Goal: Task Accomplishment & Management: Use online tool/utility

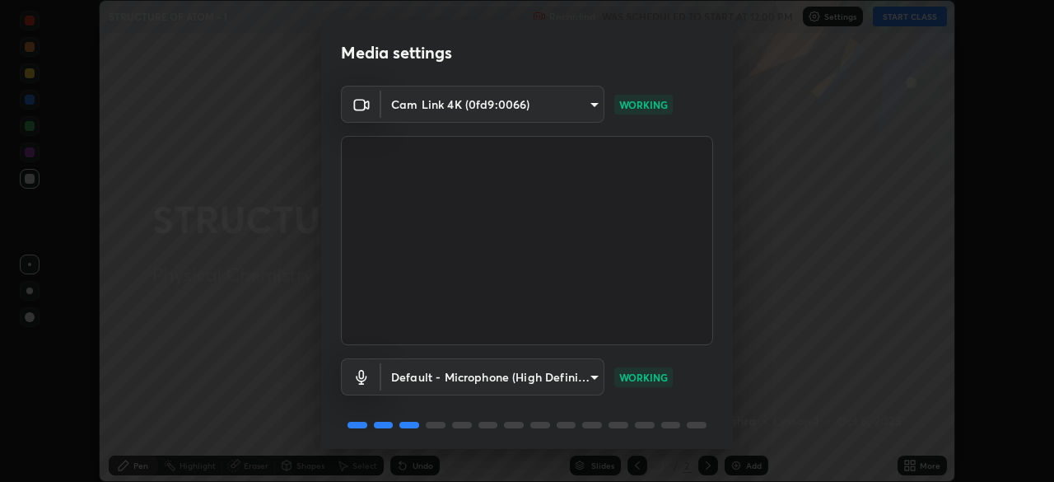
scroll to position [58, 0]
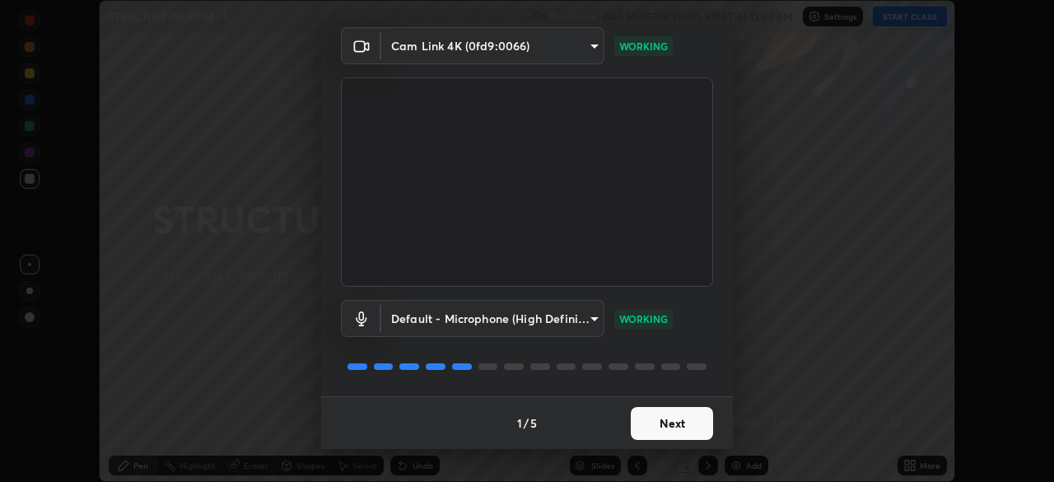
click at [678, 419] on button "Next" at bounding box center [672, 423] width 82 height 33
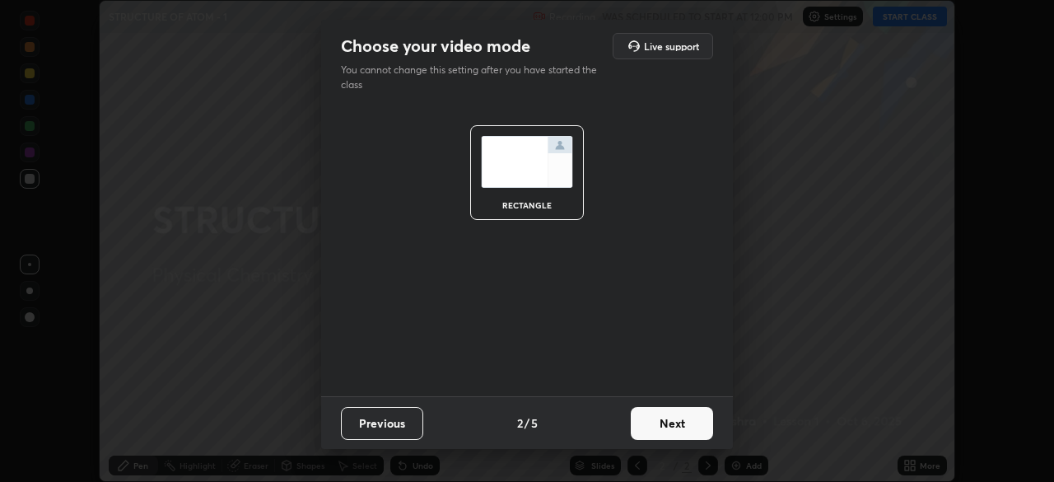
click at [664, 423] on button "Next" at bounding box center [672, 423] width 82 height 33
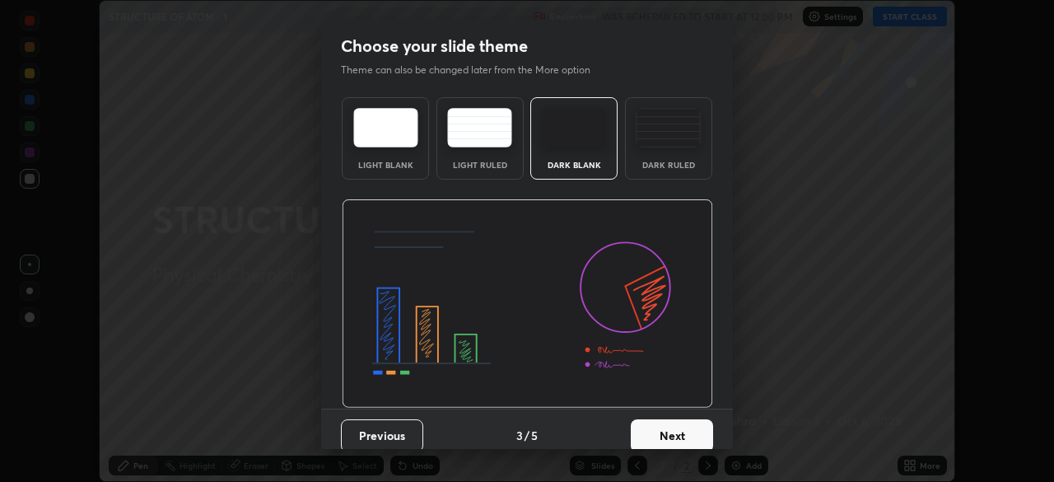
click at [651, 143] on img at bounding box center [668, 128] width 65 height 40
click at [686, 436] on button "Next" at bounding box center [672, 435] width 82 height 33
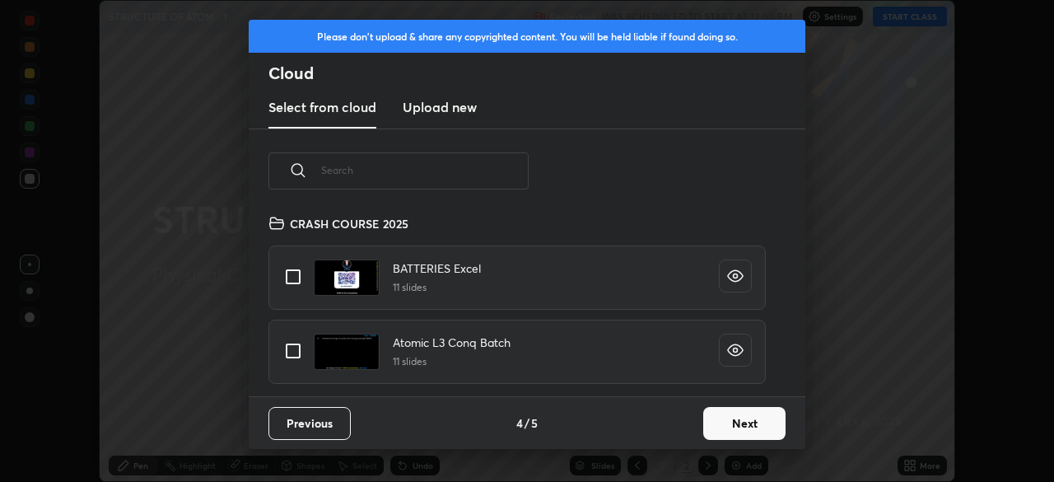
scroll to position [183, 528]
click at [738, 436] on button "Next" at bounding box center [744, 423] width 82 height 33
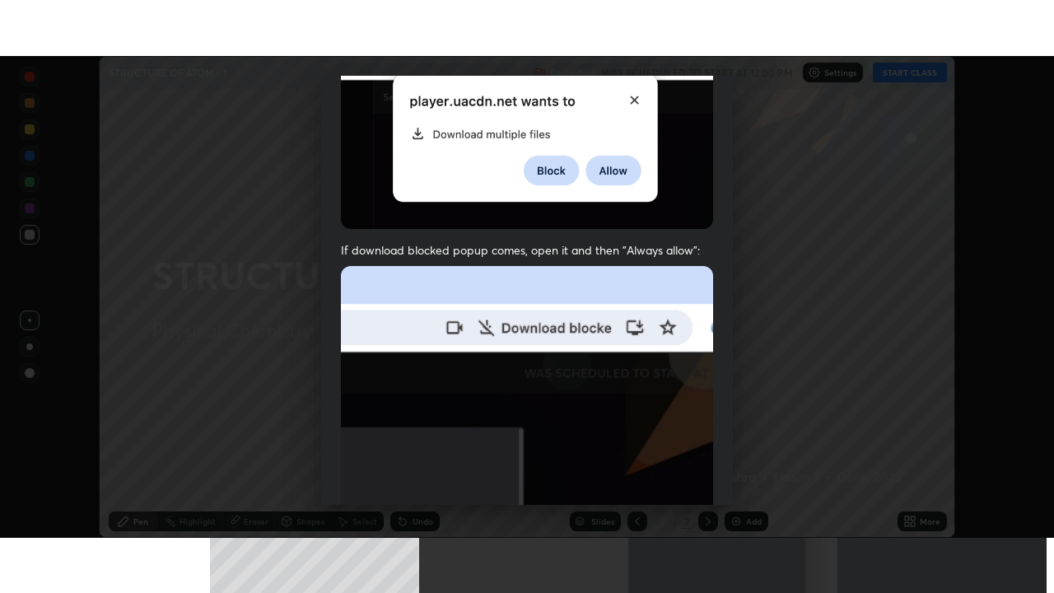
scroll to position [394, 0]
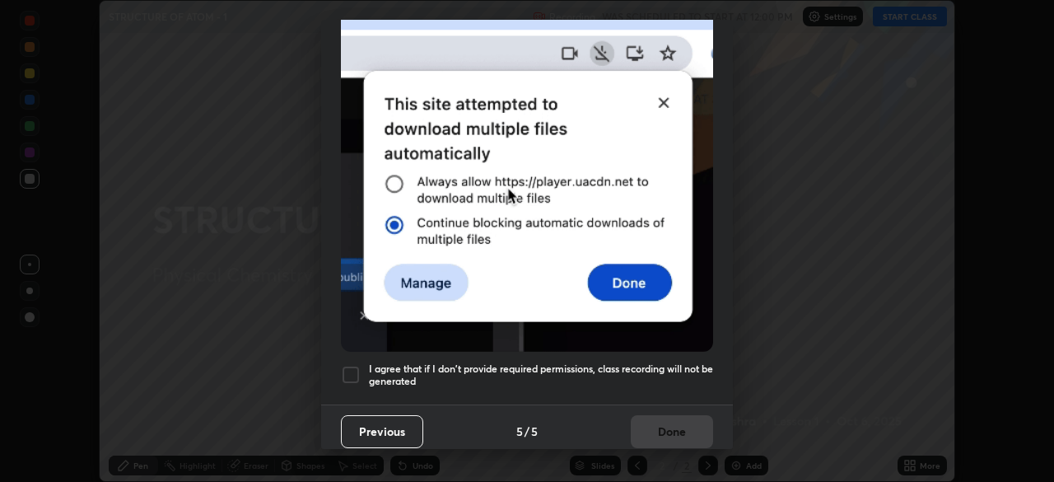
click at [350, 368] on div at bounding box center [351, 375] width 20 height 20
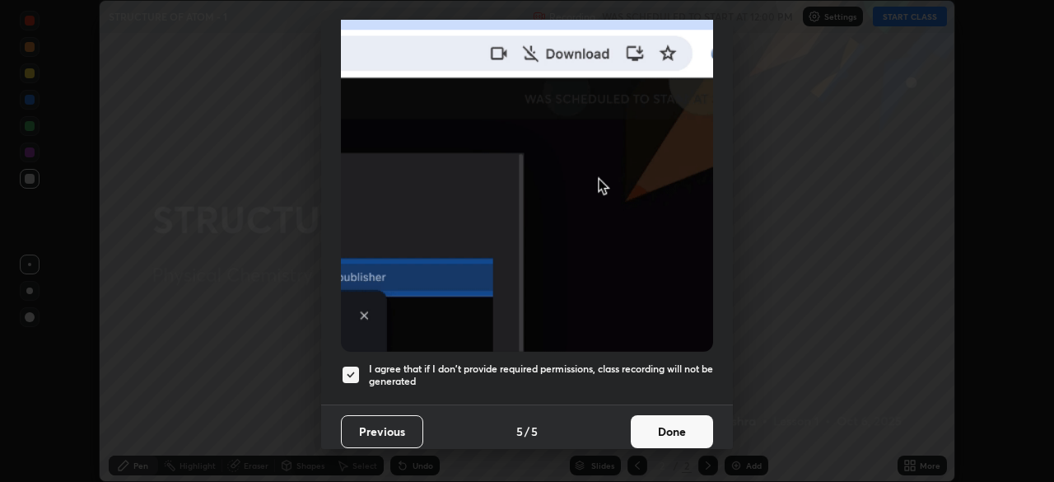
click at [649, 428] on button "Done" at bounding box center [672, 431] width 82 height 33
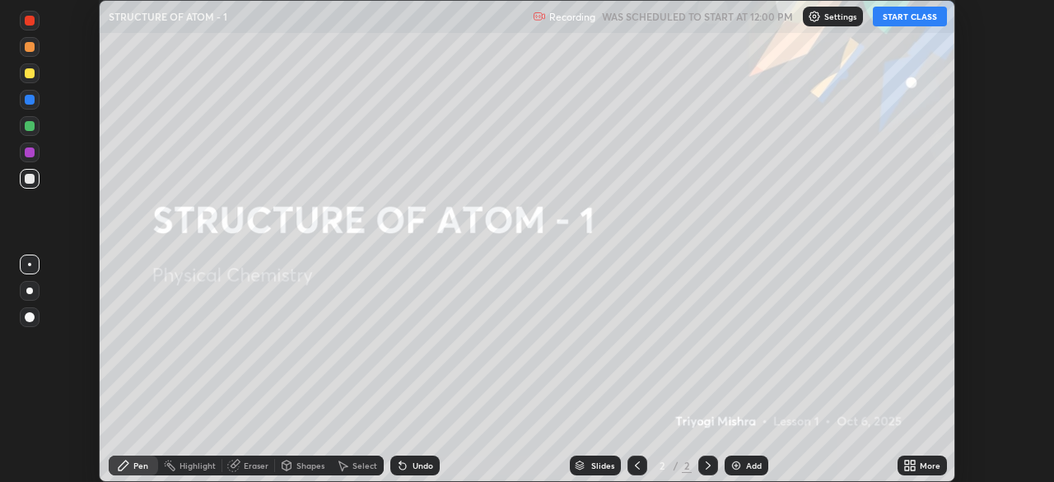
click at [914, 468] on icon at bounding box center [912, 468] width 4 height 4
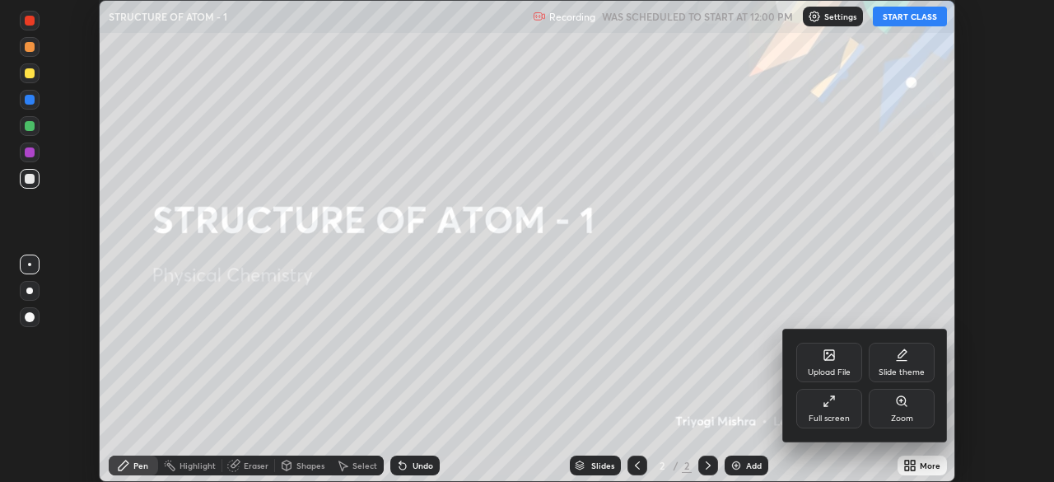
click at [844, 414] on div "Full screen" at bounding box center [828, 418] width 41 height 8
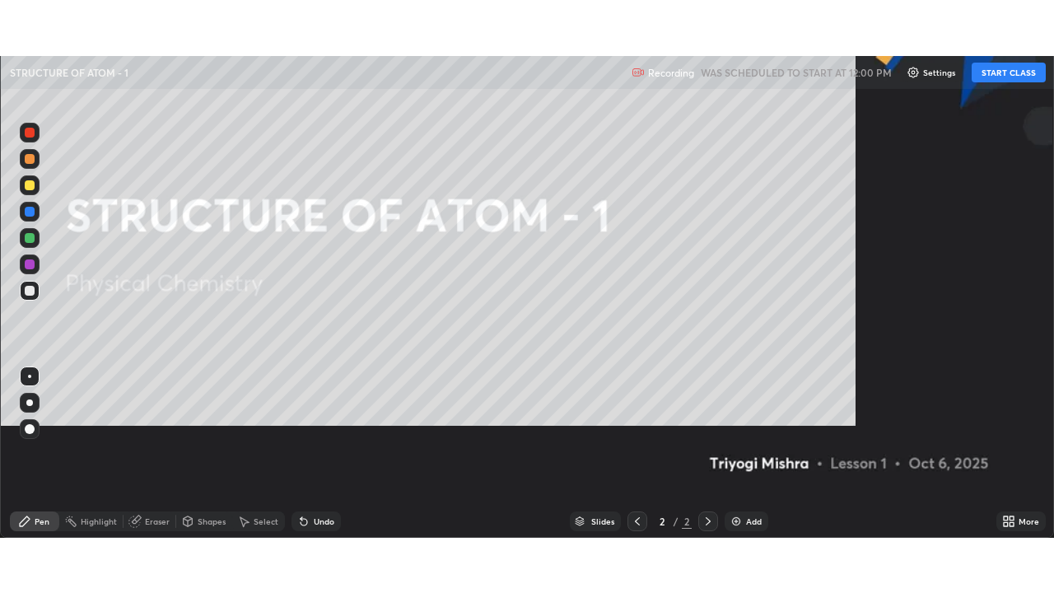
scroll to position [593, 1054]
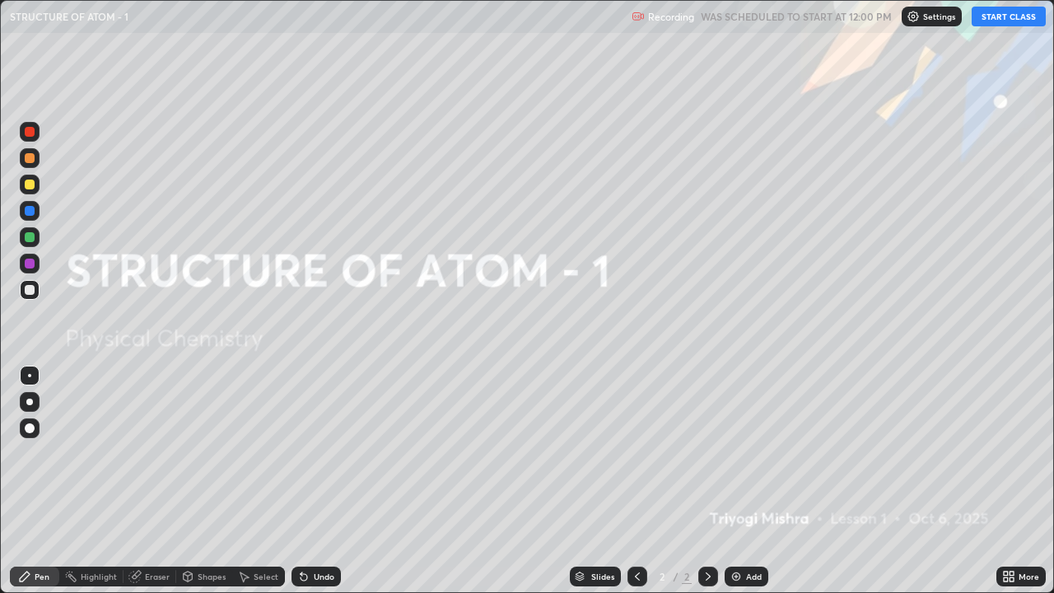
click at [1002, 18] on button "START CLASS" at bounding box center [1008, 17] width 74 height 20
click at [32, 400] on div at bounding box center [29, 401] width 7 height 7
click at [30, 375] on div at bounding box center [29, 375] width 3 height 3
click at [30, 374] on div at bounding box center [29, 375] width 3 height 3
click at [28, 481] on div at bounding box center [29, 461] width 26 height 198
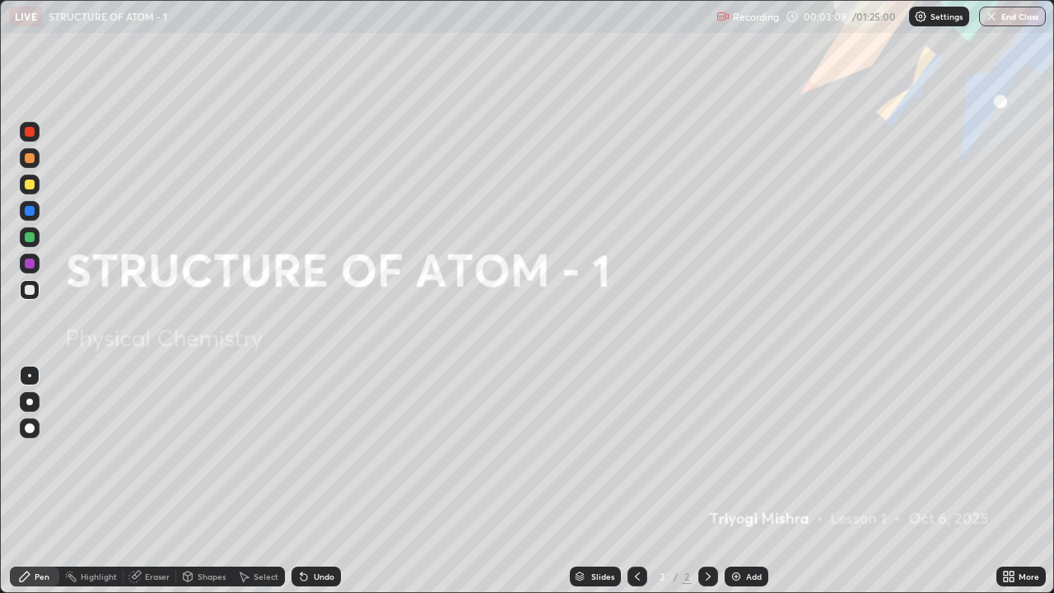
click at [738, 481] on img at bounding box center [735, 576] width 13 height 13
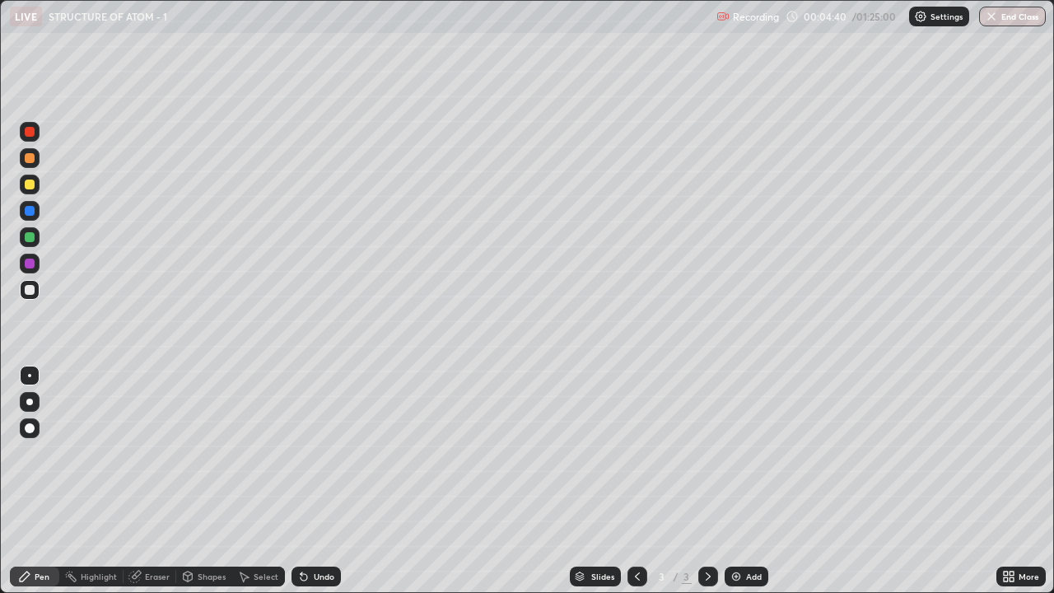
click at [30, 403] on div at bounding box center [29, 401] width 7 height 7
click at [202, 481] on div "Shapes" at bounding box center [212, 576] width 28 height 8
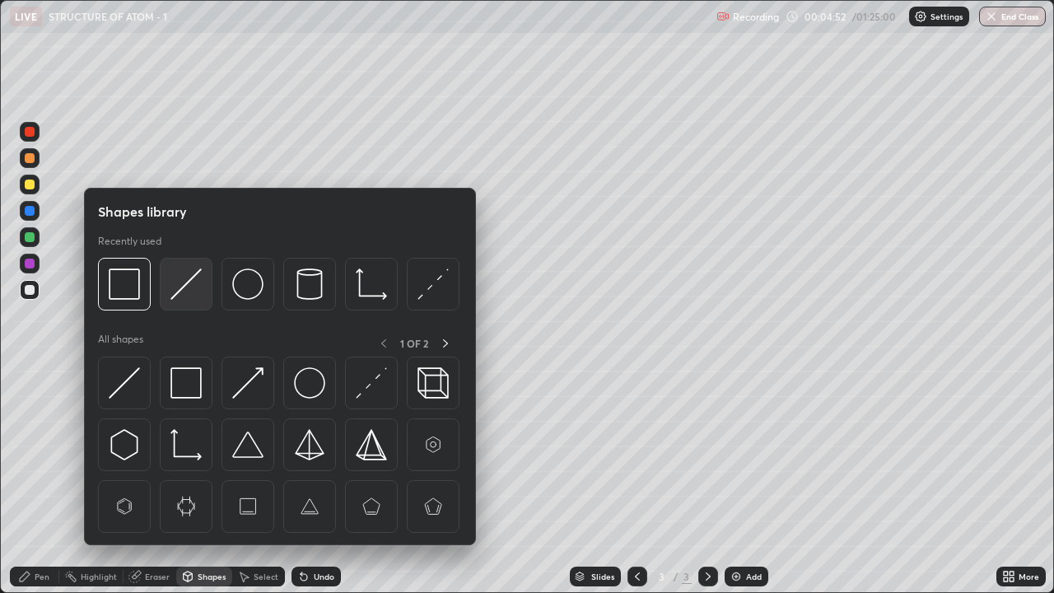
click at [181, 294] on img at bounding box center [185, 283] width 31 height 31
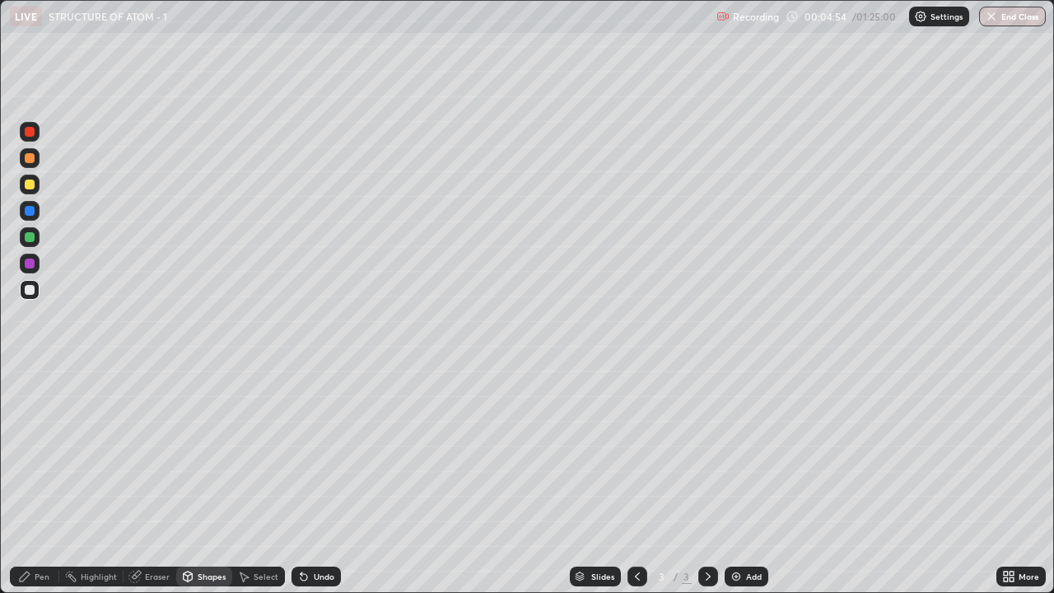
click at [154, 481] on div "Eraser" at bounding box center [149, 576] width 53 height 20
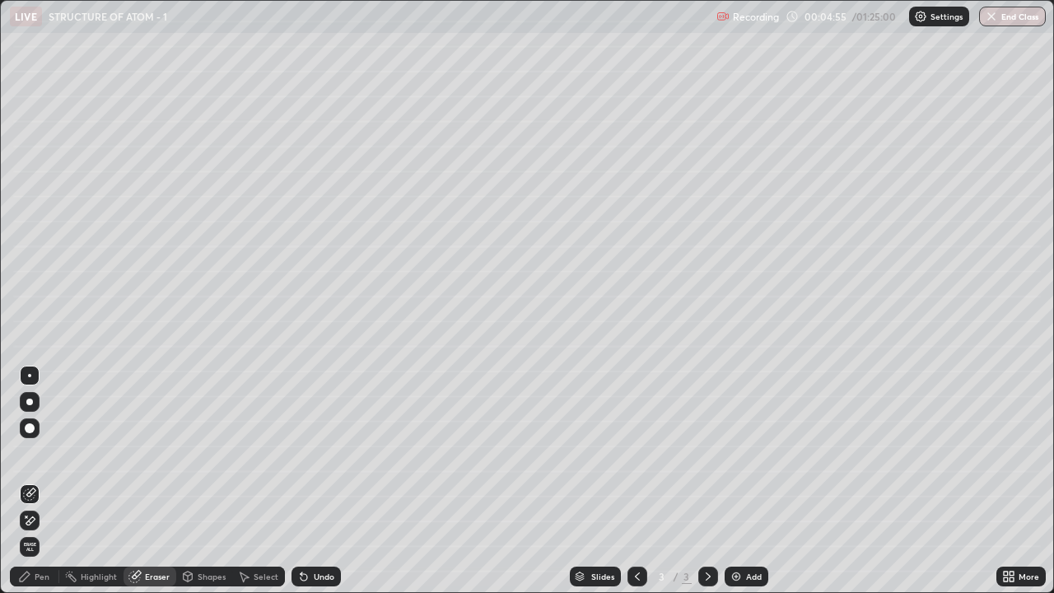
click at [204, 481] on div "Shapes" at bounding box center [212, 576] width 28 height 8
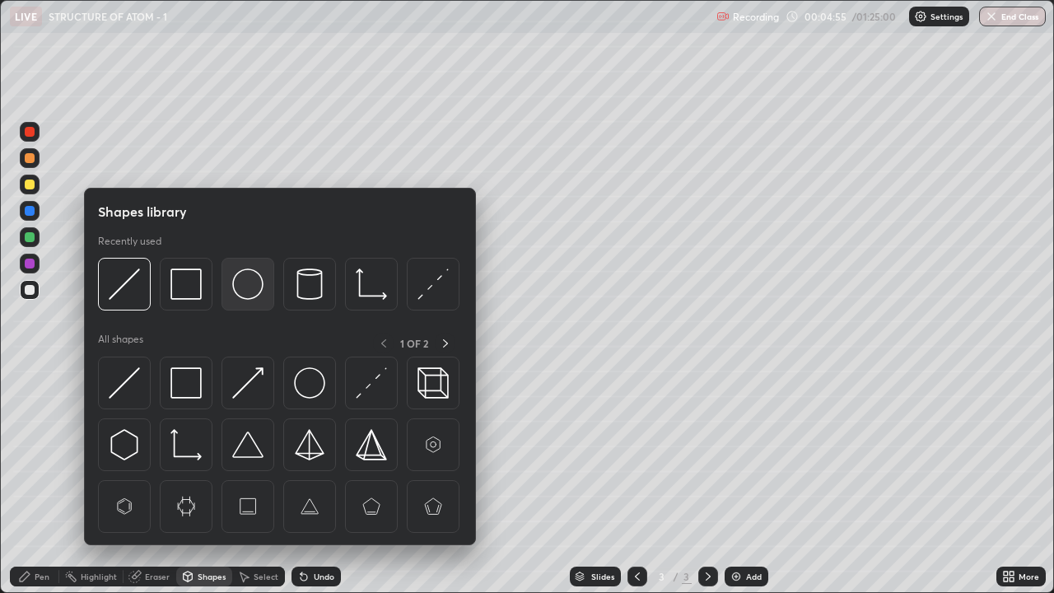
click at [244, 291] on img at bounding box center [247, 283] width 31 height 31
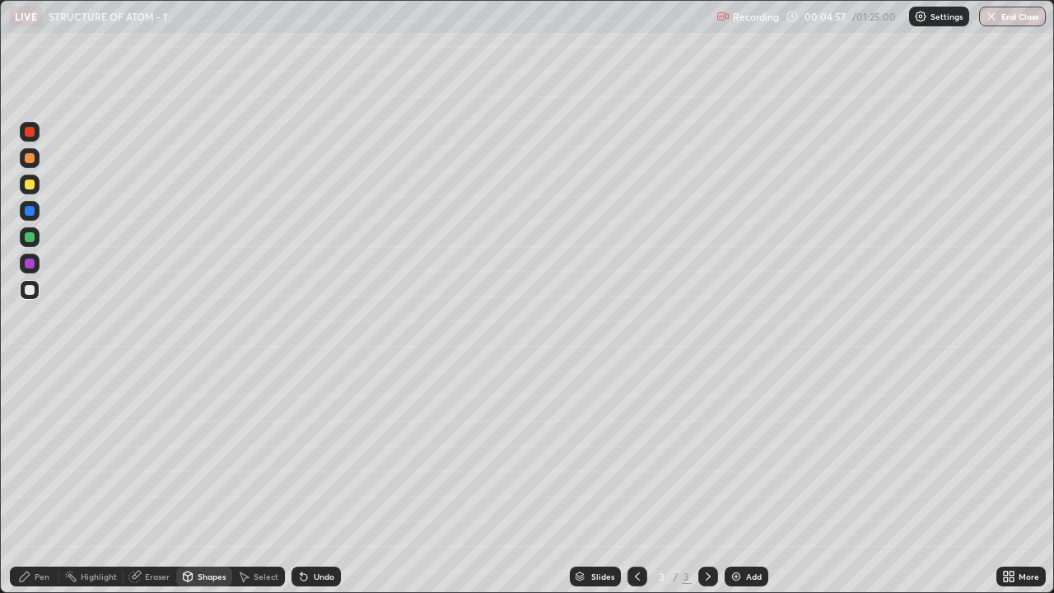
click at [208, 481] on div "Shapes" at bounding box center [212, 576] width 28 height 8
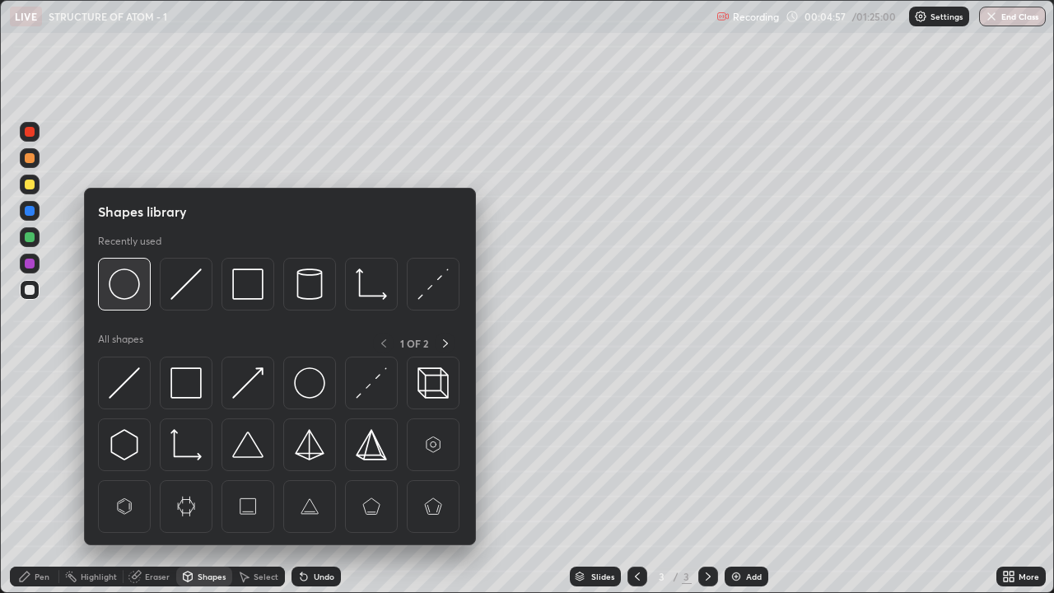
click at [123, 287] on img at bounding box center [124, 283] width 31 height 31
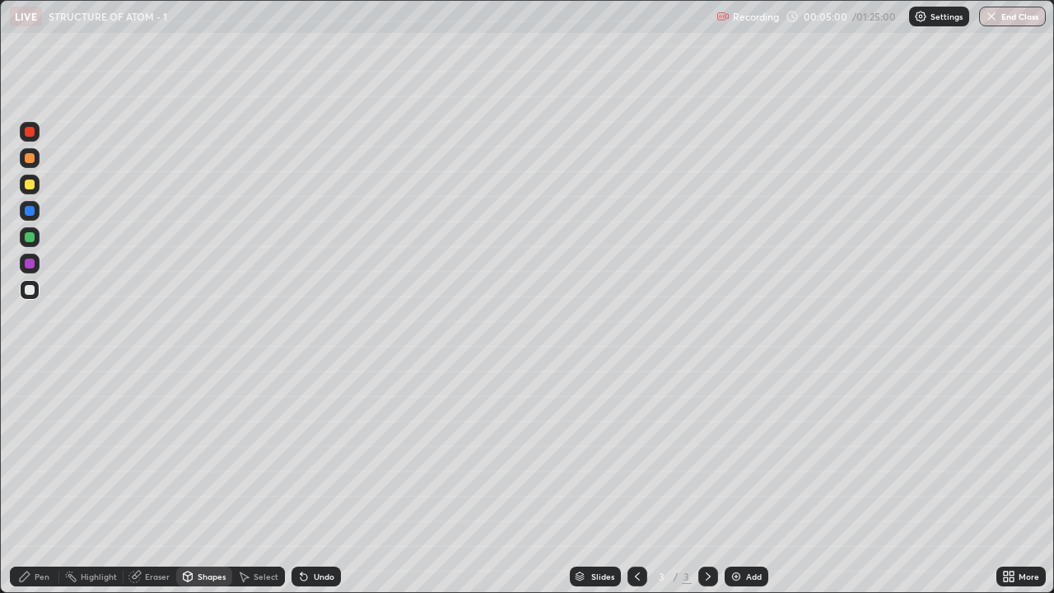
click at [42, 481] on div "Pen" at bounding box center [42, 576] width 15 height 8
click at [30, 375] on div at bounding box center [29, 375] width 3 height 3
click at [28, 290] on div at bounding box center [30, 290] width 10 height 10
click at [30, 288] on div at bounding box center [30, 290] width 10 height 10
click at [203, 481] on div "Shapes" at bounding box center [212, 576] width 28 height 8
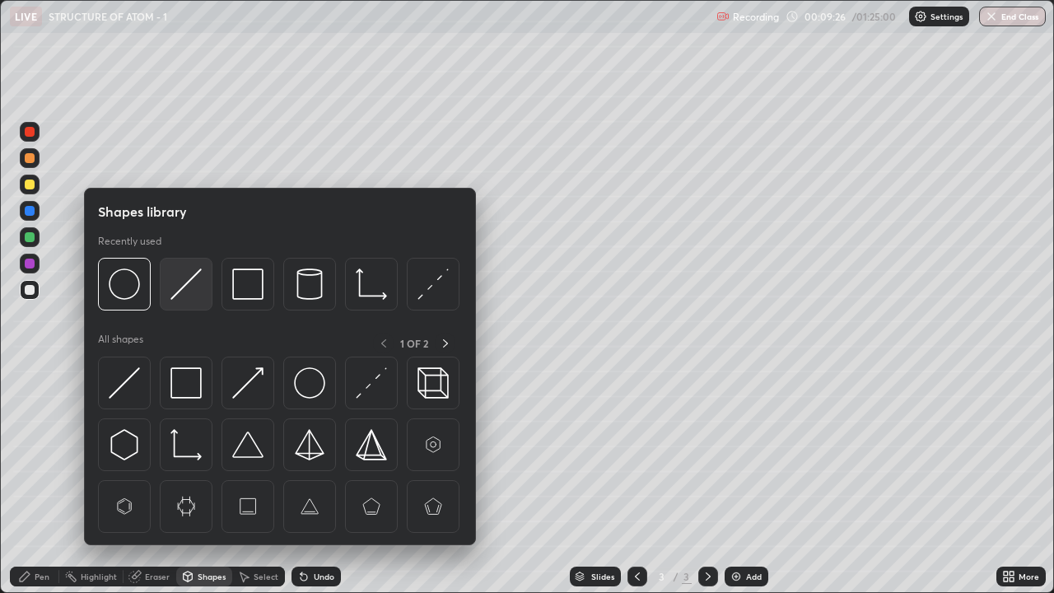
click at [180, 286] on img at bounding box center [185, 283] width 31 height 31
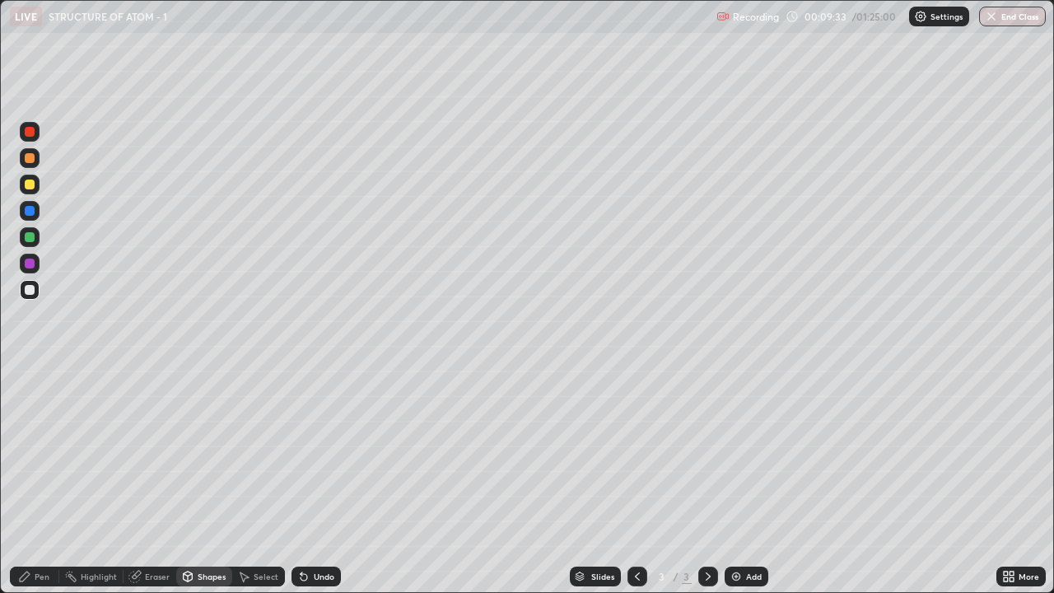
click at [38, 481] on div "Pen" at bounding box center [34, 576] width 49 height 20
click at [207, 481] on div "Shapes" at bounding box center [212, 576] width 28 height 8
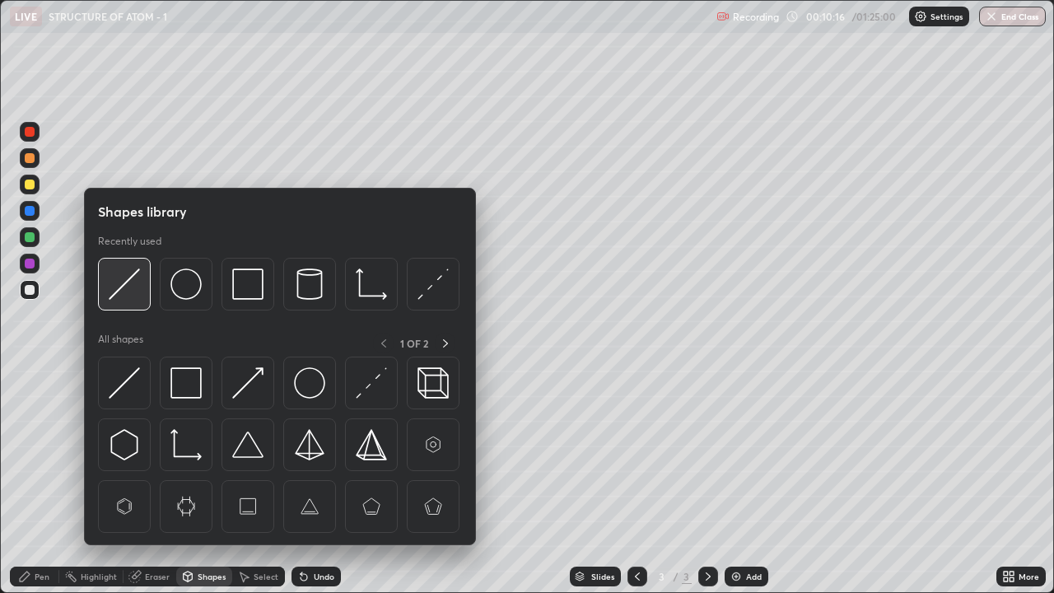
click at [126, 281] on img at bounding box center [124, 283] width 31 height 31
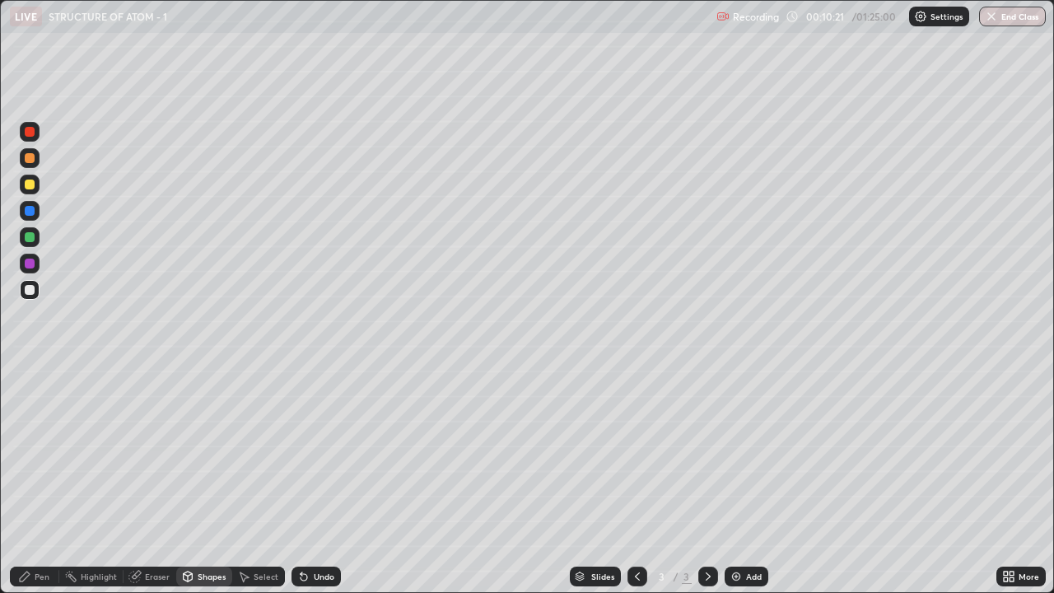
click at [38, 481] on div "Pen" at bounding box center [42, 576] width 15 height 8
click at [27, 188] on div at bounding box center [30, 184] width 10 height 10
click at [28, 183] on div at bounding box center [30, 184] width 10 height 10
click at [152, 481] on div "Eraser" at bounding box center [157, 576] width 25 height 8
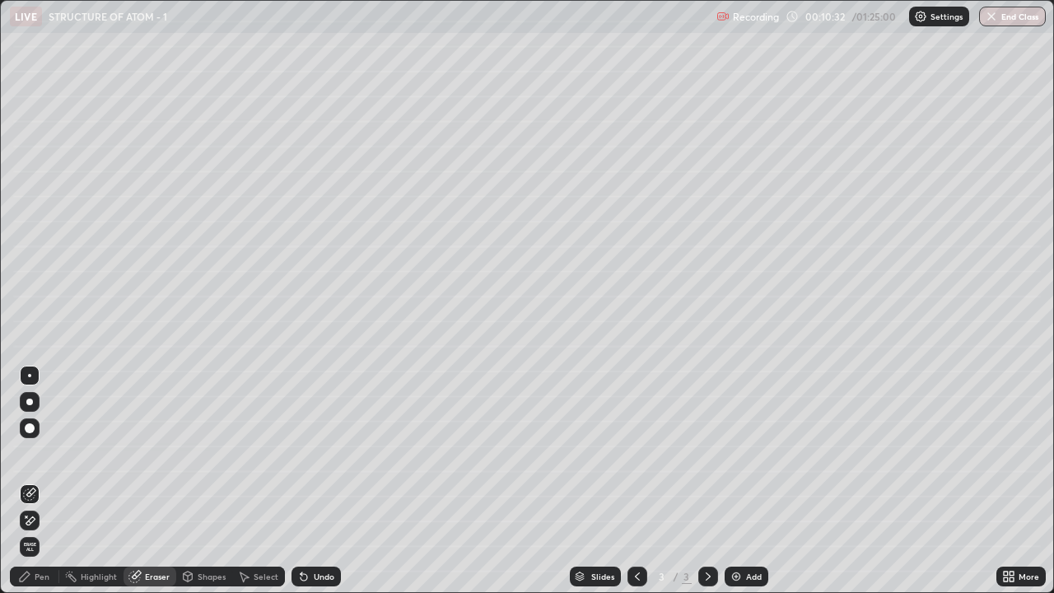
click at [36, 481] on div "Pen" at bounding box center [42, 576] width 15 height 8
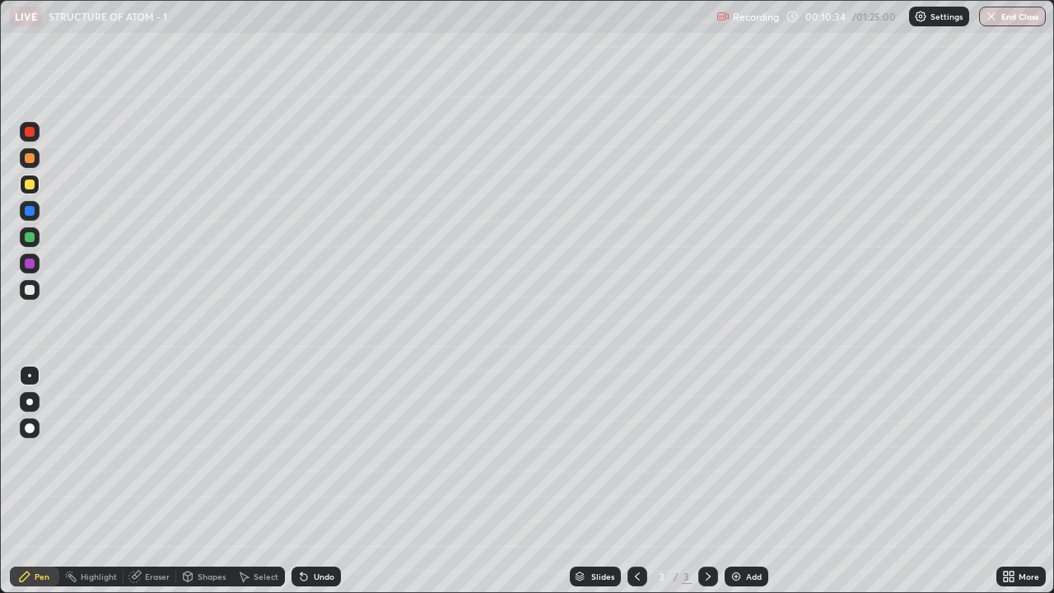
click at [151, 481] on div "Eraser" at bounding box center [157, 576] width 25 height 8
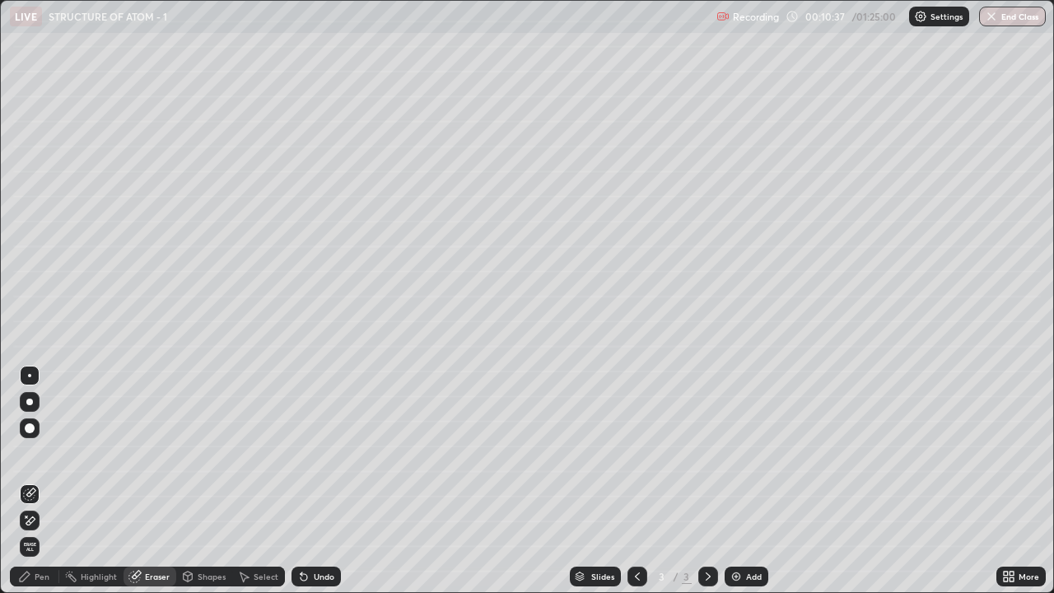
click at [40, 481] on div "Pen" at bounding box center [42, 576] width 15 height 8
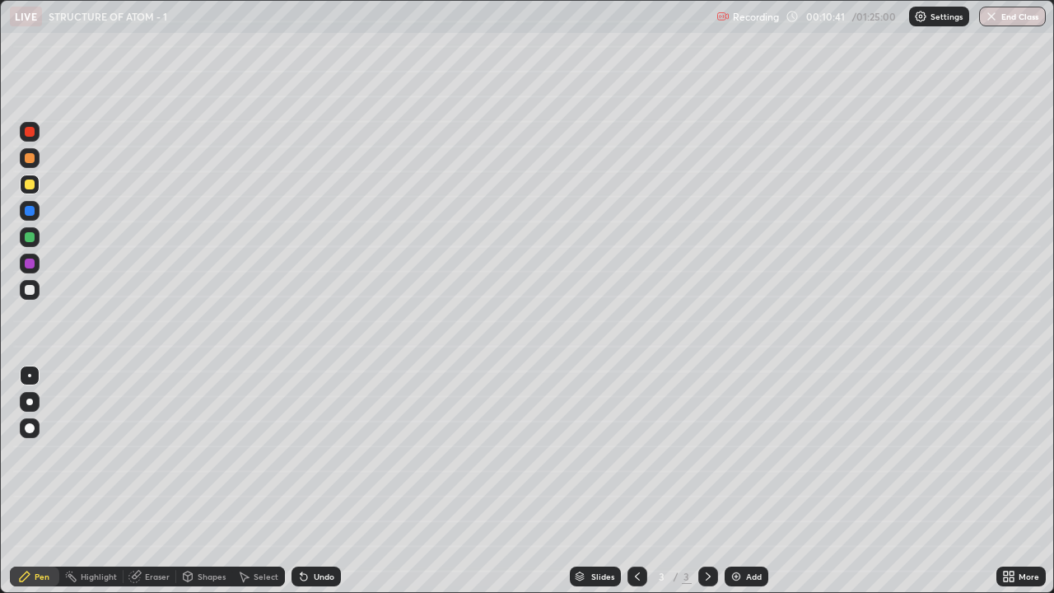
click at [201, 481] on div "Shapes" at bounding box center [212, 576] width 28 height 8
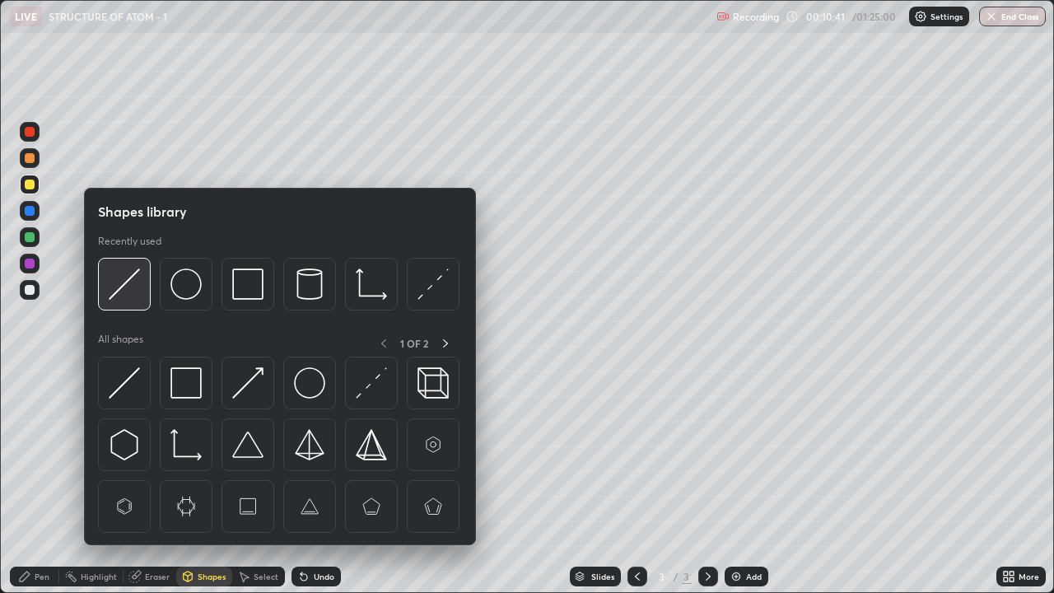
click at [131, 286] on img at bounding box center [124, 283] width 31 height 31
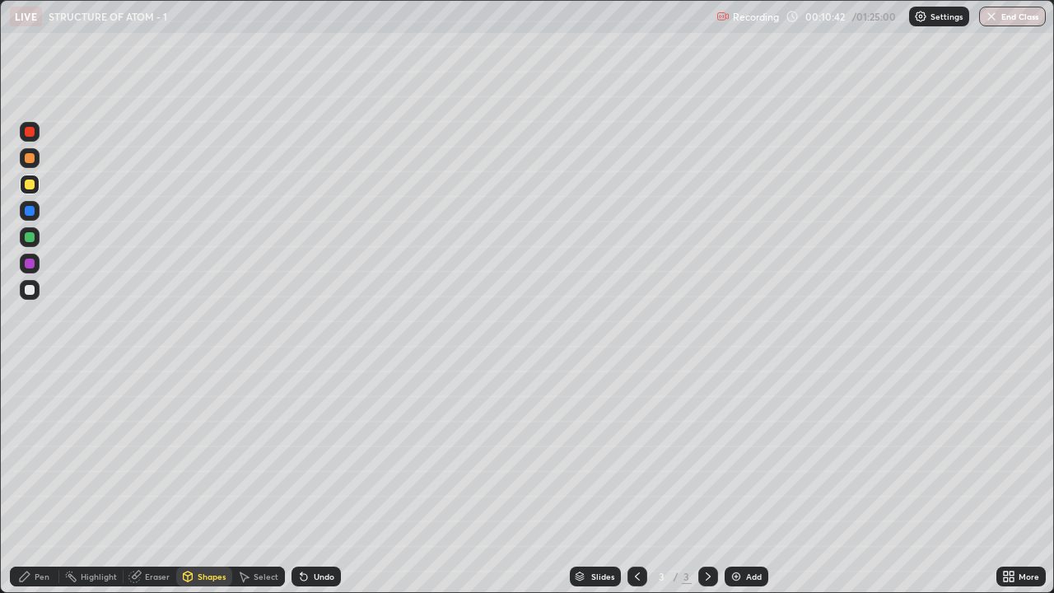
click at [30, 291] on div at bounding box center [30, 290] width 10 height 10
click at [30, 481] on icon at bounding box center [24, 576] width 13 height 13
click at [30, 291] on div at bounding box center [30, 290] width 10 height 10
click at [746, 481] on div "Add" at bounding box center [754, 576] width 16 height 8
click at [198, 481] on div "Shapes" at bounding box center [204, 576] width 56 height 20
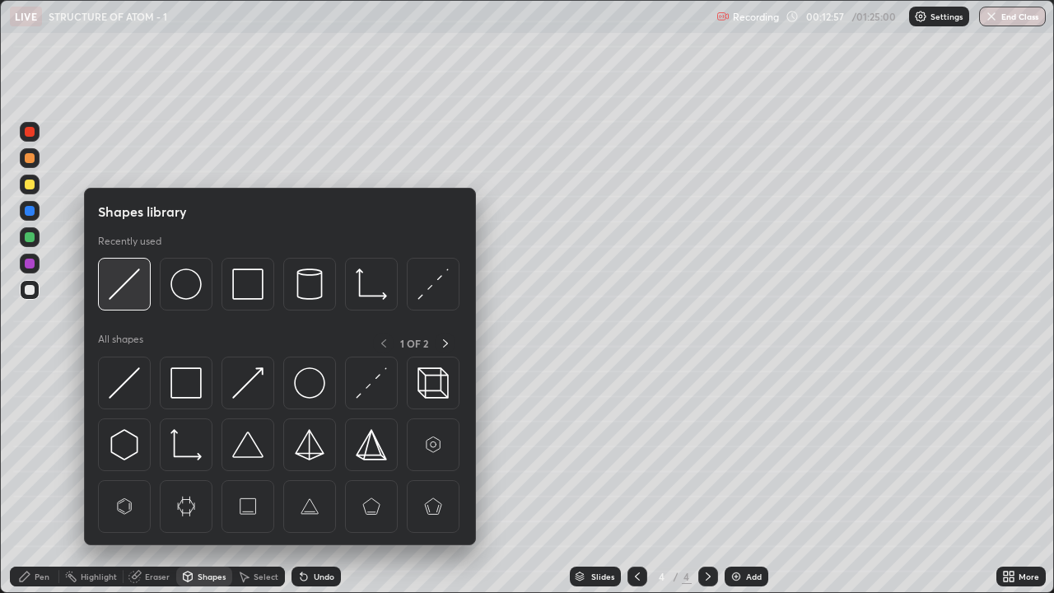
click at [128, 283] on img at bounding box center [124, 283] width 31 height 31
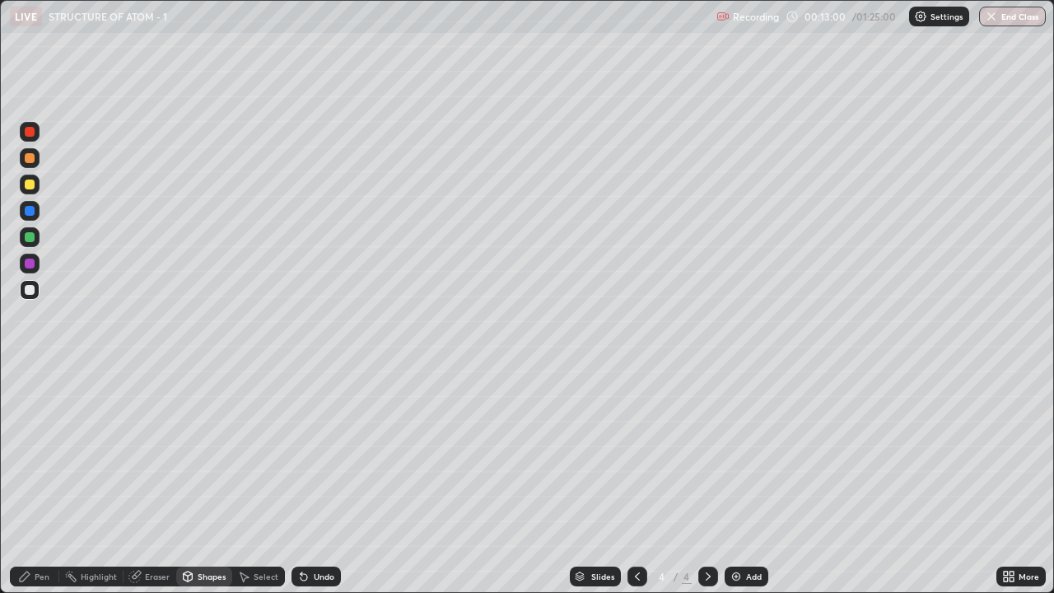
click at [39, 481] on div "Pen" at bounding box center [42, 576] width 15 height 8
click at [30, 188] on div at bounding box center [30, 184] width 10 height 10
click at [27, 186] on div at bounding box center [30, 184] width 10 height 10
click at [208, 481] on div "Shapes" at bounding box center [212, 576] width 28 height 8
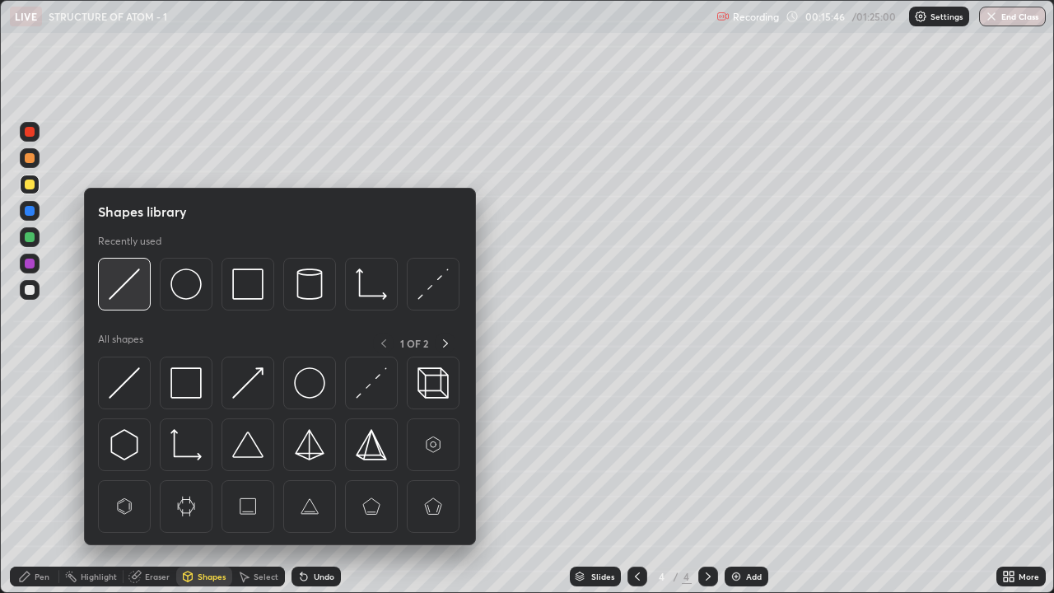
click at [140, 282] on img at bounding box center [124, 283] width 31 height 31
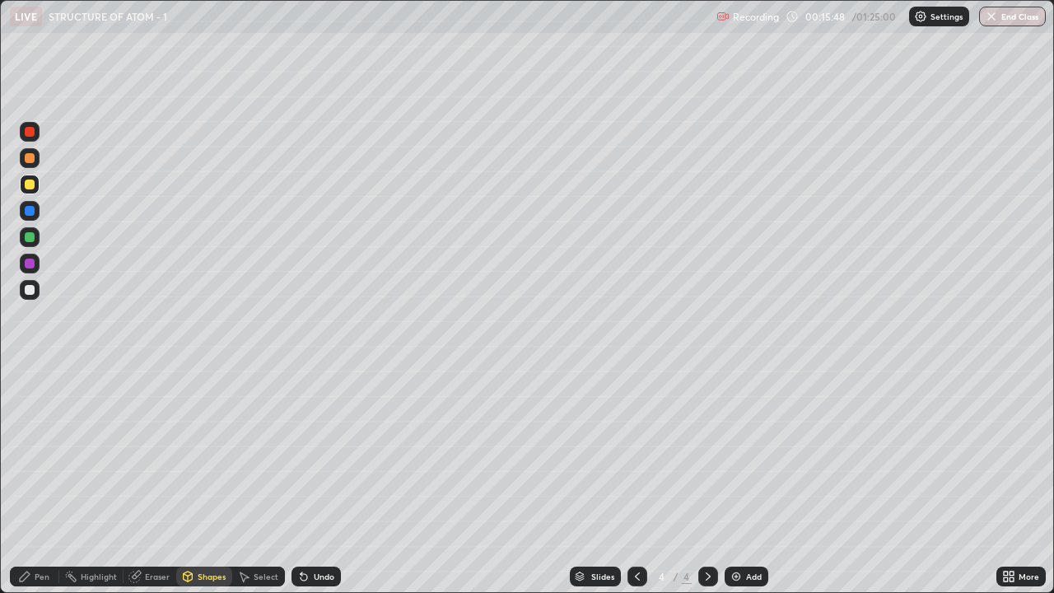
click at [39, 481] on div "Pen" at bounding box center [42, 576] width 15 height 8
click at [27, 291] on div at bounding box center [30, 290] width 10 height 10
click at [26, 291] on div at bounding box center [30, 290] width 10 height 10
click at [212, 481] on div "Shapes" at bounding box center [212, 576] width 28 height 8
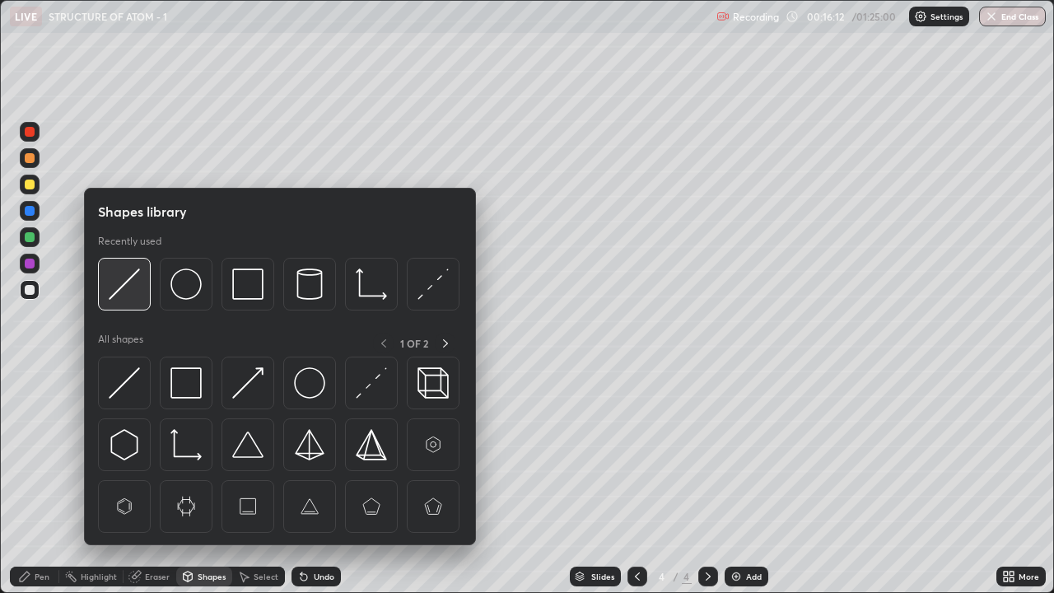
click at [123, 282] on img at bounding box center [124, 283] width 31 height 31
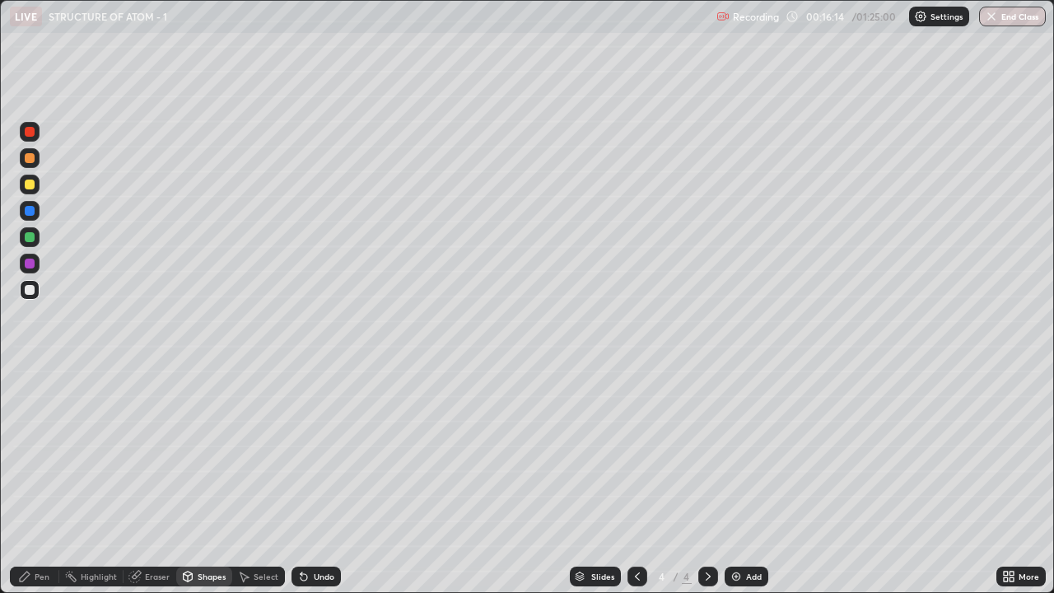
click at [32, 481] on div "Pen" at bounding box center [34, 576] width 49 height 20
click at [33, 481] on div "Pen" at bounding box center [34, 576] width 49 height 20
click at [22, 189] on div at bounding box center [30, 185] width 20 height 20
click at [28, 186] on div at bounding box center [30, 184] width 10 height 10
click at [636, 481] on icon at bounding box center [637, 576] width 13 height 13
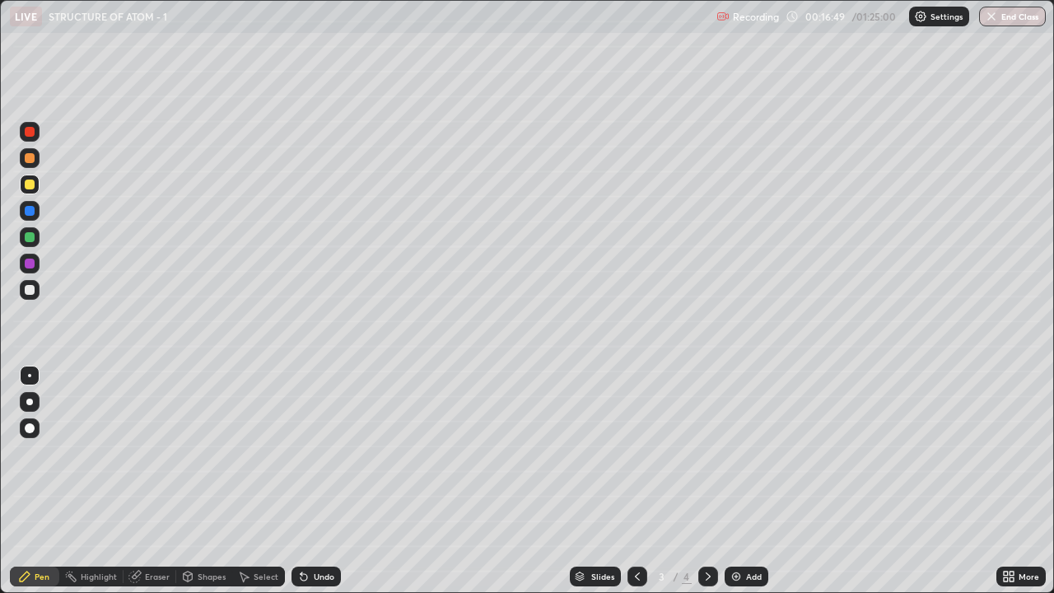
click at [706, 481] on icon at bounding box center [707, 576] width 13 height 13
click at [639, 481] on icon at bounding box center [637, 576] width 13 height 13
click at [706, 481] on icon at bounding box center [707, 576] width 13 height 13
click at [30, 289] on div at bounding box center [30, 290] width 10 height 10
click at [30, 290] on div at bounding box center [30, 290] width 10 height 10
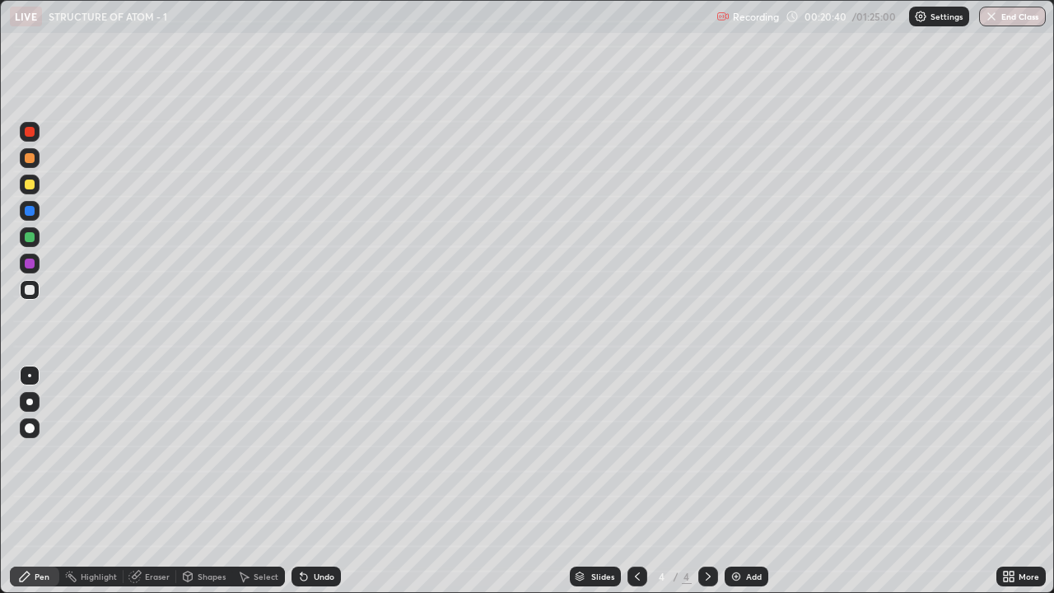
click at [30, 375] on div at bounding box center [29, 375] width 3 height 3
click at [202, 481] on div "Shapes" at bounding box center [212, 576] width 28 height 8
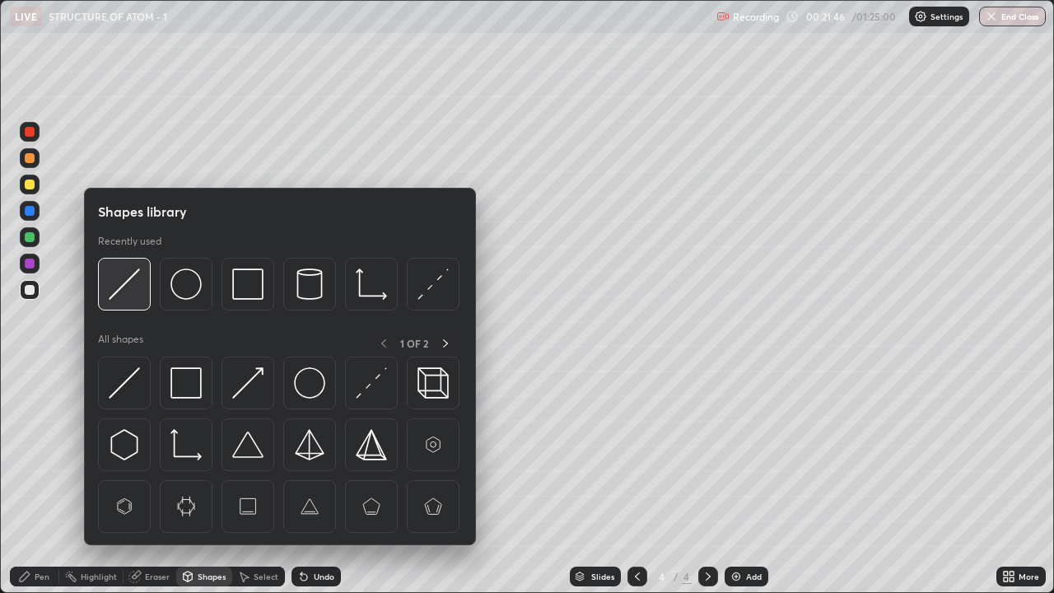
click at [136, 285] on img at bounding box center [124, 283] width 31 height 31
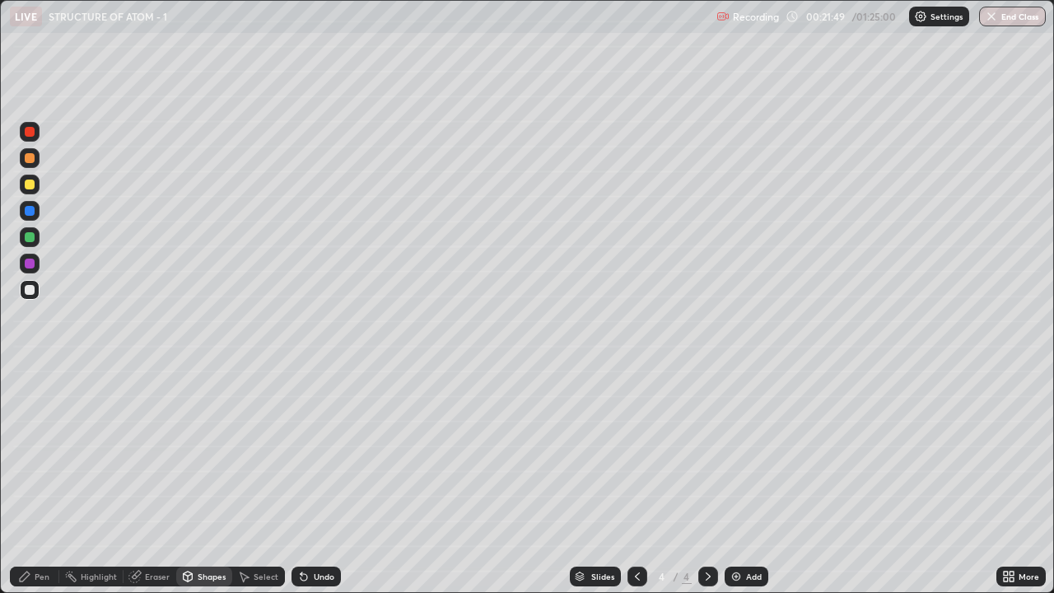
click at [35, 481] on div "Pen" at bounding box center [34, 576] width 49 height 20
click at [84, 481] on div "Highlight" at bounding box center [99, 576] width 36 height 8
click at [743, 481] on div "Add" at bounding box center [746, 576] width 44 height 20
click at [40, 481] on div "Pen" at bounding box center [42, 576] width 15 height 8
click at [33, 481] on div "Pen" at bounding box center [34, 576] width 49 height 20
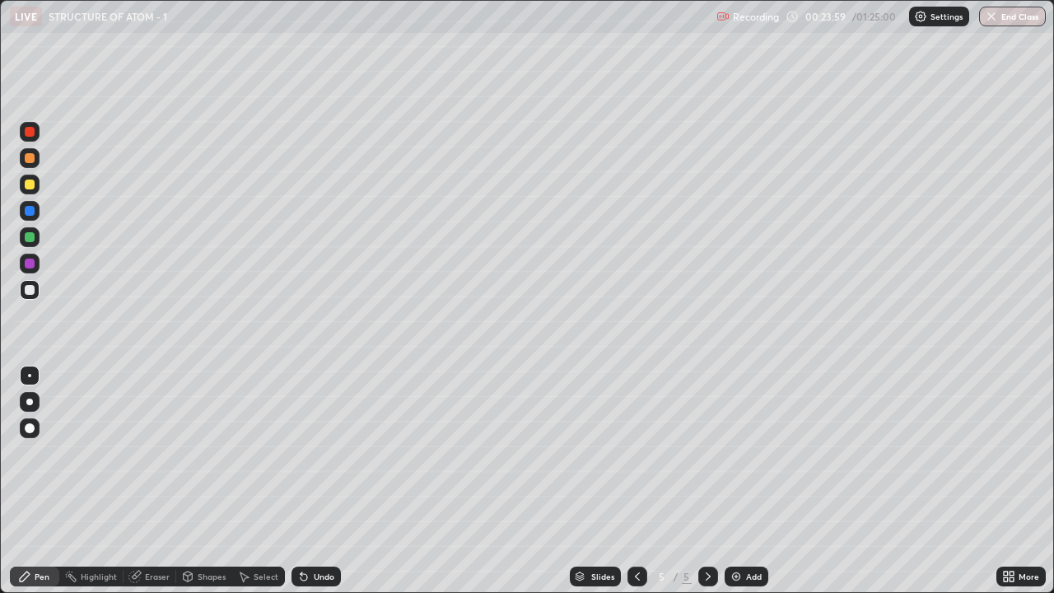
click at [151, 481] on div "Eraser" at bounding box center [157, 576] width 25 height 8
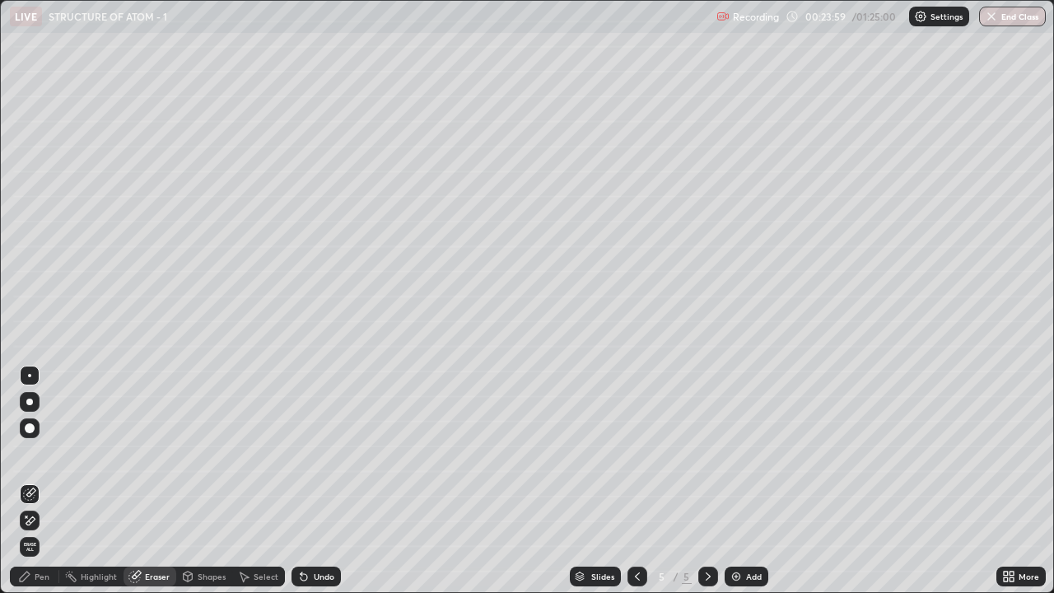
click at [30, 481] on span "Erase all" at bounding box center [30, 547] width 18 height 10
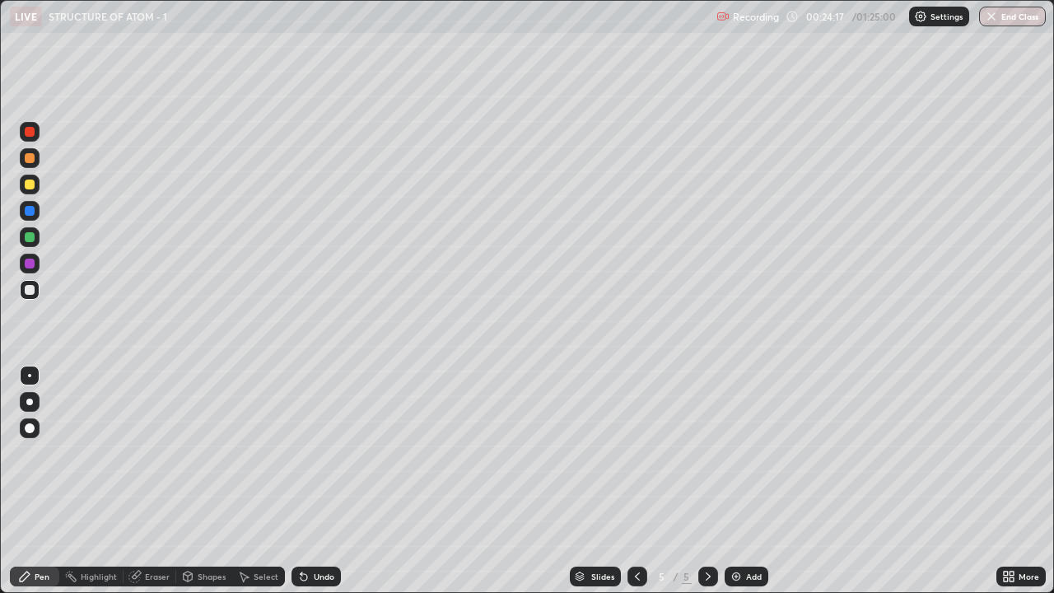
click at [220, 481] on div "Shapes" at bounding box center [204, 576] width 56 height 20
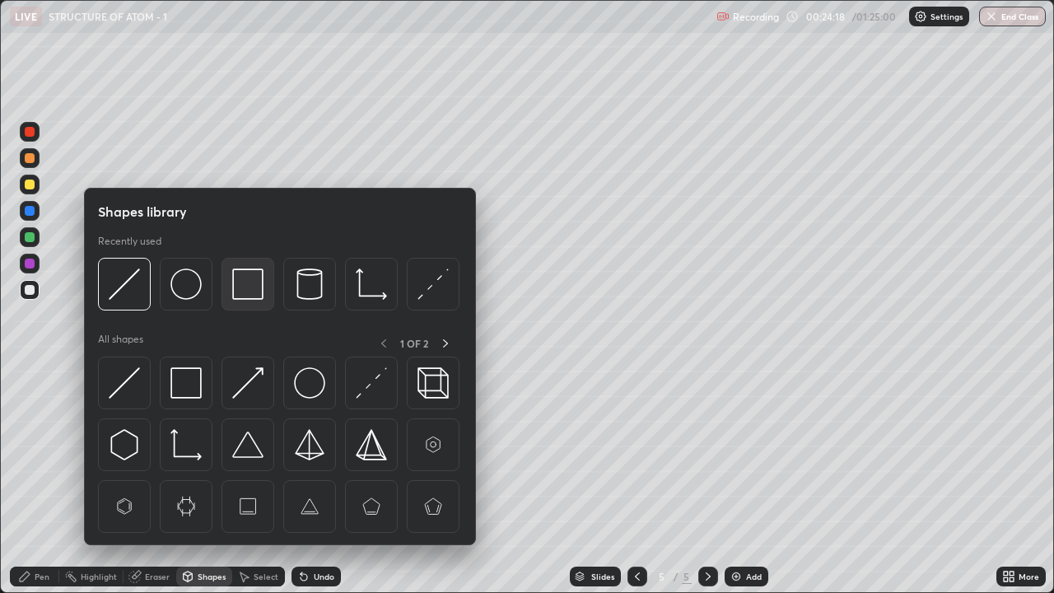
click at [244, 288] on img at bounding box center [247, 283] width 31 height 31
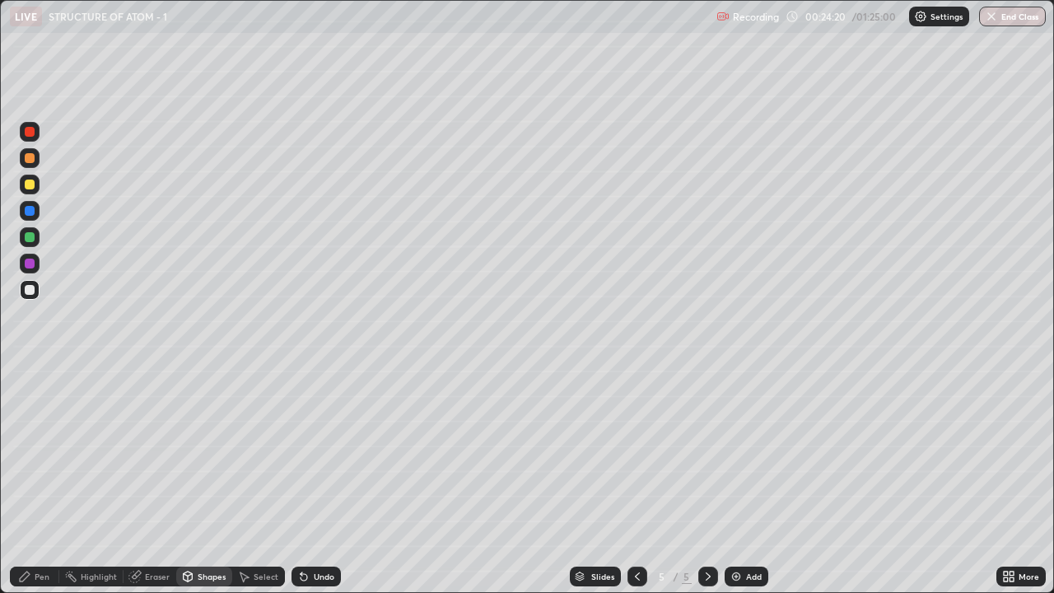
click at [34, 481] on div "Pen" at bounding box center [34, 576] width 49 height 20
click at [216, 481] on div "Shapes" at bounding box center [212, 576] width 28 height 8
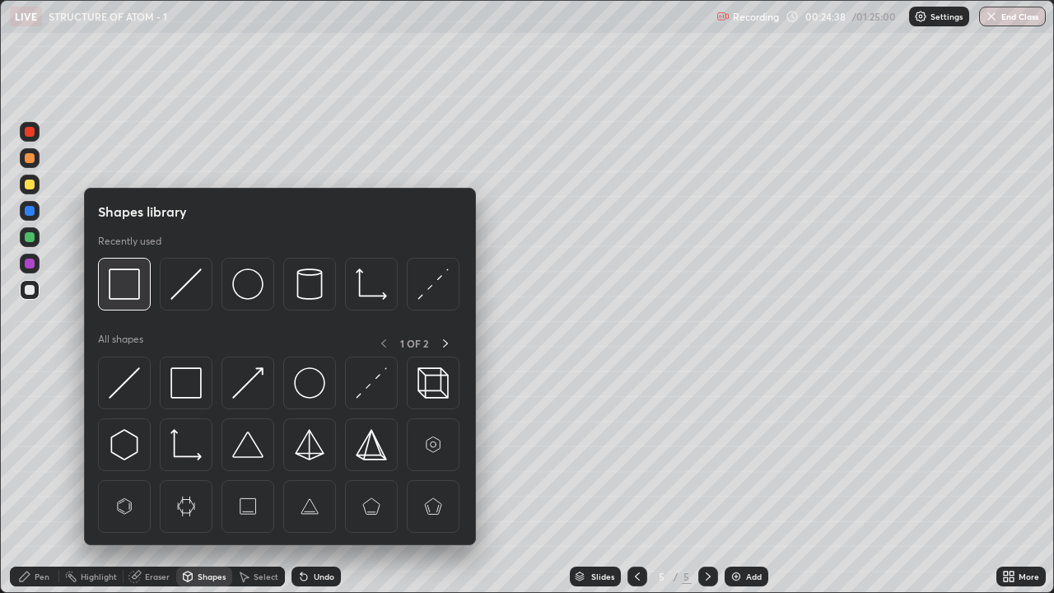
click at [138, 287] on img at bounding box center [124, 283] width 31 height 31
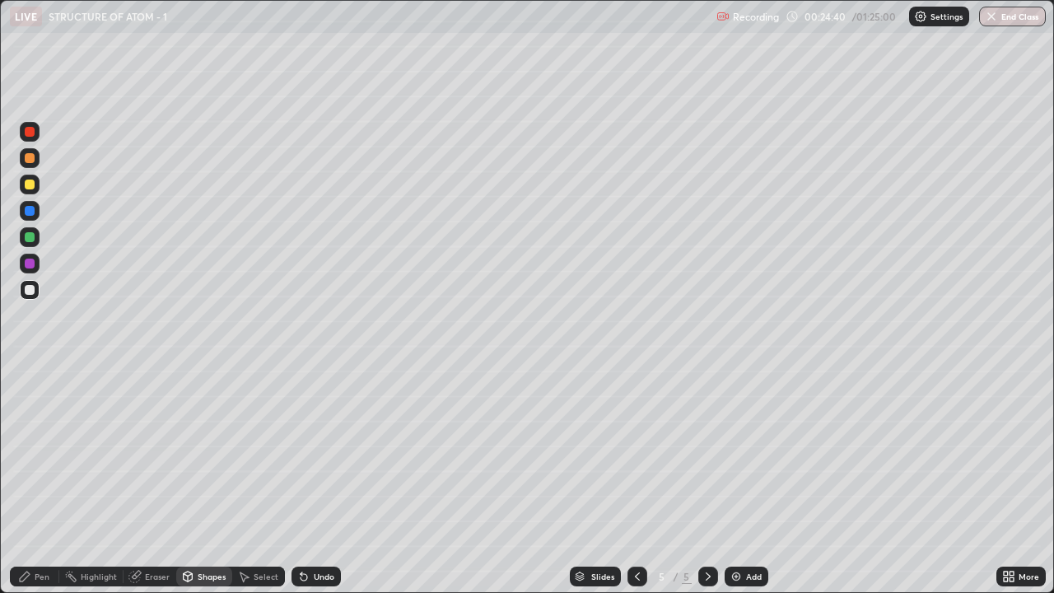
click at [37, 481] on div "Pen" at bounding box center [42, 576] width 15 height 8
click at [151, 481] on div "Eraser" at bounding box center [157, 576] width 25 height 8
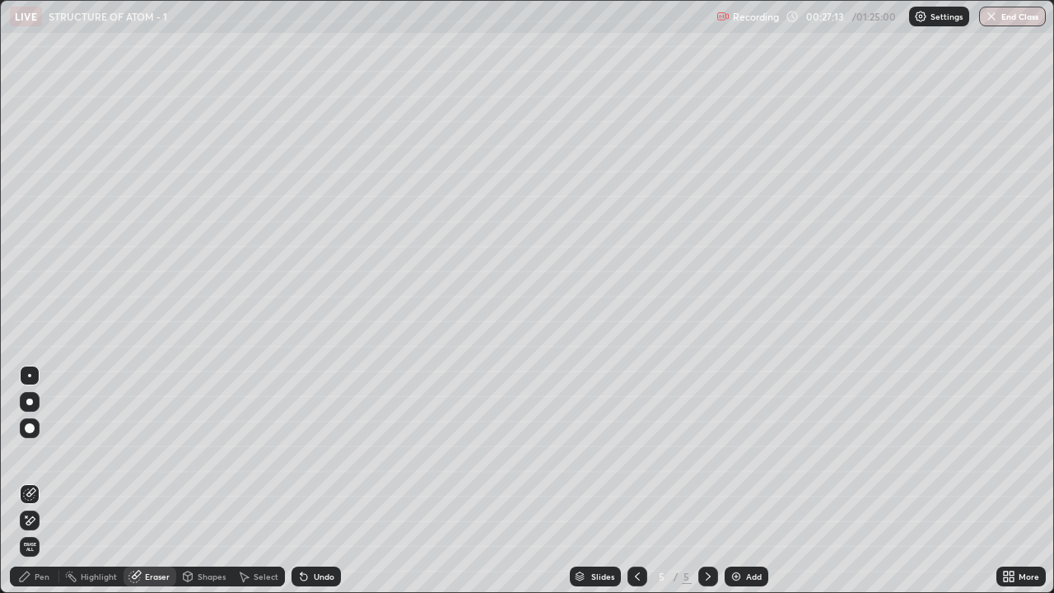
click at [33, 481] on div "Erase all" at bounding box center [30, 547] width 20 height 20
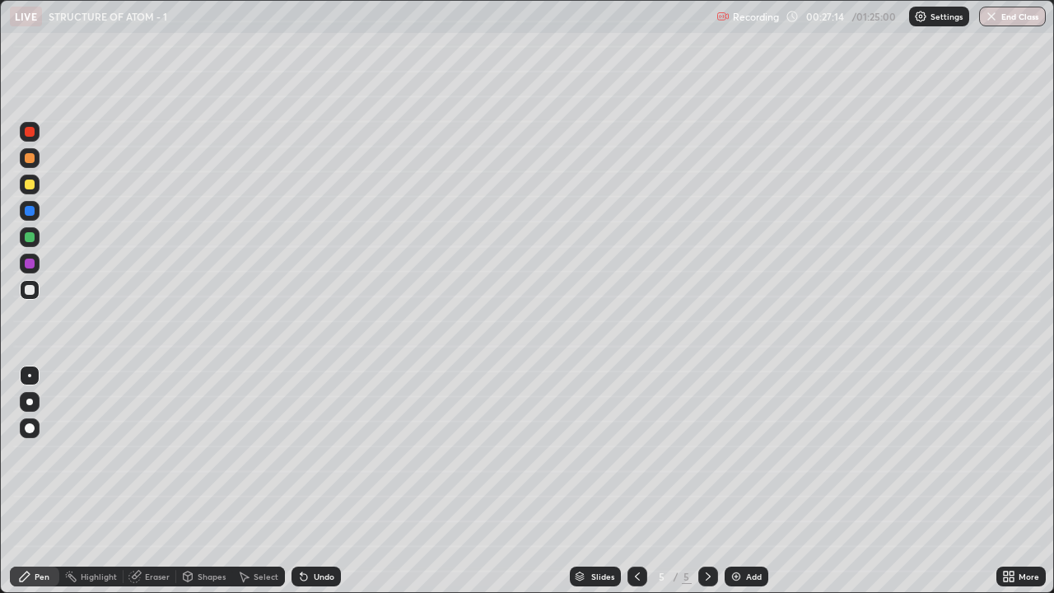
click at [627, 481] on div at bounding box center [637, 576] width 20 height 20
click at [30, 186] on div at bounding box center [30, 184] width 10 height 10
click at [26, 186] on div at bounding box center [30, 184] width 10 height 10
click at [704, 481] on icon at bounding box center [707, 576] width 13 height 13
click at [38, 292] on div at bounding box center [30, 290] width 20 height 20
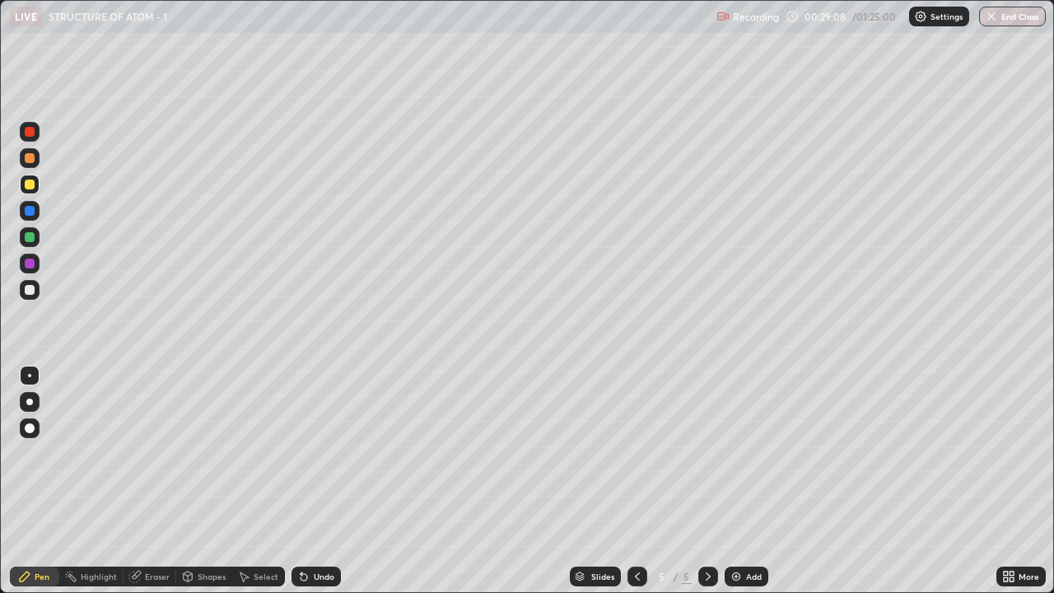
click at [33, 288] on div at bounding box center [30, 290] width 10 height 10
click at [30, 401] on div at bounding box center [29, 401] width 7 height 7
click at [30, 404] on div at bounding box center [29, 401] width 7 height 7
click at [29, 399] on div at bounding box center [29, 401] width 7 height 7
click at [90, 481] on div "Highlight" at bounding box center [99, 576] width 36 height 8
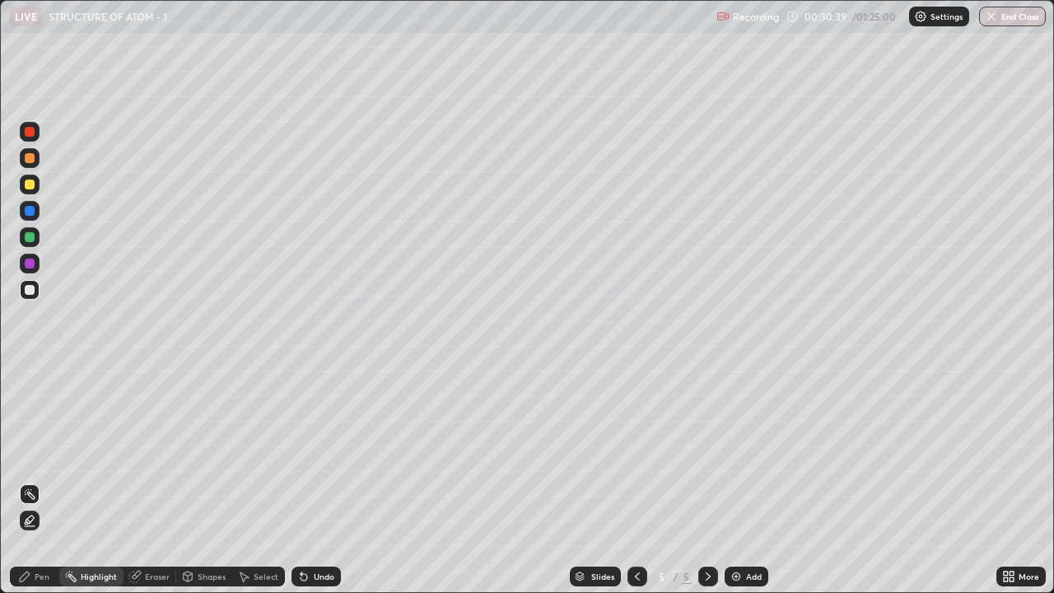
click at [37, 481] on div "Pen" at bounding box center [42, 576] width 15 height 8
click at [92, 481] on div "Highlight" at bounding box center [99, 576] width 36 height 8
click at [94, 481] on div "Highlight" at bounding box center [99, 576] width 36 height 8
click at [157, 481] on div "Eraser" at bounding box center [157, 576] width 25 height 8
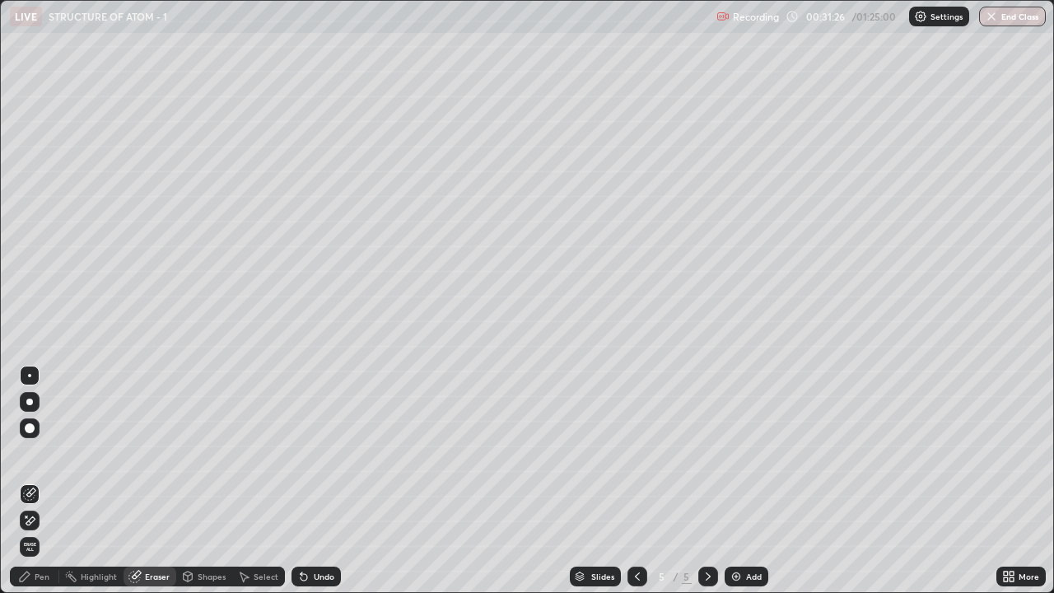
click at [30, 481] on span "Erase all" at bounding box center [30, 547] width 18 height 10
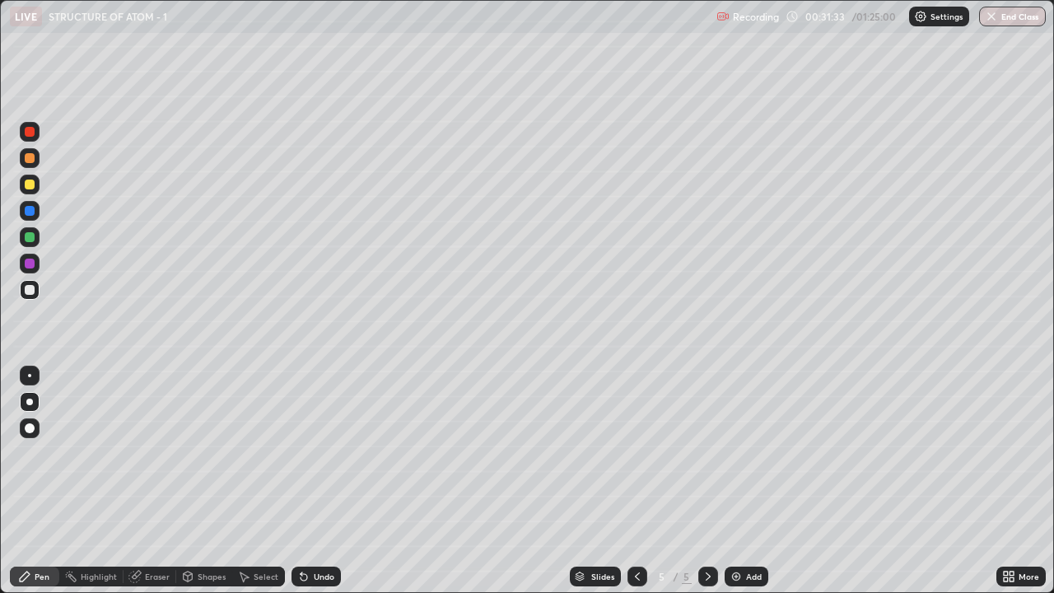
click at [143, 481] on div "Eraser" at bounding box center [149, 576] width 53 height 20
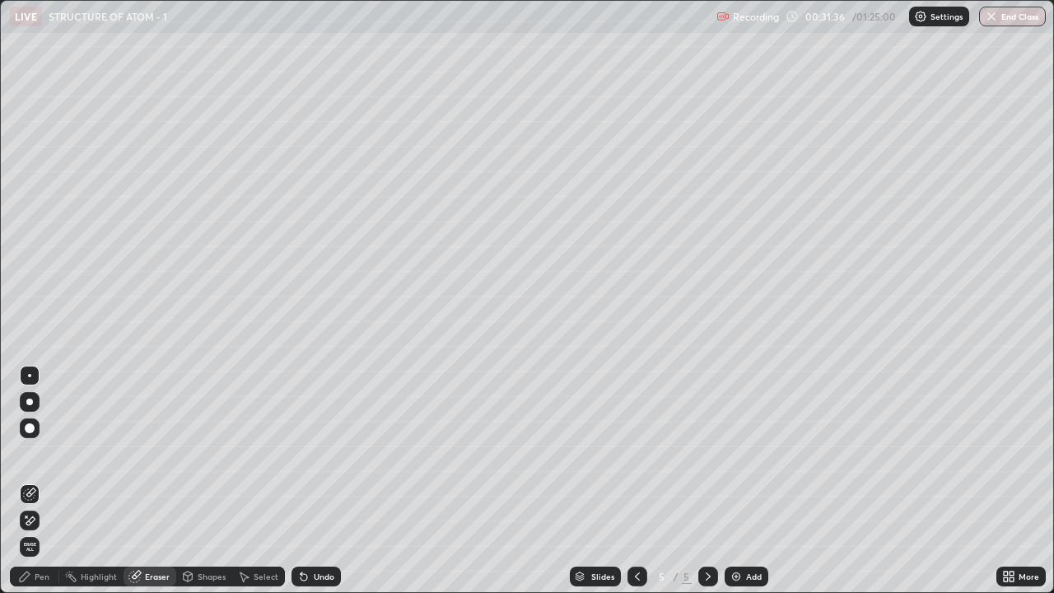
click at [38, 481] on div "Pen" at bounding box center [42, 576] width 15 height 8
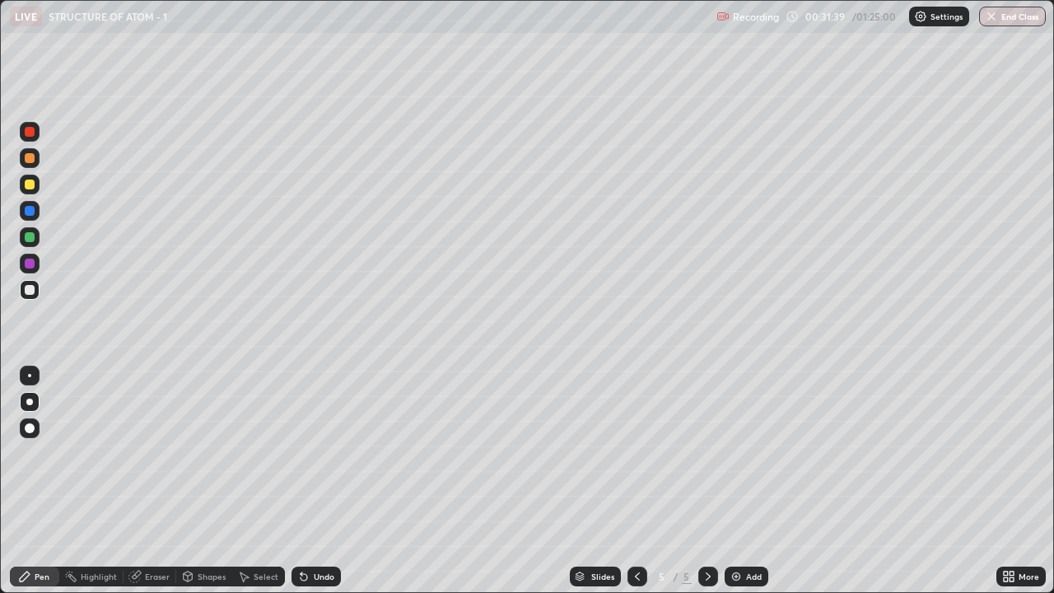
click at [30, 375] on div at bounding box center [29, 375] width 3 height 3
click at [30, 376] on div at bounding box center [29, 375] width 3 height 3
click at [30, 402] on div at bounding box center [29, 401] width 7 height 7
click at [30, 403] on div at bounding box center [29, 401] width 7 height 7
click at [203, 481] on div "Shapes" at bounding box center [212, 576] width 28 height 8
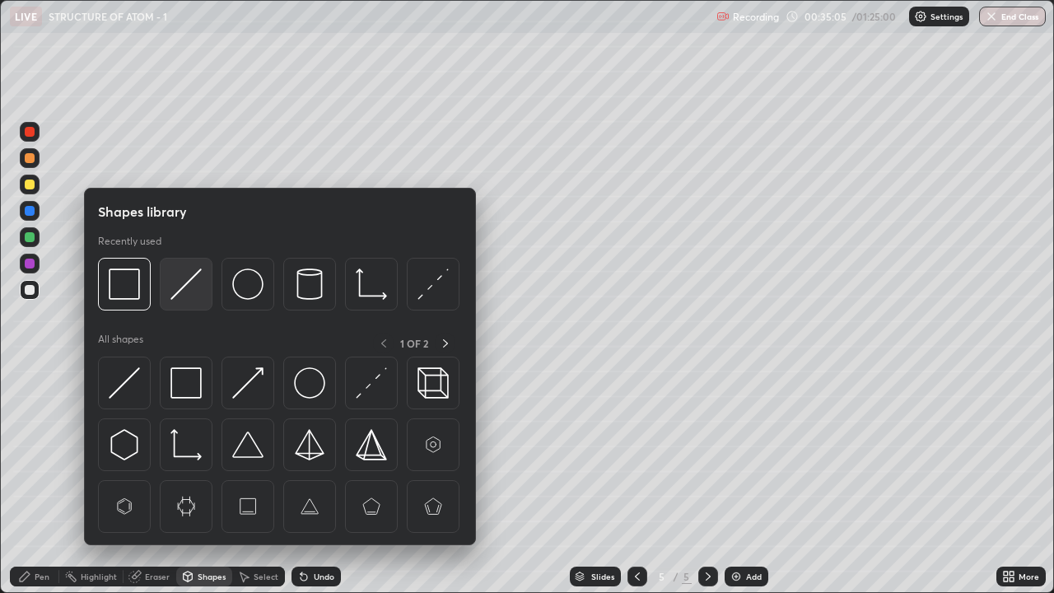
click at [179, 296] on img at bounding box center [185, 283] width 31 height 31
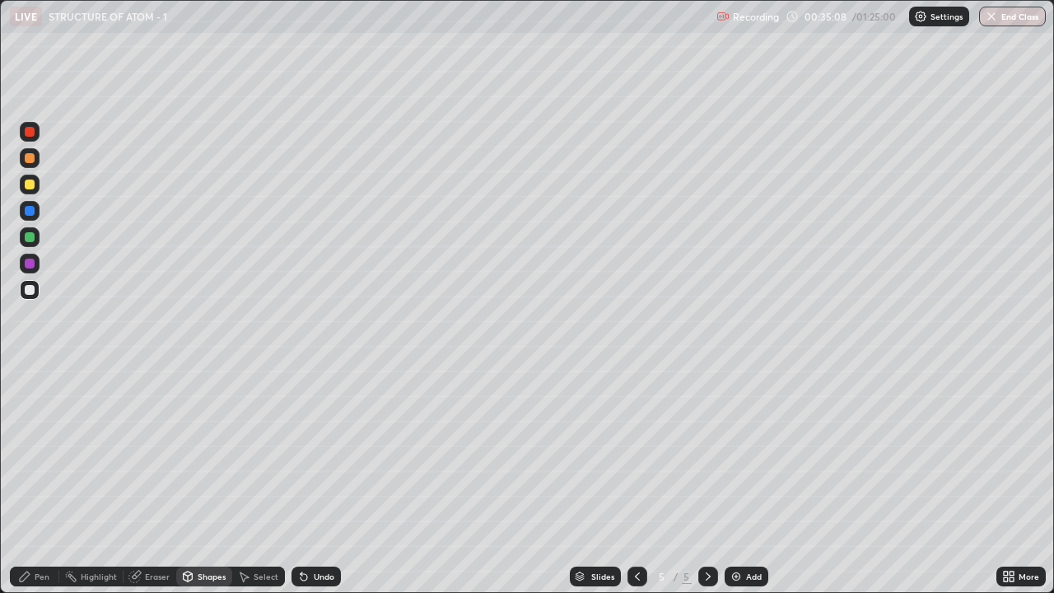
click at [42, 481] on div "Pen" at bounding box center [42, 576] width 15 height 8
click at [205, 481] on div "Shapes" at bounding box center [212, 576] width 28 height 8
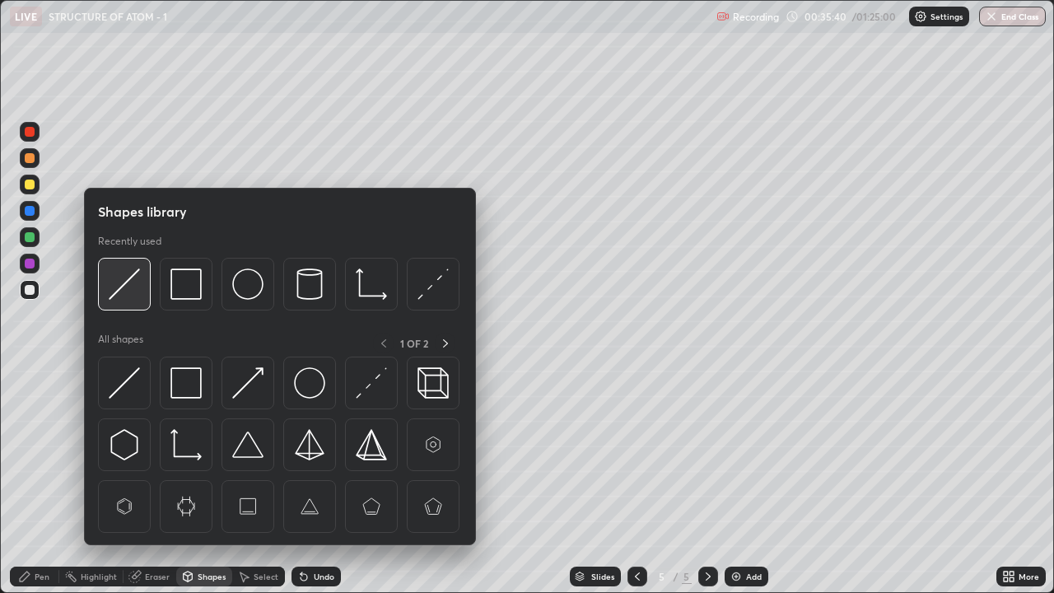
click at [128, 291] on img at bounding box center [124, 283] width 31 height 31
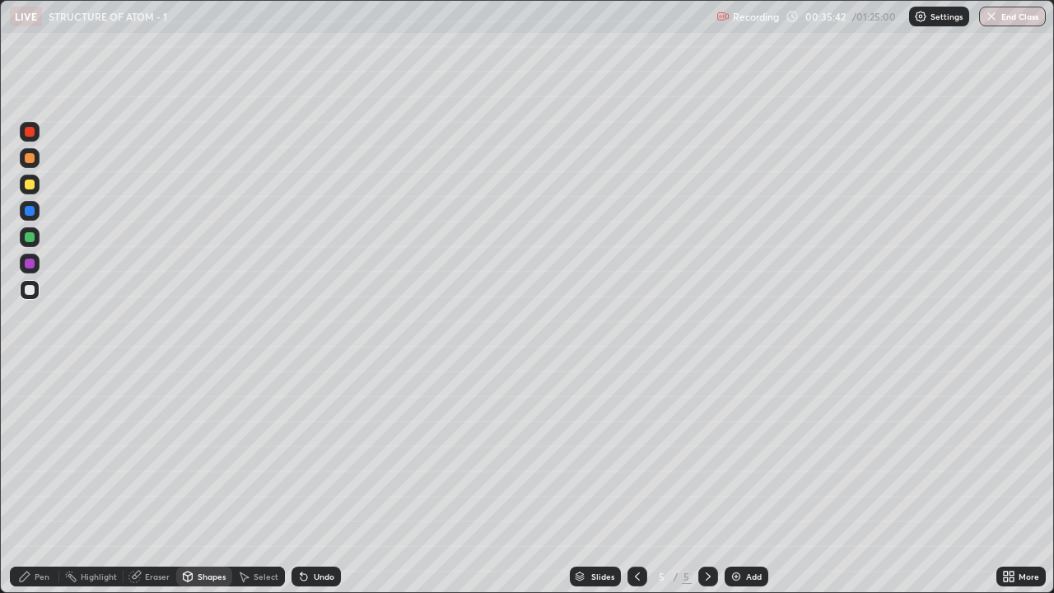
click at [40, 481] on div "Pen" at bounding box center [42, 576] width 15 height 8
click at [208, 481] on div "Shapes" at bounding box center [212, 576] width 28 height 8
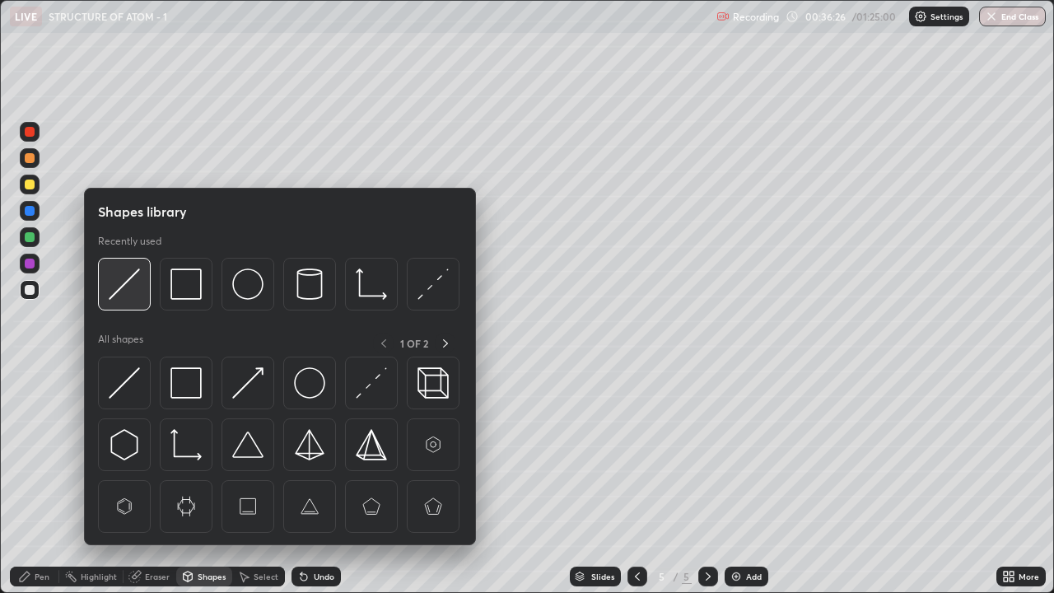
click at [132, 285] on img at bounding box center [124, 283] width 31 height 31
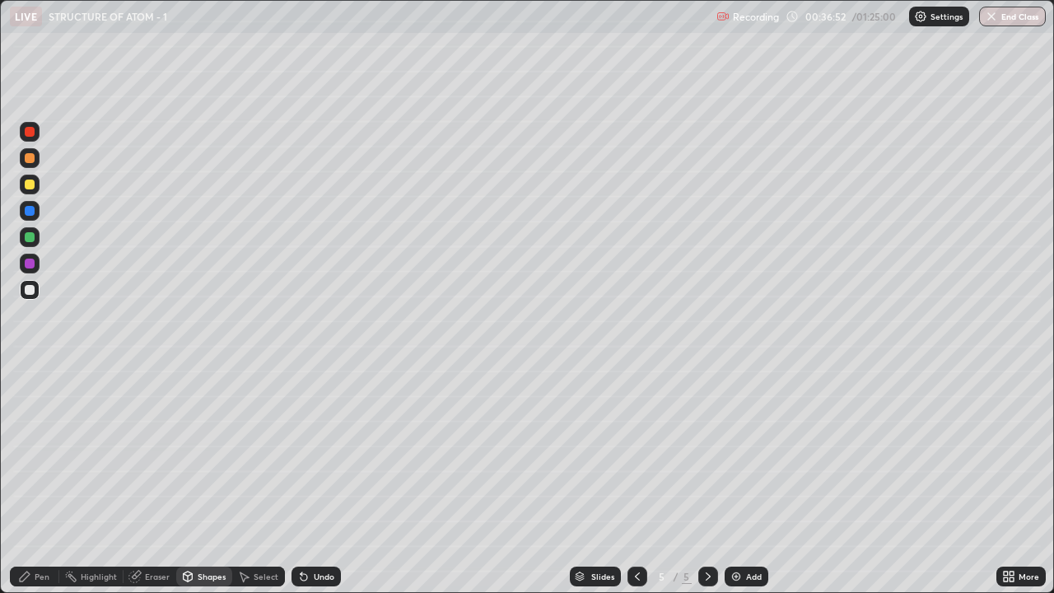
click at [35, 481] on div "Pen" at bounding box center [42, 576] width 15 height 8
click at [203, 481] on div "Shapes" at bounding box center [212, 576] width 28 height 8
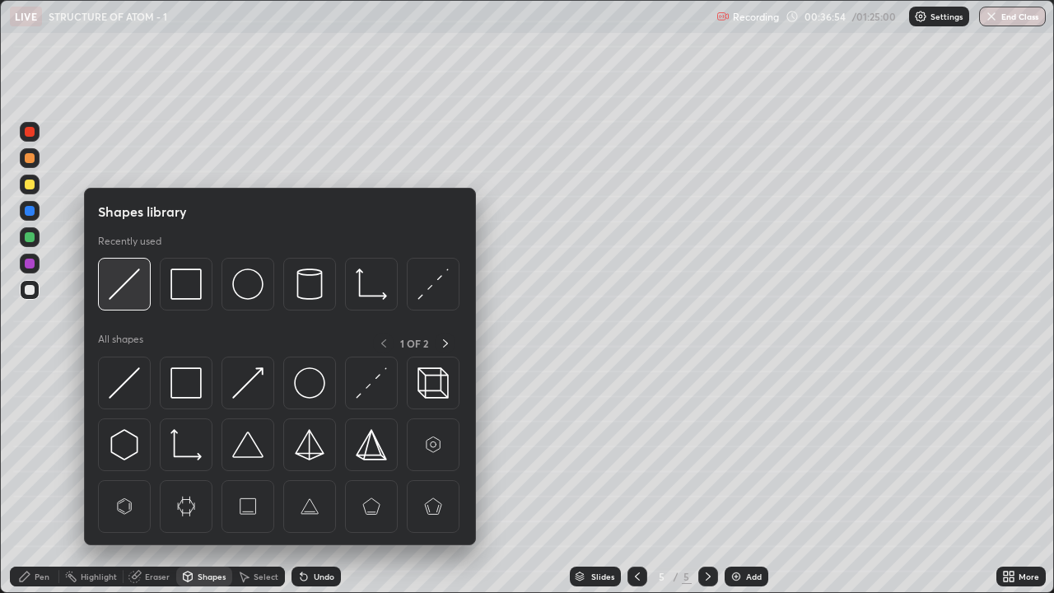
click at [130, 292] on img at bounding box center [124, 283] width 31 height 31
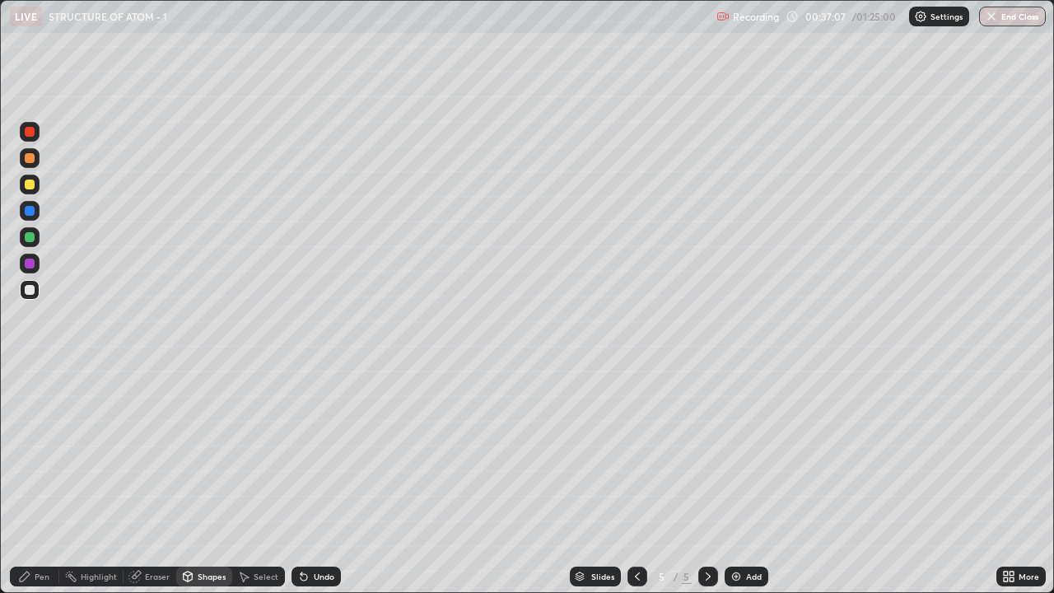
click at [39, 481] on div "Pen" at bounding box center [42, 576] width 15 height 8
click at [28, 187] on div at bounding box center [30, 184] width 10 height 10
click at [30, 185] on div at bounding box center [30, 184] width 10 height 10
click at [201, 481] on div "Shapes" at bounding box center [212, 576] width 28 height 8
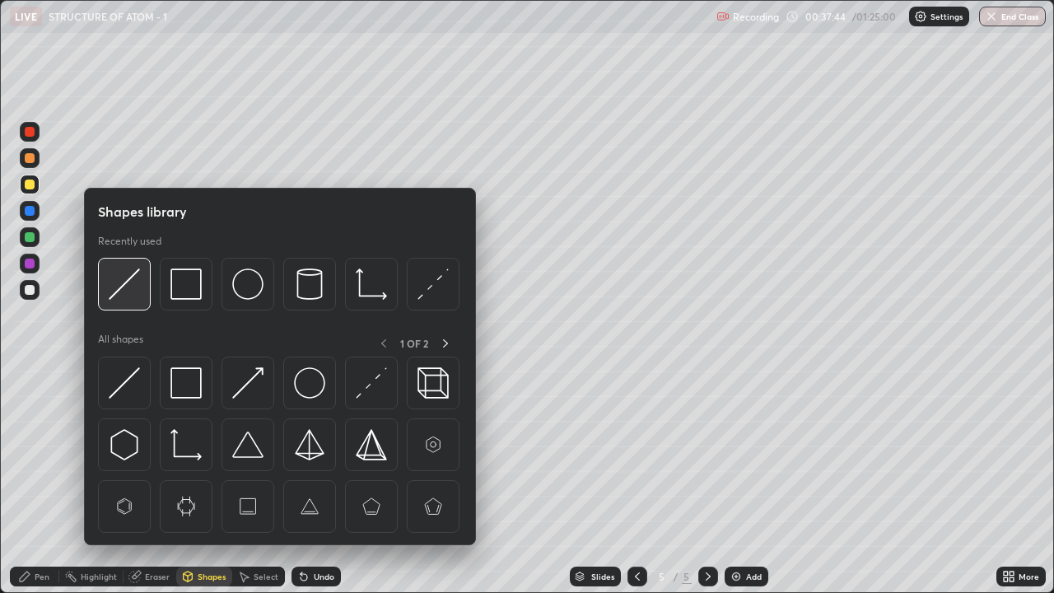
click at [128, 279] on img at bounding box center [124, 283] width 31 height 31
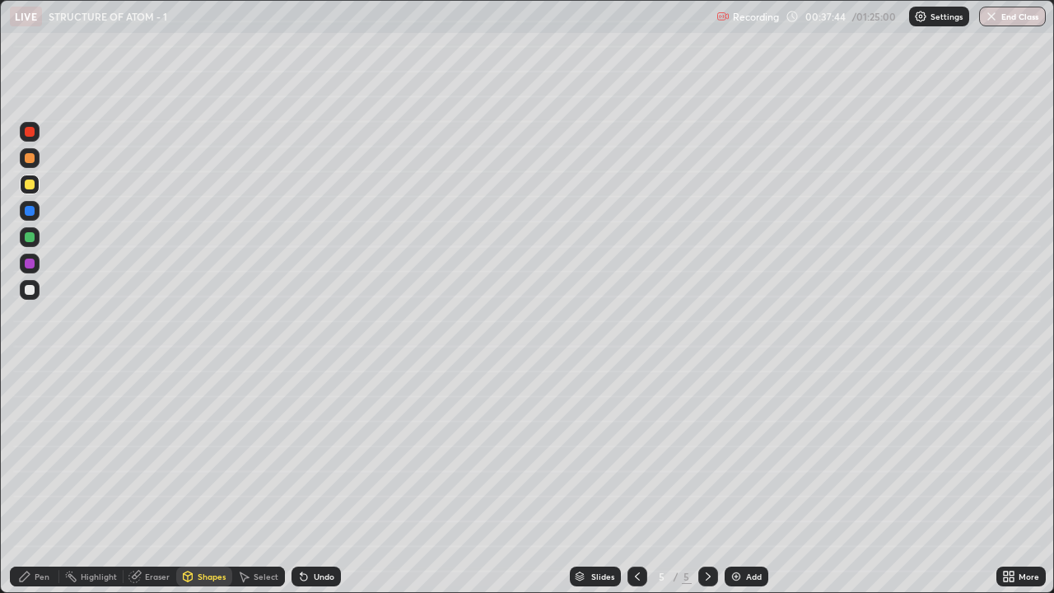
click at [31, 290] on div at bounding box center [30, 290] width 10 height 10
click at [30, 290] on div at bounding box center [30, 290] width 10 height 10
click at [27, 481] on icon at bounding box center [24, 576] width 13 height 13
click at [30, 185] on div at bounding box center [30, 184] width 10 height 10
click at [32, 184] on div at bounding box center [30, 184] width 10 height 10
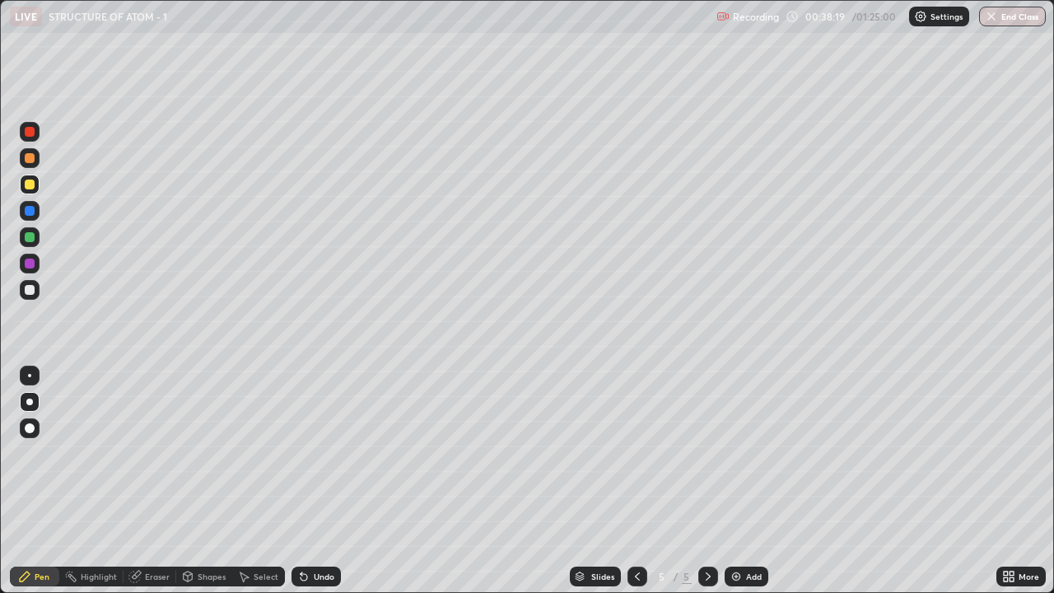
click at [154, 481] on div "Eraser" at bounding box center [157, 576] width 25 height 8
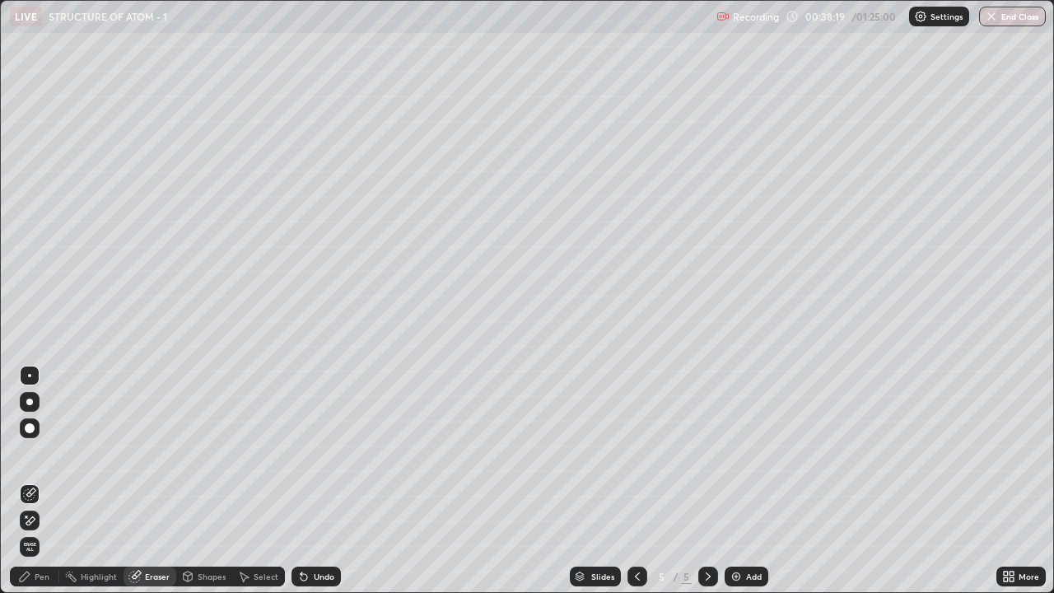
click at [95, 481] on div "Highlight" at bounding box center [99, 576] width 36 height 8
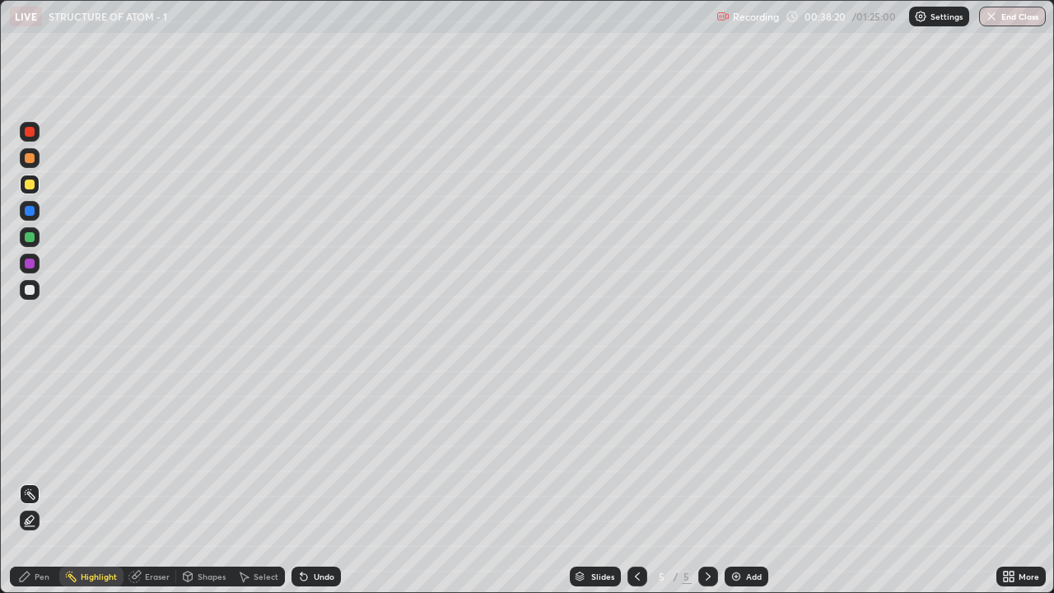
click at [31, 481] on icon at bounding box center [29, 520] width 13 height 13
click at [23, 216] on div at bounding box center [30, 211] width 20 height 20
click at [28, 211] on div at bounding box center [30, 211] width 10 height 10
click at [29, 481] on icon at bounding box center [25, 576] width 10 height 10
click at [30, 291] on div at bounding box center [30, 290] width 10 height 10
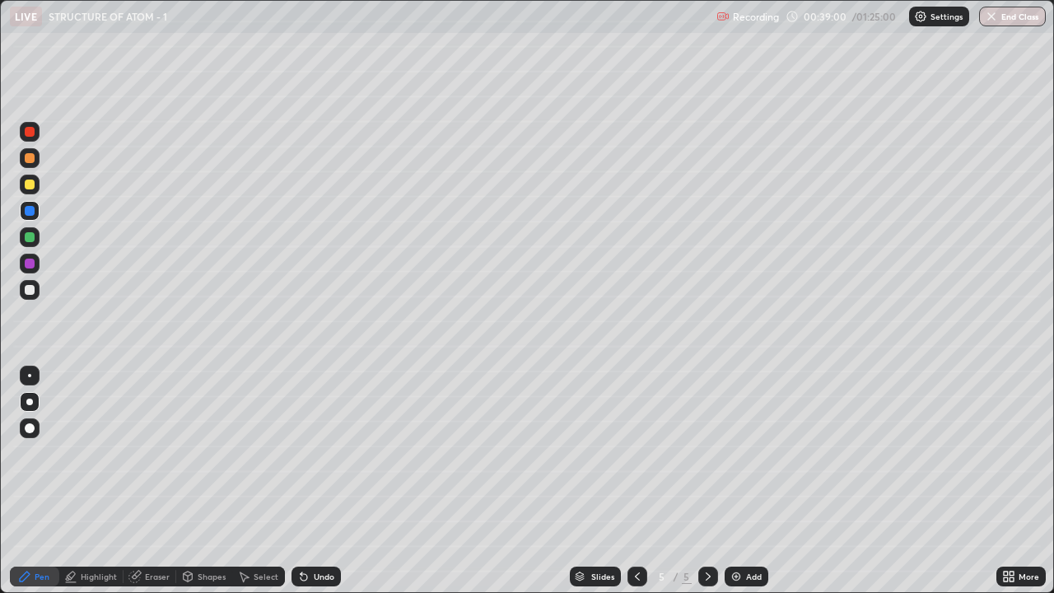
click at [25, 288] on div at bounding box center [30, 290] width 10 height 10
click at [25, 186] on div at bounding box center [30, 184] width 10 height 10
click at [31, 182] on div at bounding box center [30, 184] width 10 height 10
click at [97, 481] on div "Highlight" at bounding box center [99, 576] width 36 height 8
click at [30, 481] on circle at bounding box center [31, 490] width 2 height 2
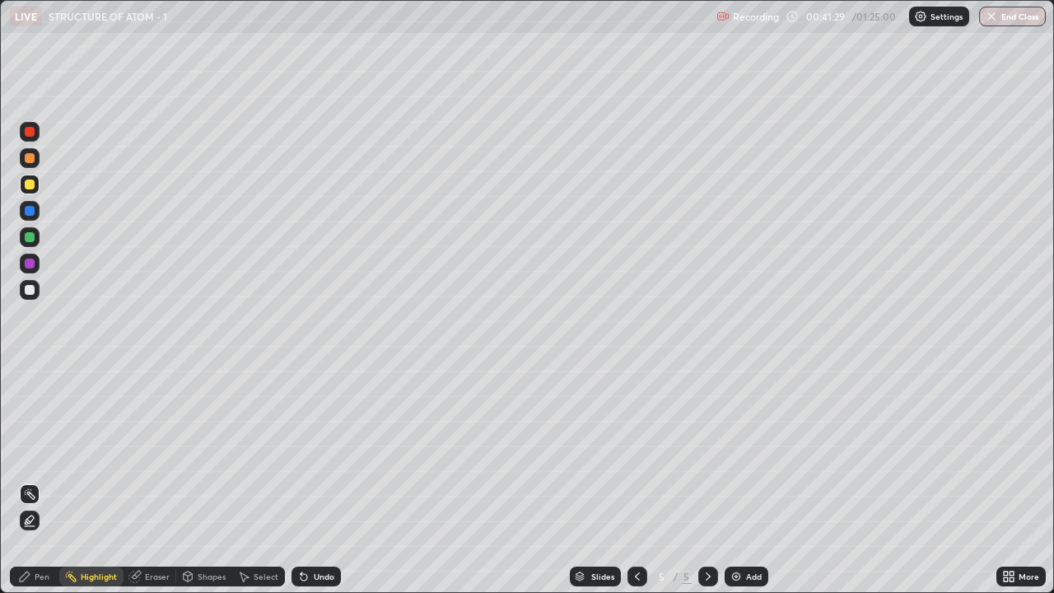
click at [26, 481] on circle at bounding box center [26, 494] width 2 height 2
click at [33, 481] on div "Pen" at bounding box center [34, 576] width 49 height 20
click at [30, 375] on div at bounding box center [29, 375] width 3 height 3
click at [30, 376] on div at bounding box center [29, 375] width 3 height 3
click at [100, 481] on div "Highlight" at bounding box center [99, 576] width 36 height 8
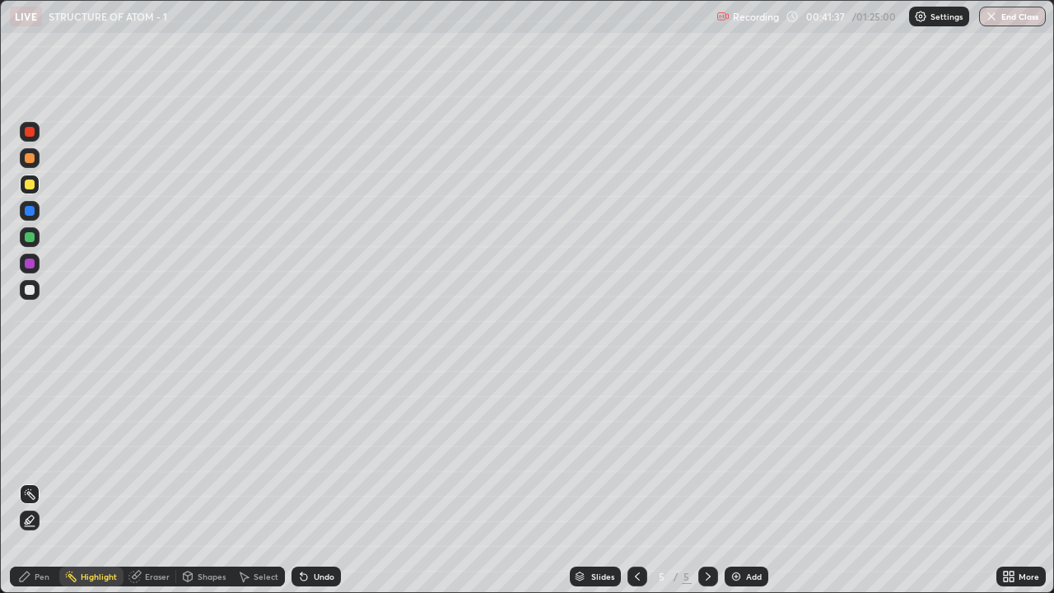
click at [32, 481] on icon at bounding box center [29, 520] width 13 height 13
click at [37, 481] on div "Pen" at bounding box center [42, 576] width 15 height 8
click at [88, 481] on div "Highlight" at bounding box center [99, 576] width 36 height 8
click at [310, 481] on div "Undo" at bounding box center [315, 576] width 49 height 20
click at [29, 481] on icon at bounding box center [29, 493] width 13 height 13
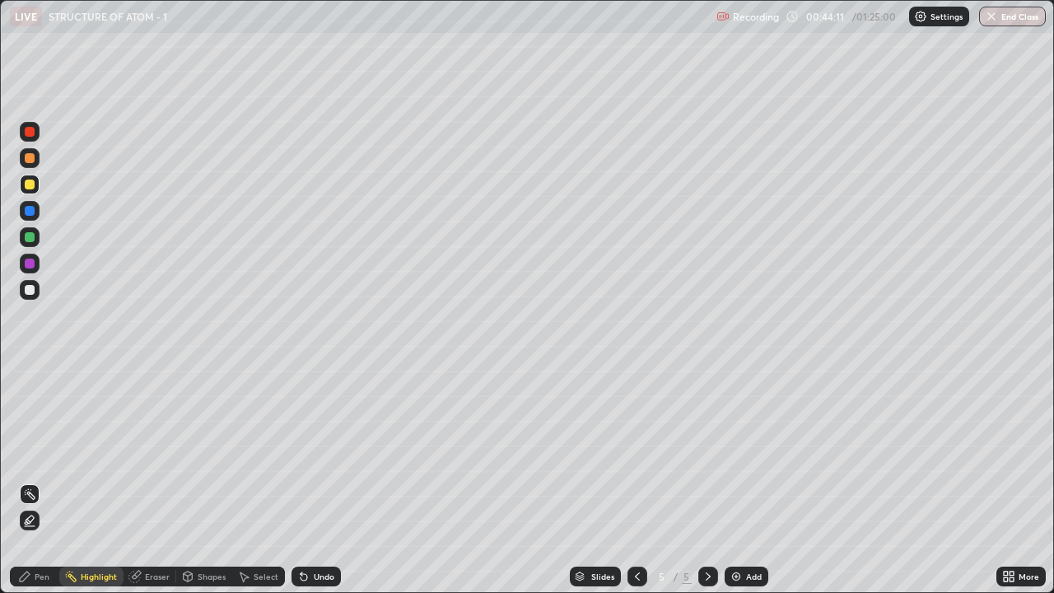
click at [37, 481] on div "Pen" at bounding box center [42, 576] width 15 height 8
click at [733, 481] on img at bounding box center [735, 576] width 13 height 13
click at [635, 481] on icon at bounding box center [637, 576] width 13 height 13
click at [100, 481] on div "Highlight" at bounding box center [91, 576] width 64 height 20
click at [84, 481] on div "Highlight" at bounding box center [99, 576] width 36 height 8
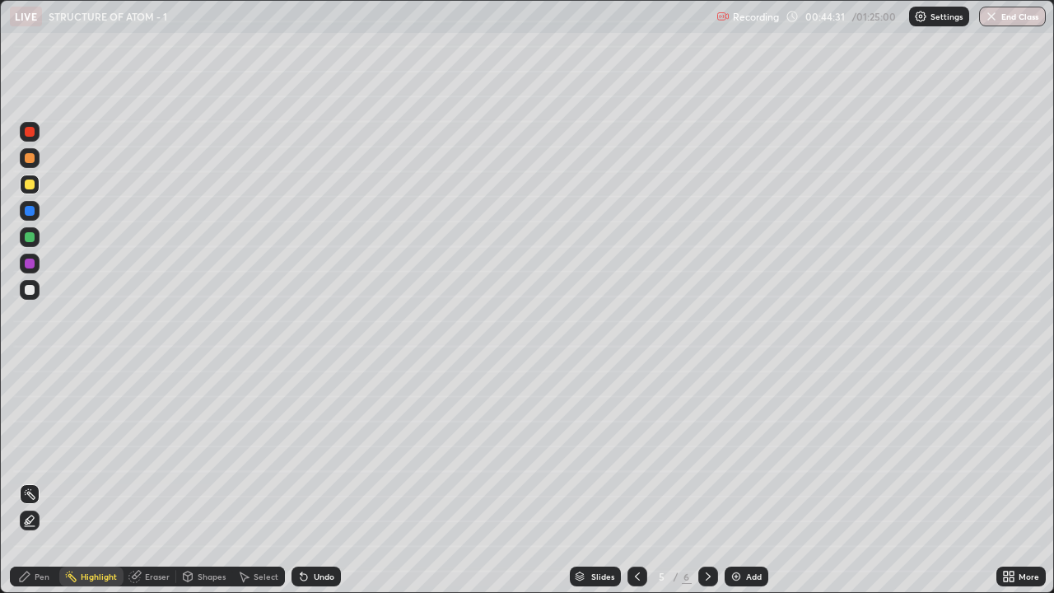
click at [97, 481] on div "Highlight" at bounding box center [99, 576] width 36 height 8
click at [44, 481] on div "Pen" at bounding box center [34, 576] width 49 height 20
click at [32, 409] on div at bounding box center [30, 402] width 20 height 20
click at [37, 404] on div at bounding box center [30, 402] width 20 height 20
click at [105, 481] on div "Highlight" at bounding box center [91, 576] width 64 height 20
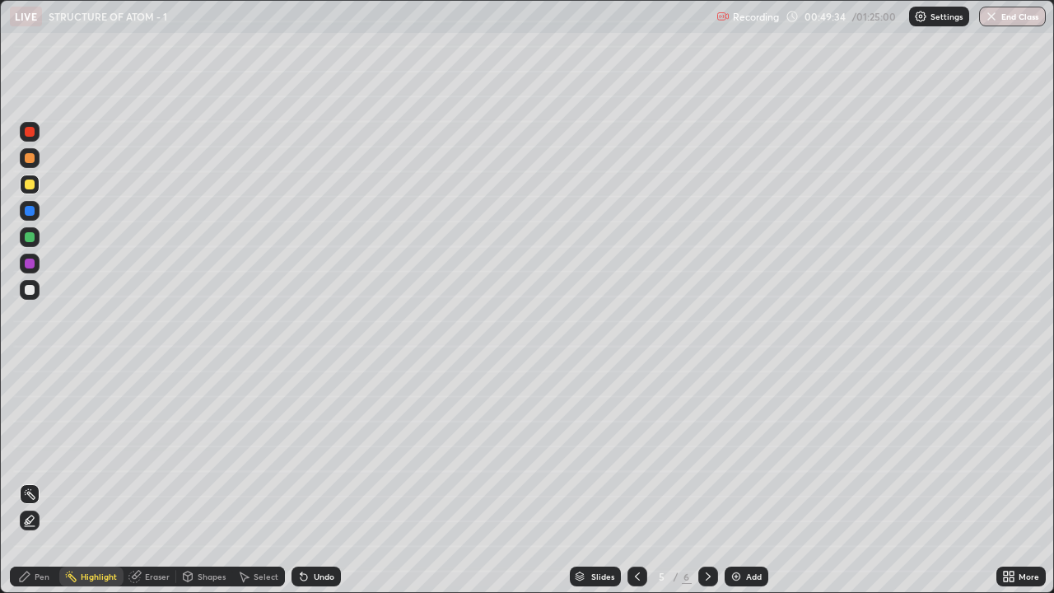
click at [33, 481] on div "Pen" at bounding box center [34, 576] width 49 height 20
click at [30, 375] on div at bounding box center [29, 375] width 3 height 3
click at [94, 481] on div "Highlight" at bounding box center [99, 576] width 36 height 8
click at [95, 481] on div "Highlight" at bounding box center [99, 576] width 36 height 8
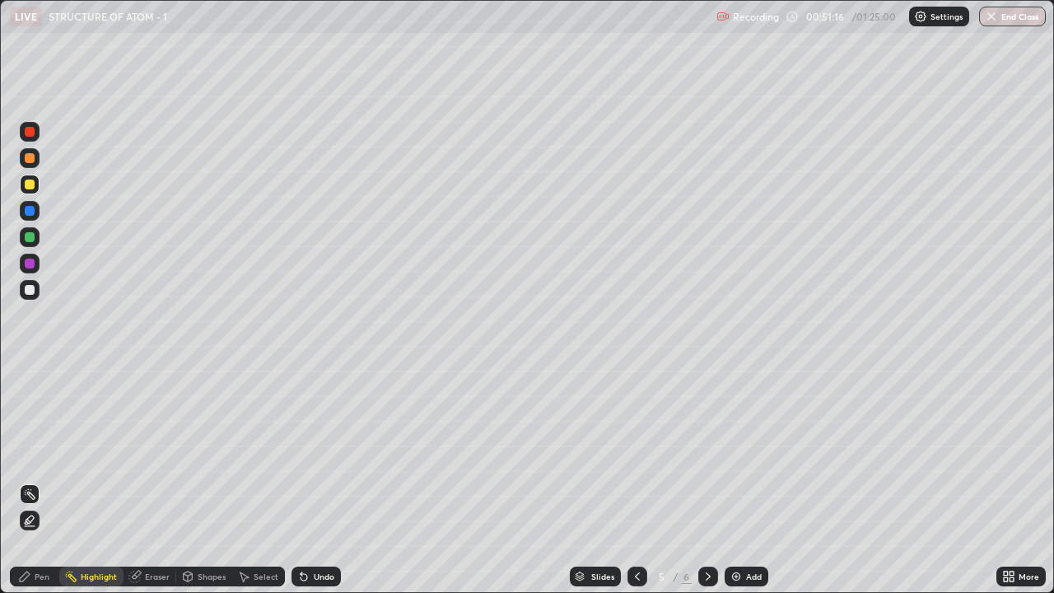
click at [29, 481] on icon at bounding box center [25, 576] width 10 height 10
click at [706, 481] on icon at bounding box center [707, 576] width 13 height 13
click at [33, 291] on div at bounding box center [30, 290] width 10 height 10
click at [32, 289] on div at bounding box center [30, 290] width 10 height 10
click at [145, 481] on div "Eraser" at bounding box center [157, 576] width 25 height 8
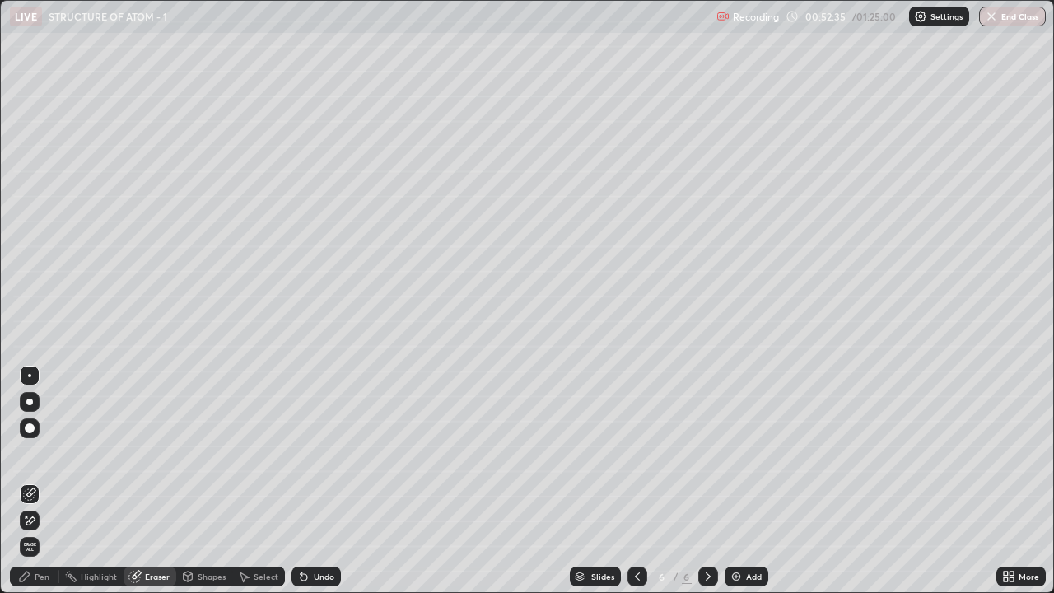
click at [34, 481] on div "Pen" at bounding box center [34, 576] width 49 height 20
click at [35, 481] on div "Pen" at bounding box center [42, 576] width 15 height 8
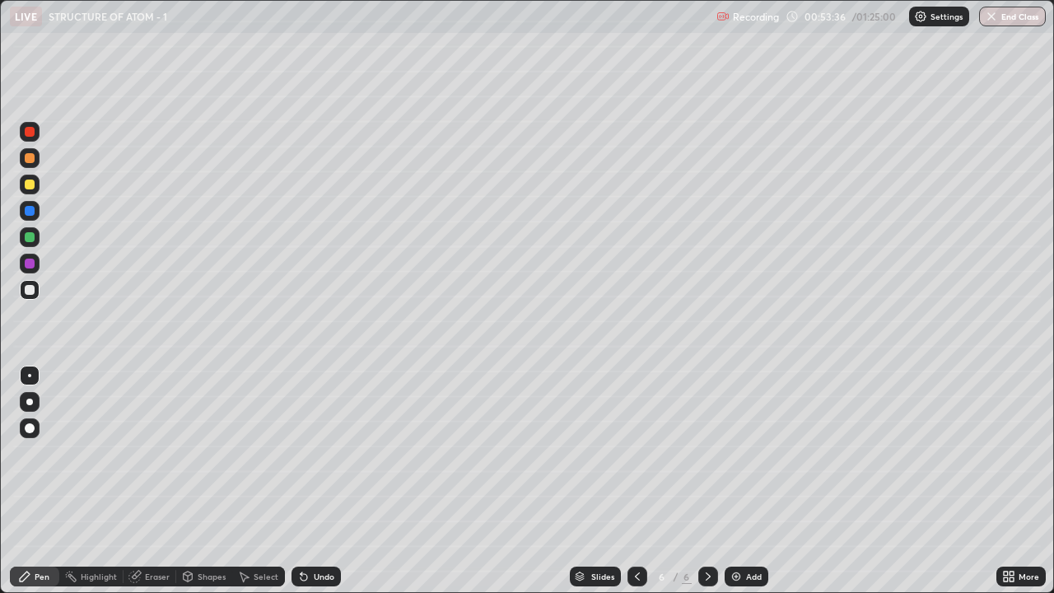
click at [100, 481] on div "Highlight" at bounding box center [99, 576] width 36 height 8
click at [28, 481] on icon at bounding box center [28, 520] width 3 height 3
click at [38, 481] on div "Pen" at bounding box center [42, 576] width 15 height 8
click at [81, 481] on div "Highlight" at bounding box center [99, 576] width 36 height 8
click at [84, 481] on div "Highlight" at bounding box center [99, 576] width 36 height 8
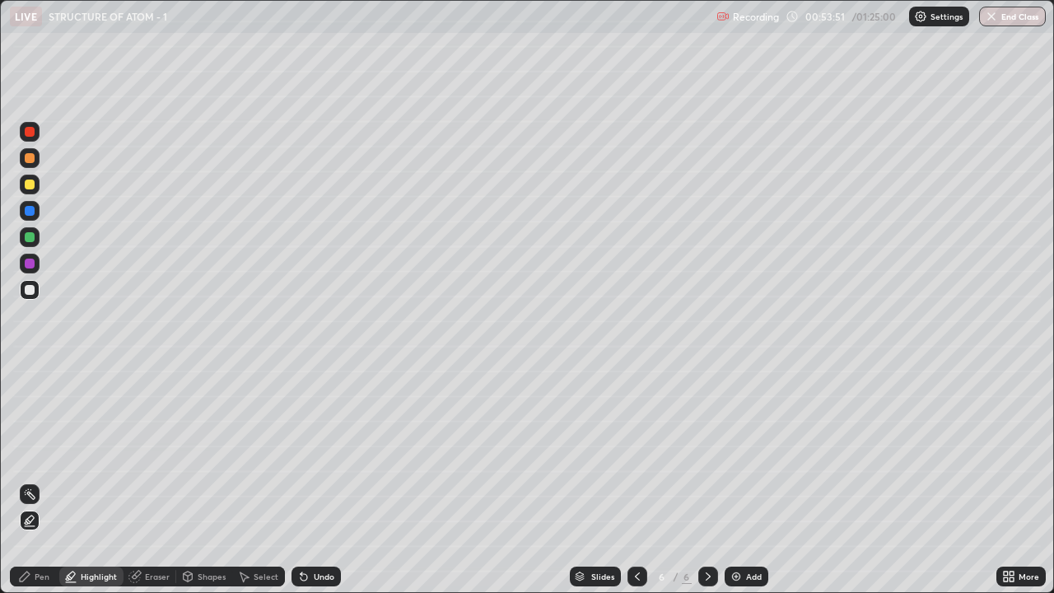
click at [28, 481] on rect at bounding box center [31, 495] width 8 height 8
click at [31, 481] on div "Pen" at bounding box center [34, 576] width 49 height 20
click at [147, 481] on div "Eraser" at bounding box center [157, 576] width 25 height 8
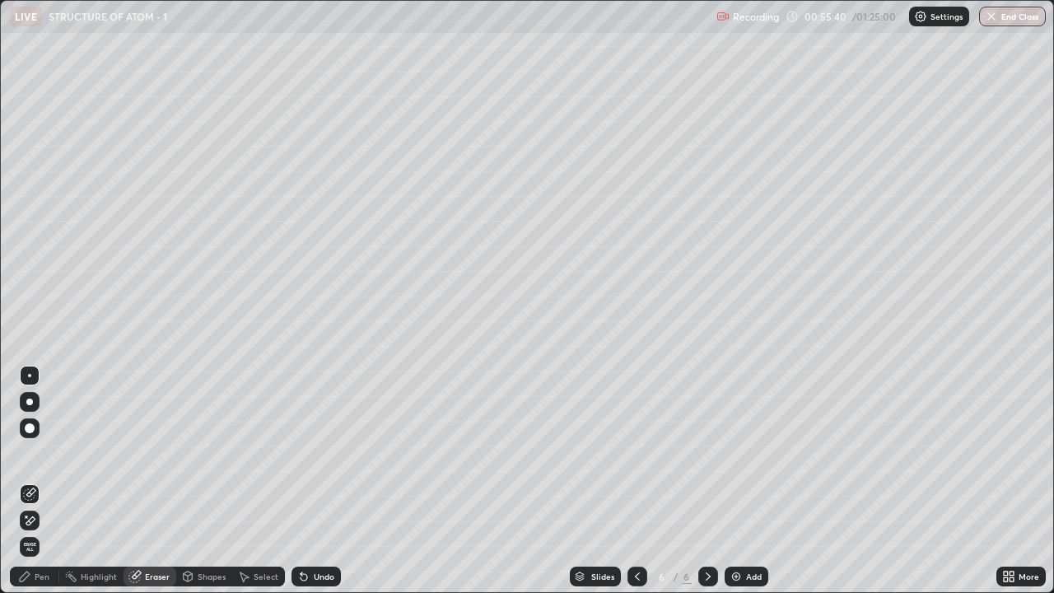
click at [39, 481] on div "Pen" at bounding box center [42, 576] width 15 height 8
click at [34, 481] on div "Pen" at bounding box center [34, 576] width 49 height 20
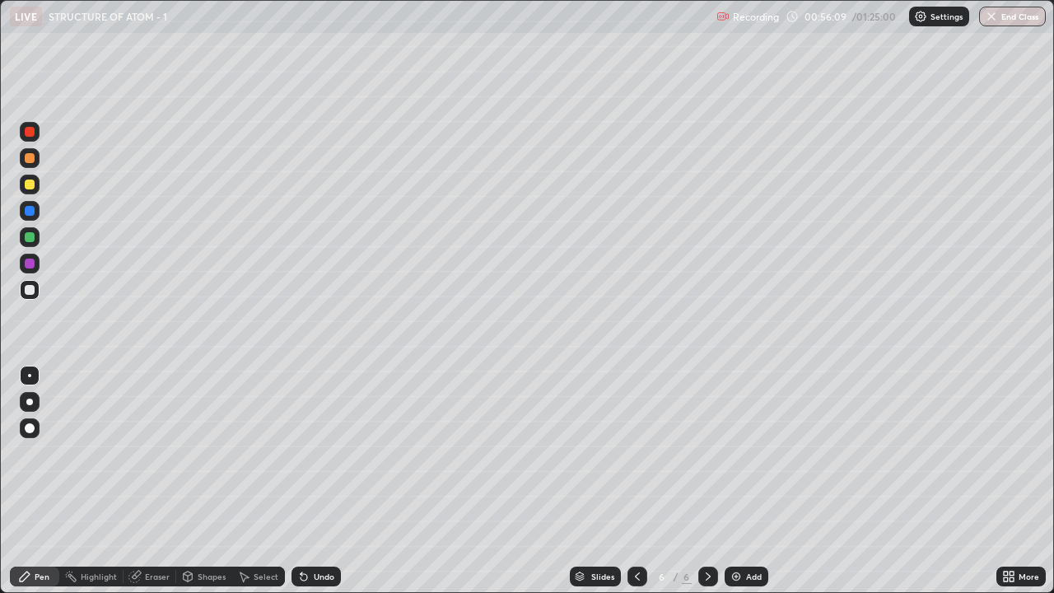
click at [105, 481] on div "Highlight" at bounding box center [99, 576] width 36 height 8
click at [637, 481] on icon at bounding box center [637, 576] width 13 height 13
click at [705, 481] on icon at bounding box center [707, 576] width 13 height 13
click at [27, 481] on icon at bounding box center [25, 576] width 10 height 10
click at [30, 481] on icon at bounding box center [24, 576] width 13 height 13
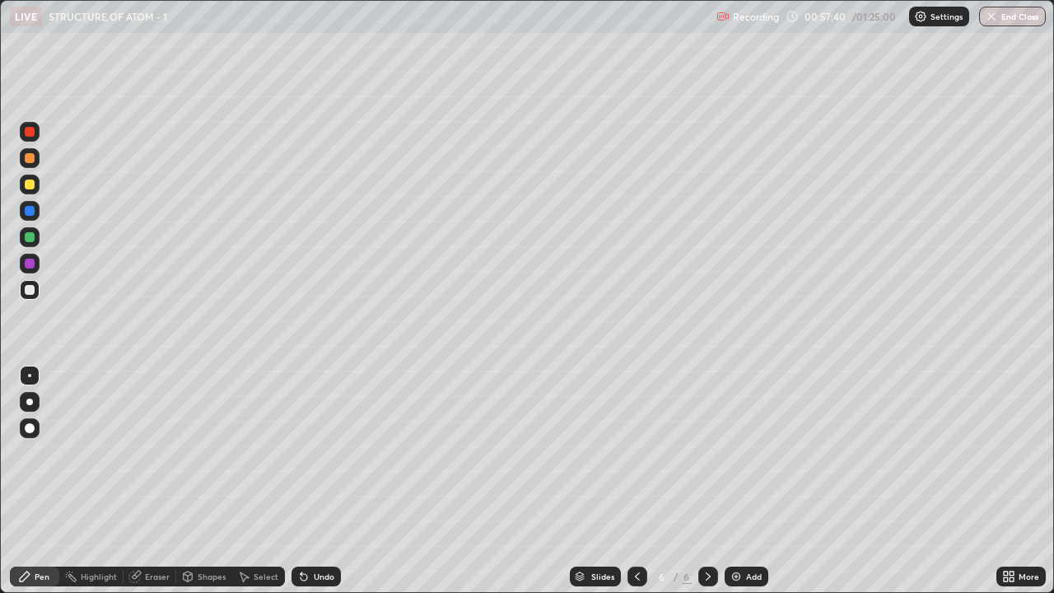
click at [156, 481] on div "Eraser" at bounding box center [157, 576] width 25 height 8
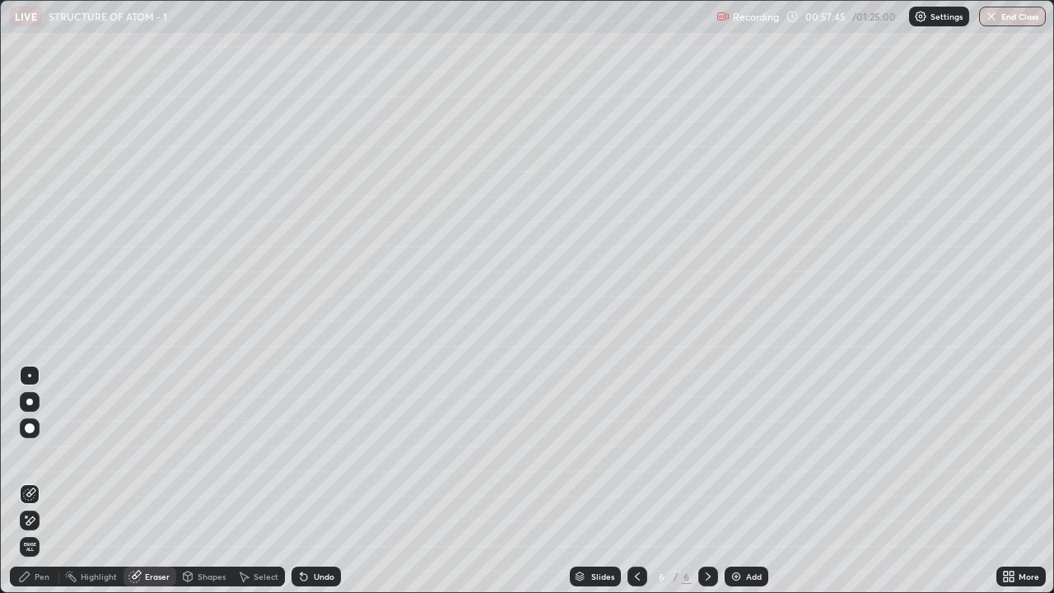
click at [31, 481] on div "Pen" at bounding box center [34, 576] width 49 height 20
click at [28, 481] on icon at bounding box center [24, 576] width 13 height 13
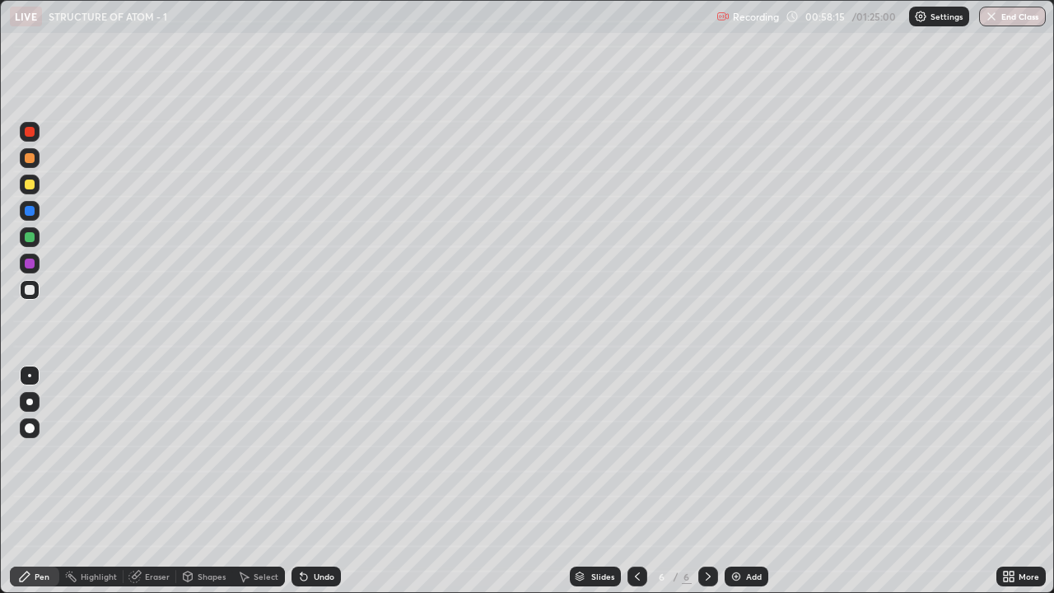
click at [212, 481] on div "Shapes" at bounding box center [212, 576] width 28 height 8
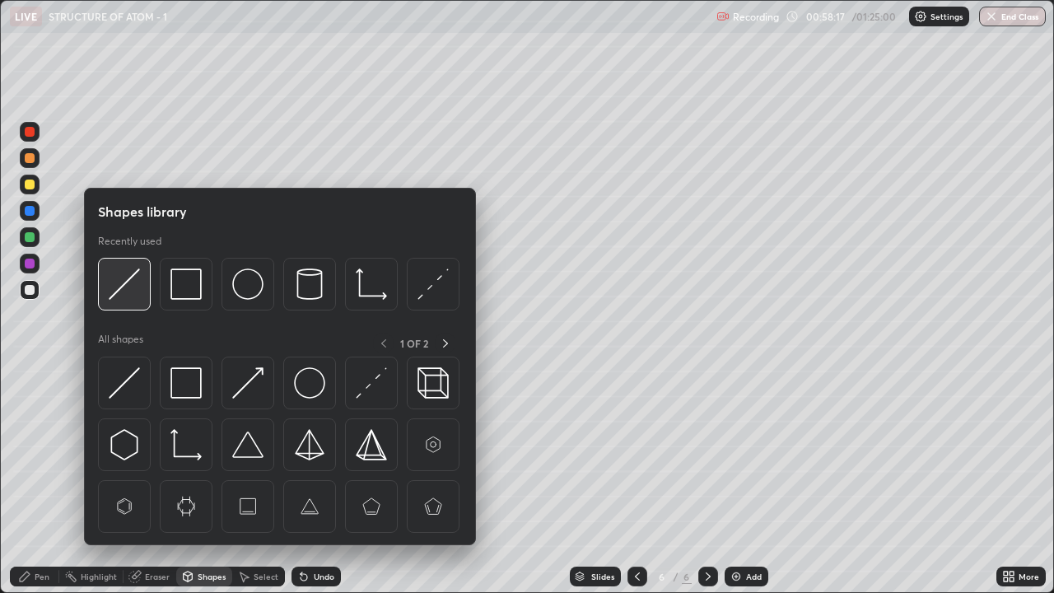
click at [135, 291] on img at bounding box center [124, 283] width 31 height 31
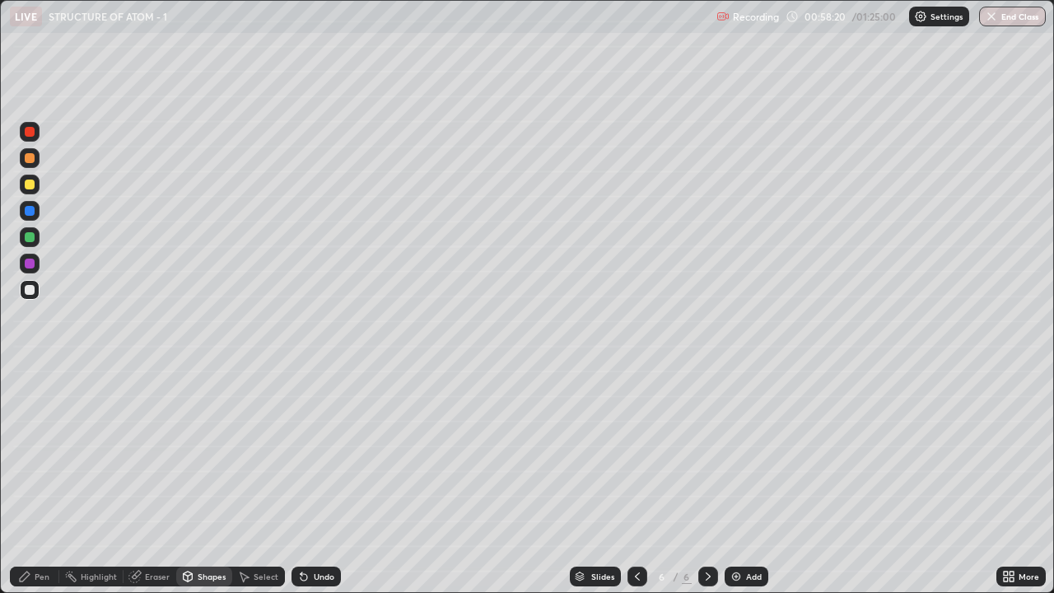
click at [40, 481] on div "Pen" at bounding box center [42, 576] width 15 height 8
click at [39, 481] on div "Pen" at bounding box center [42, 576] width 15 height 8
click at [25, 290] on div at bounding box center [30, 290] width 10 height 10
click at [25, 287] on div at bounding box center [30, 290] width 10 height 10
click at [161, 481] on div "Eraser" at bounding box center [157, 576] width 25 height 8
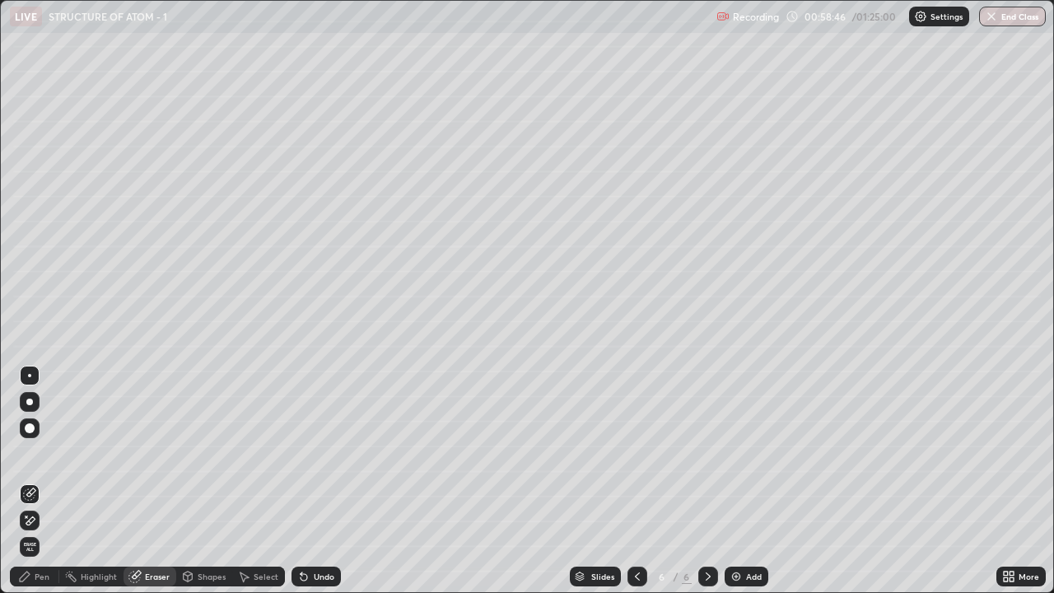
click at [38, 481] on div "Pen" at bounding box center [42, 576] width 15 height 8
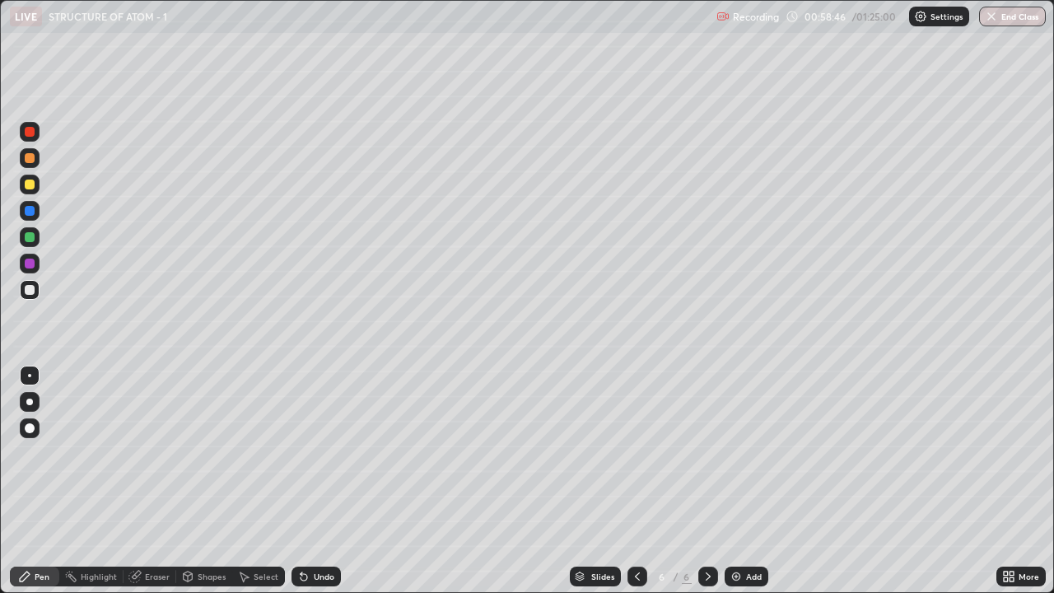
click at [35, 481] on div "Pen" at bounding box center [34, 576] width 49 height 20
click at [31, 401] on div at bounding box center [29, 401] width 7 height 7
click at [30, 401] on div at bounding box center [29, 401] width 7 height 7
click at [743, 481] on div "Add" at bounding box center [746, 576] width 44 height 20
click at [162, 481] on div "Eraser" at bounding box center [157, 576] width 25 height 8
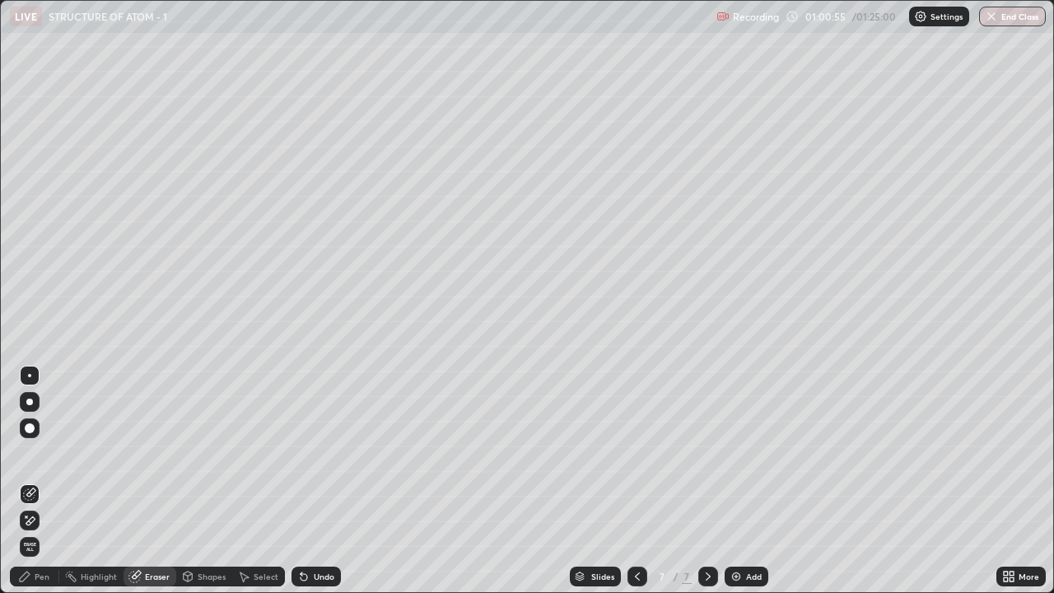
click at [30, 481] on span "Erase all" at bounding box center [30, 547] width 18 height 10
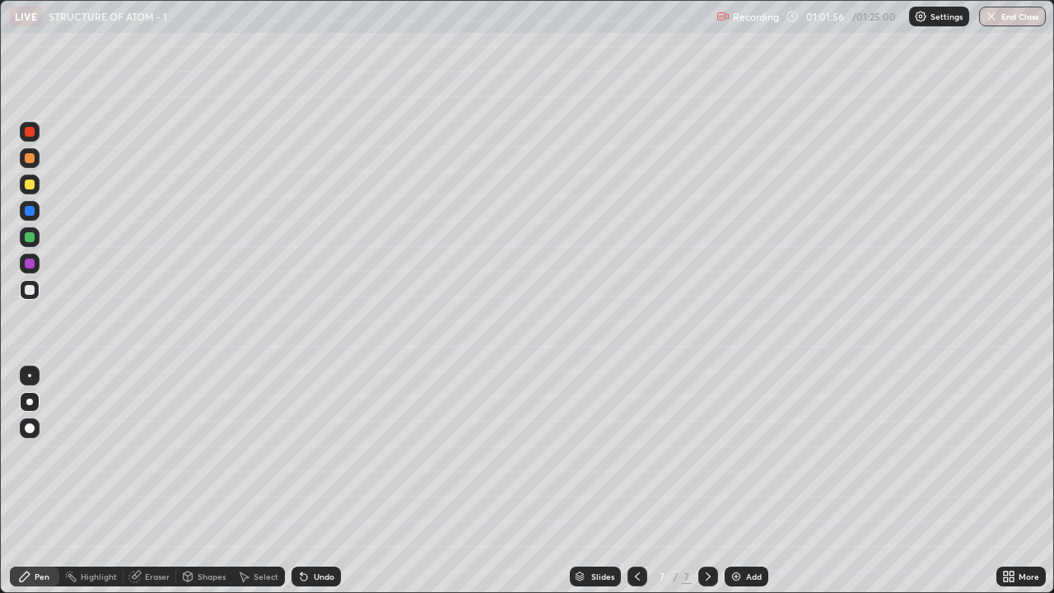
click at [154, 481] on div "Eraser" at bounding box center [157, 576] width 25 height 8
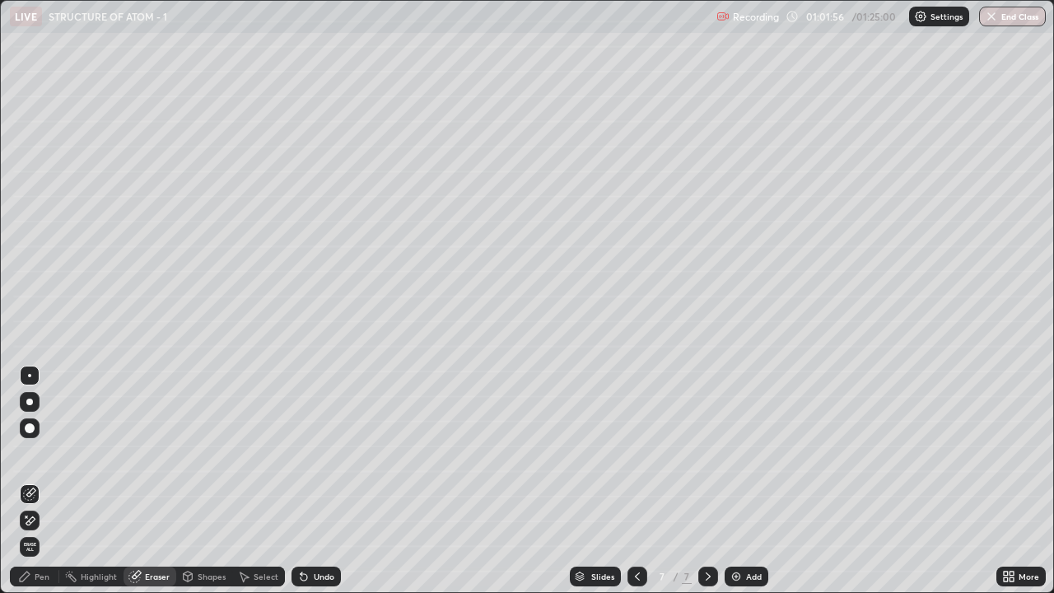
click at [30, 481] on span "Erase all" at bounding box center [30, 547] width 18 height 10
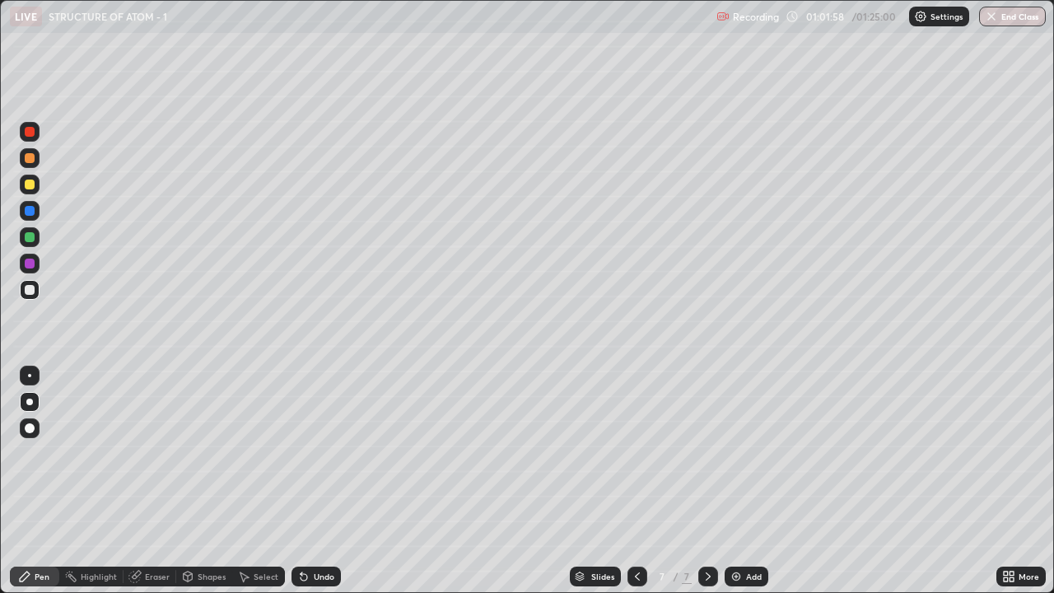
click at [636, 481] on icon at bounding box center [637, 576] width 13 height 13
click at [150, 481] on div "Eraser" at bounding box center [157, 576] width 25 height 8
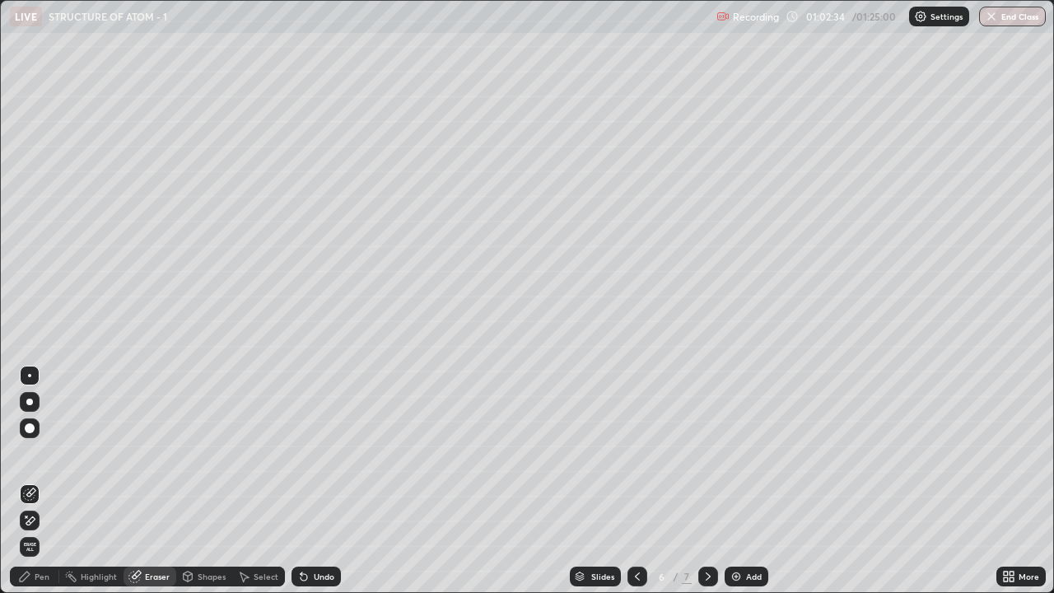
click at [33, 481] on div "Pen" at bounding box center [34, 576] width 49 height 20
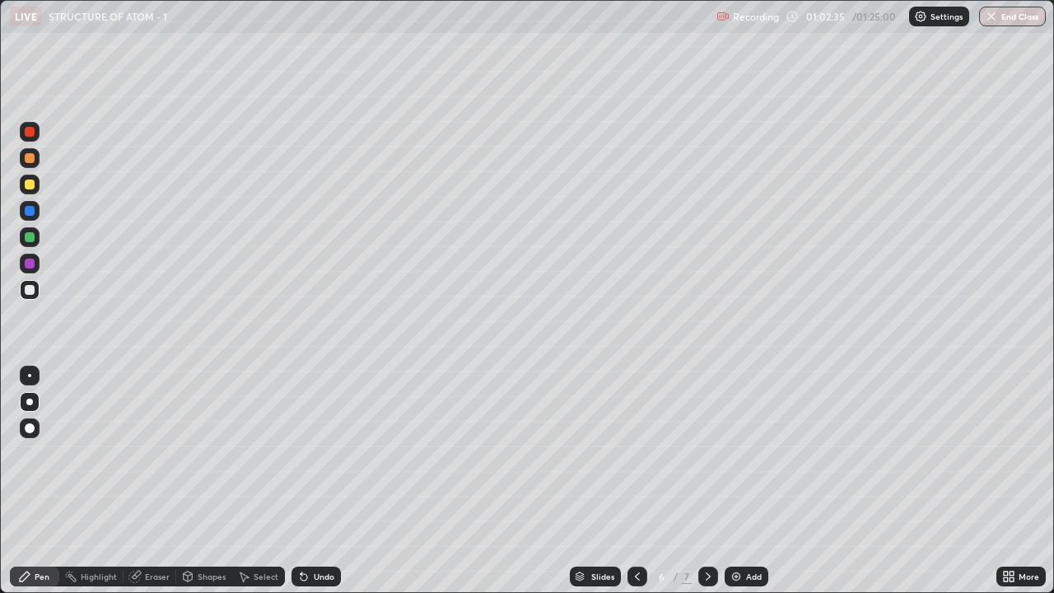
click at [33, 481] on div "Pen" at bounding box center [34, 576] width 49 height 20
click at [25, 189] on div at bounding box center [30, 185] width 20 height 20
click at [27, 180] on div at bounding box center [30, 184] width 10 height 10
click at [31, 184] on div at bounding box center [30, 184] width 10 height 10
click at [31, 186] on div at bounding box center [30, 184] width 10 height 10
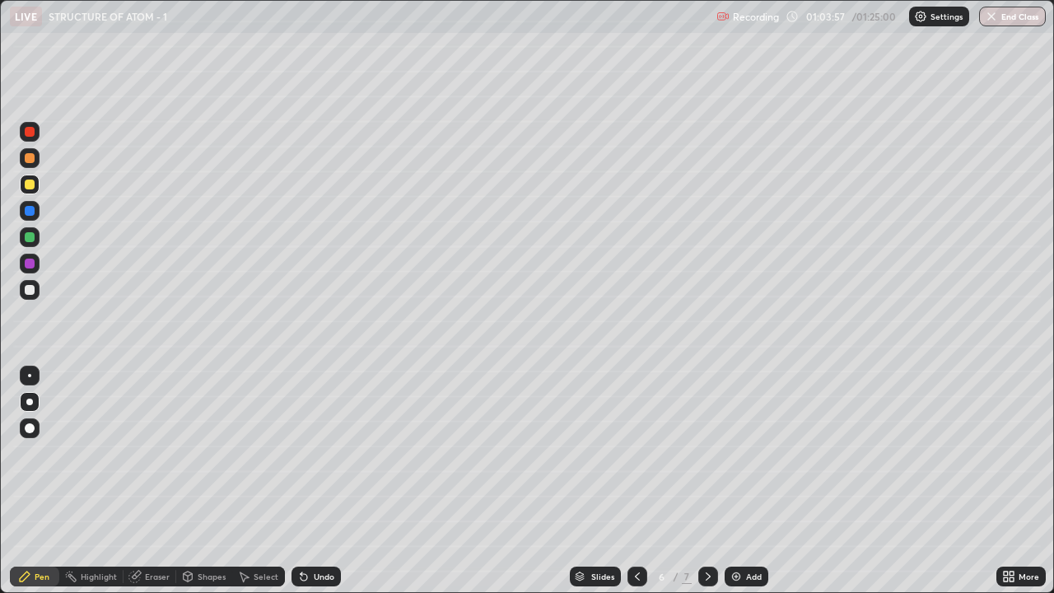
click at [30, 402] on div at bounding box center [29, 401] width 7 height 7
click at [151, 481] on div "Eraser" at bounding box center [157, 576] width 25 height 8
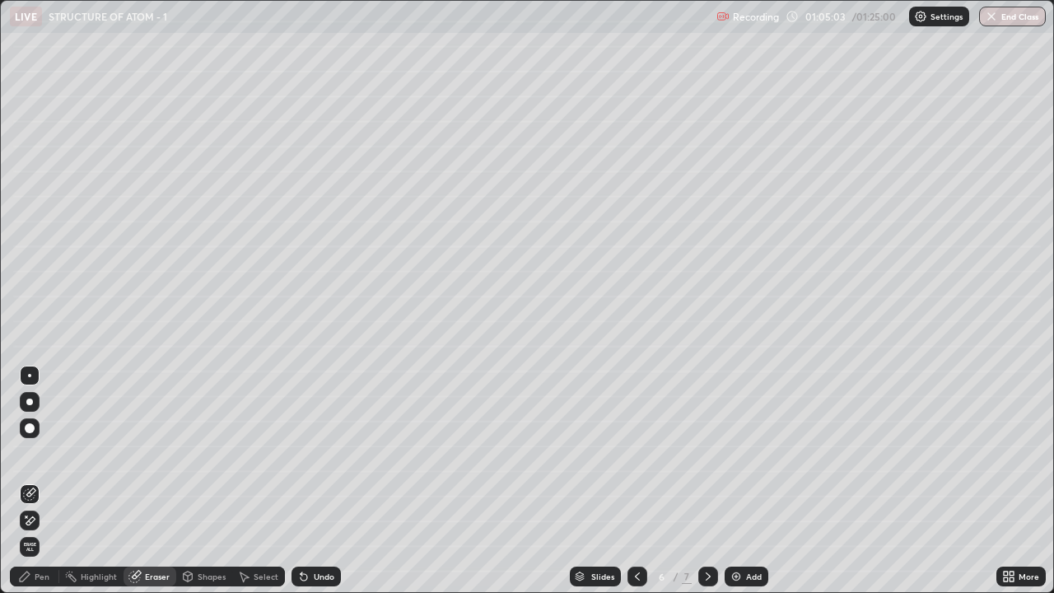
click at [26, 481] on div "Pen" at bounding box center [34, 576] width 49 height 20
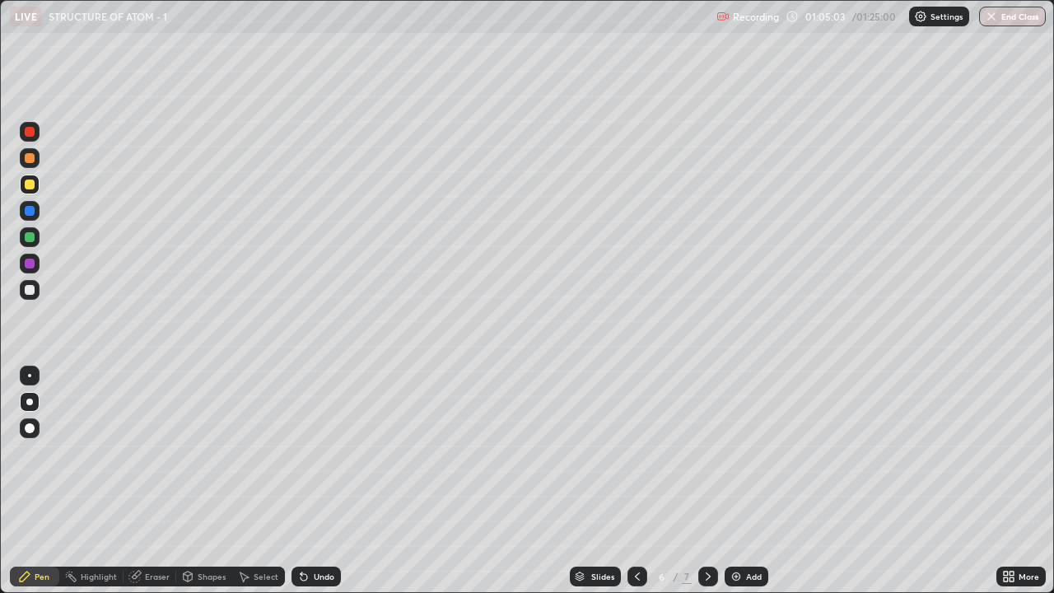
click at [26, 481] on icon at bounding box center [24, 576] width 13 height 13
click at [703, 481] on icon at bounding box center [707, 576] width 13 height 13
click at [212, 481] on div "Shapes" at bounding box center [212, 576] width 28 height 8
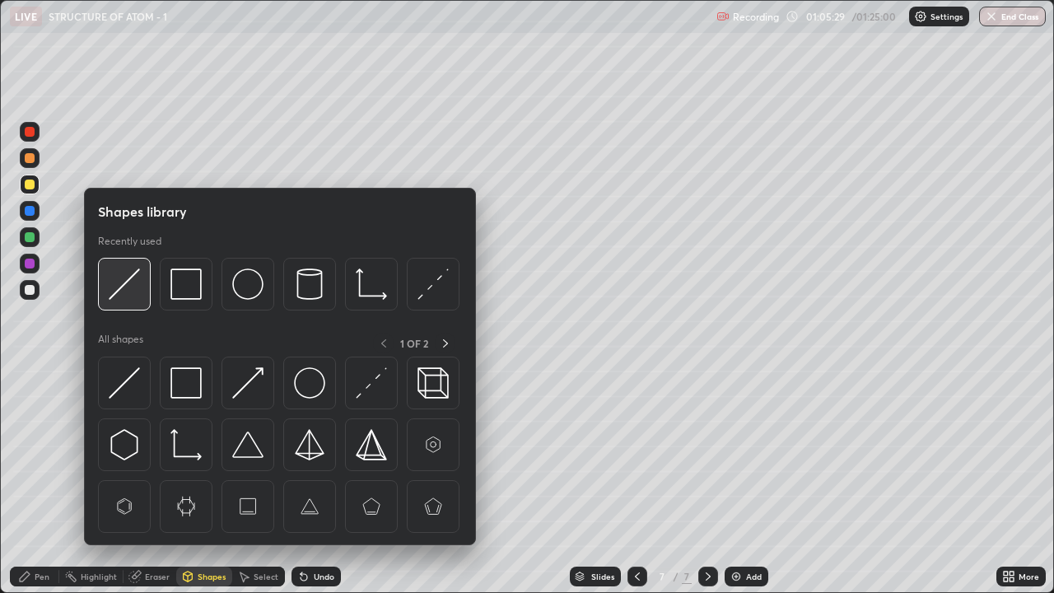
click at [133, 289] on img at bounding box center [124, 283] width 31 height 31
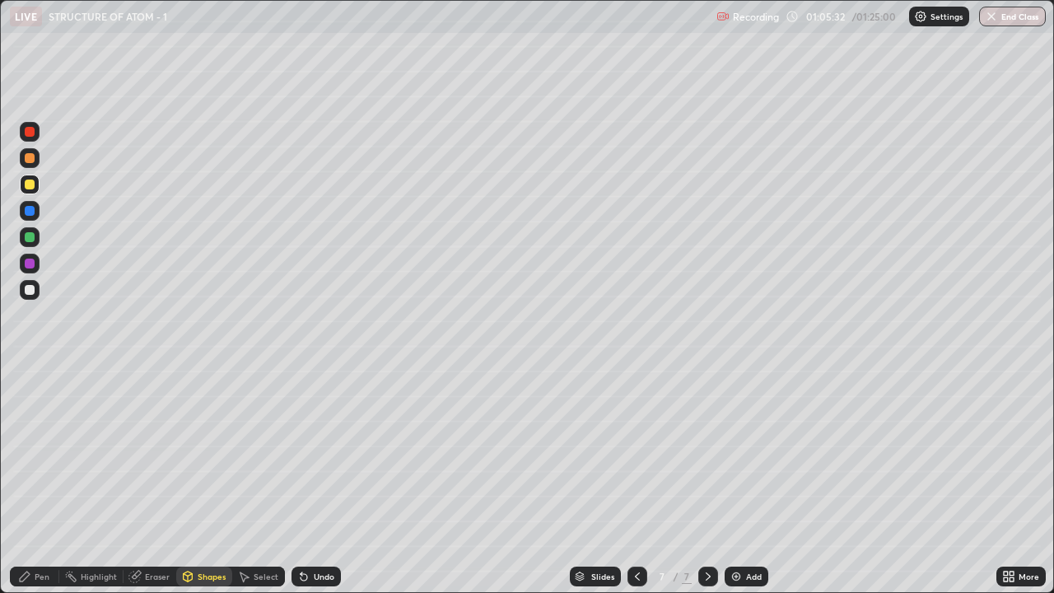
click at [41, 481] on div "Pen" at bounding box center [42, 576] width 15 height 8
click at [148, 481] on div "Eraser" at bounding box center [157, 576] width 25 height 8
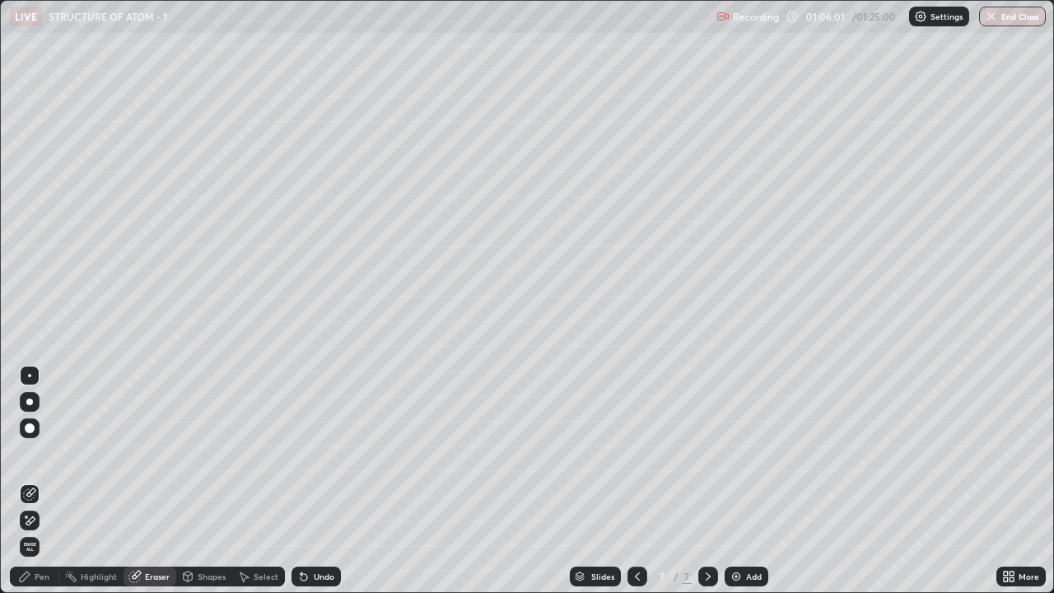
click at [43, 481] on div "Pen" at bounding box center [42, 576] width 15 height 8
click at [42, 481] on div "Pen" at bounding box center [42, 576] width 15 height 8
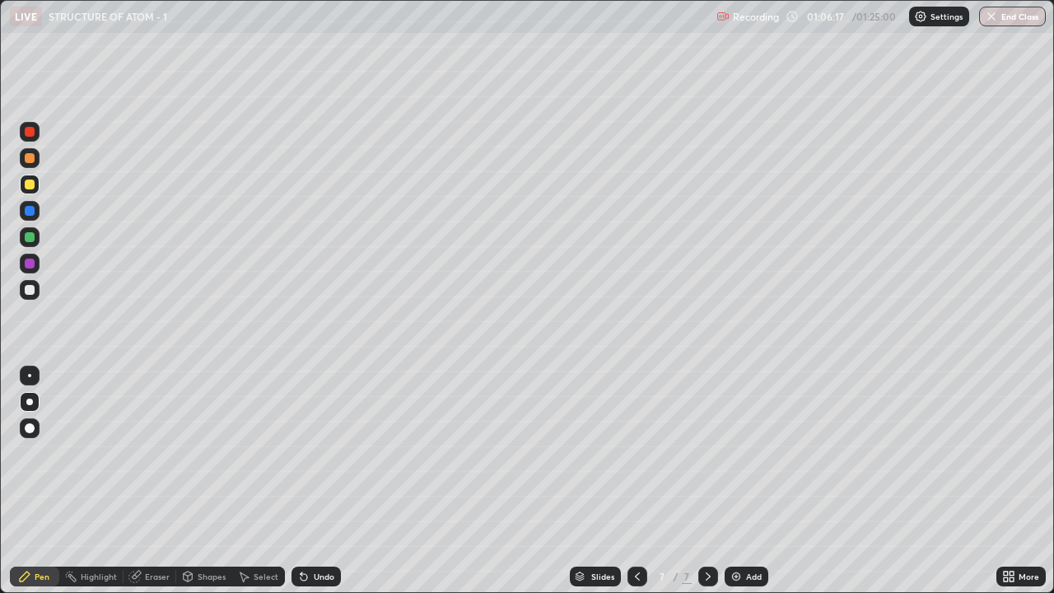
click at [634, 481] on div at bounding box center [637, 576] width 20 height 20
click at [706, 481] on icon at bounding box center [707, 576] width 13 height 13
click at [30, 375] on div at bounding box center [29, 375] width 3 height 3
click at [212, 481] on div "Shapes" at bounding box center [212, 576] width 28 height 8
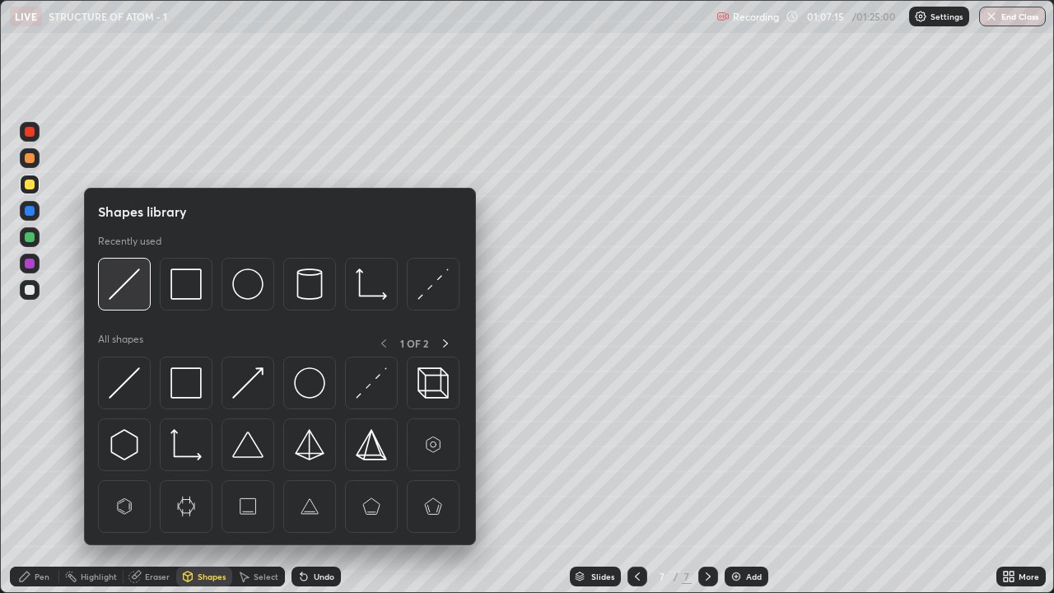
click at [140, 287] on div at bounding box center [124, 284] width 53 height 53
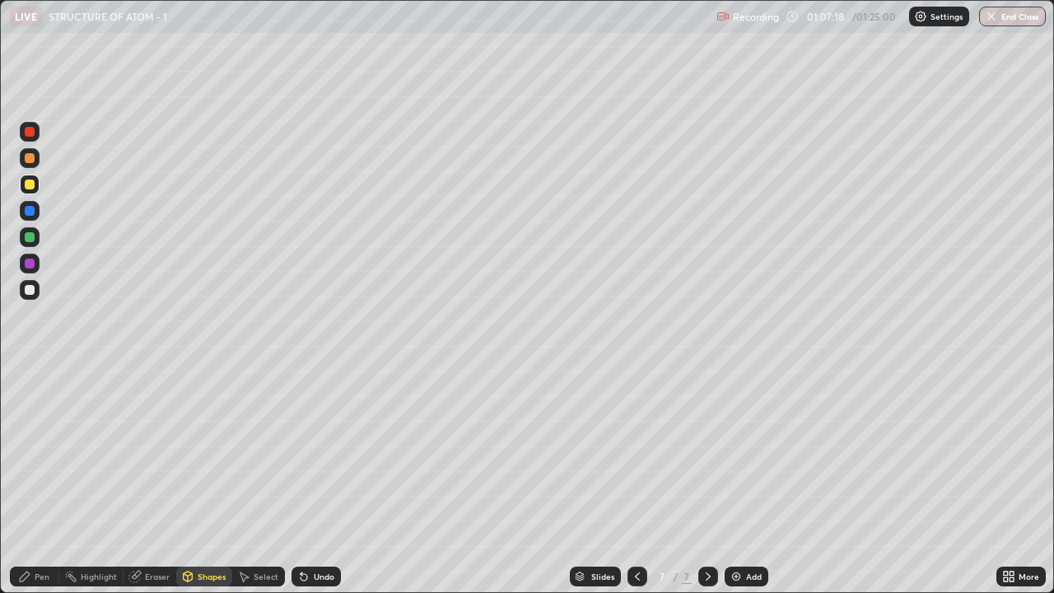
click at [42, 481] on div "Pen" at bounding box center [42, 576] width 15 height 8
click at [30, 375] on div at bounding box center [29, 375] width 3 height 3
click at [206, 481] on div "Shapes" at bounding box center [212, 576] width 28 height 8
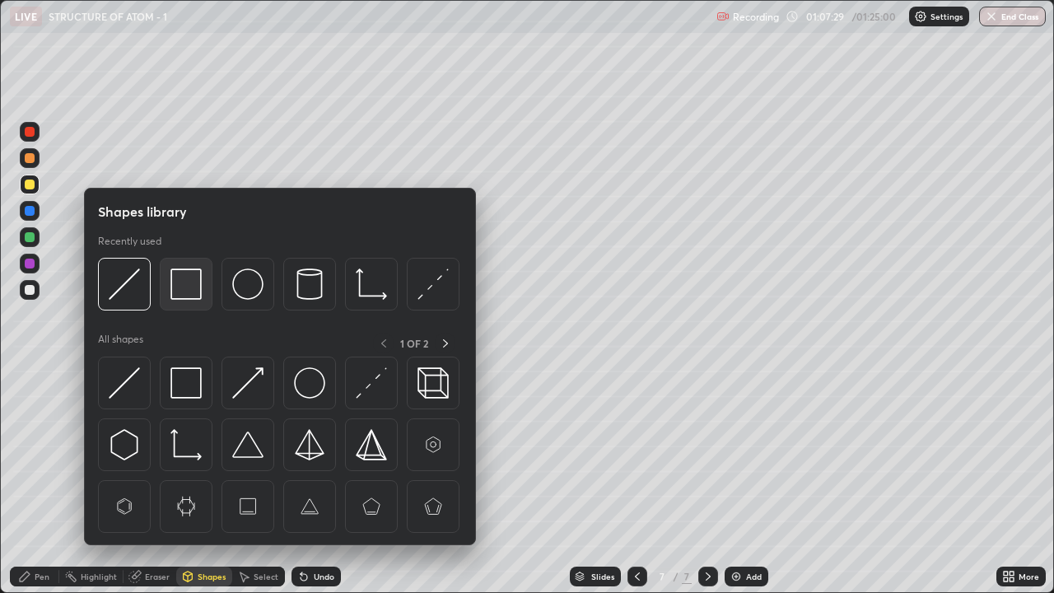
click at [180, 280] on img at bounding box center [185, 283] width 31 height 31
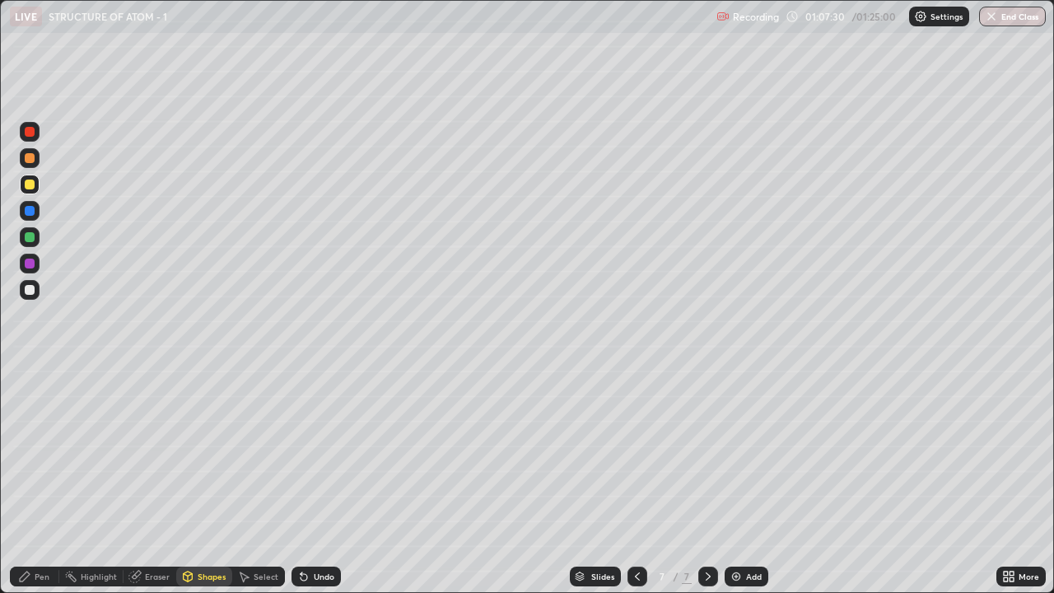
click at [42, 481] on div "Pen" at bounding box center [42, 576] width 15 height 8
click at [30, 375] on div at bounding box center [29, 375] width 3 height 3
click at [212, 481] on div "Shapes" at bounding box center [212, 576] width 28 height 8
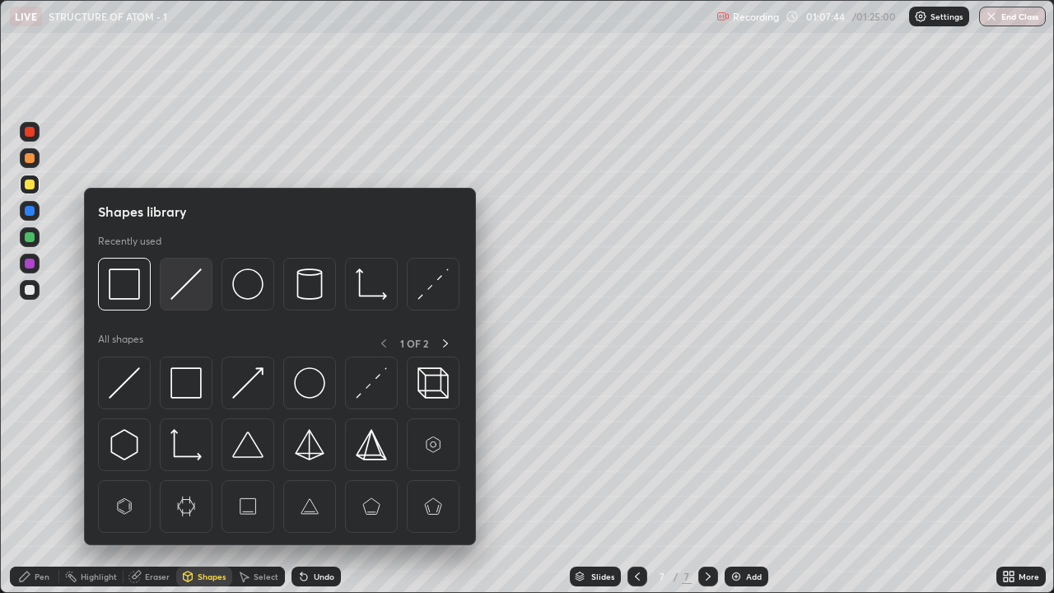
click at [179, 286] on img at bounding box center [185, 283] width 31 height 31
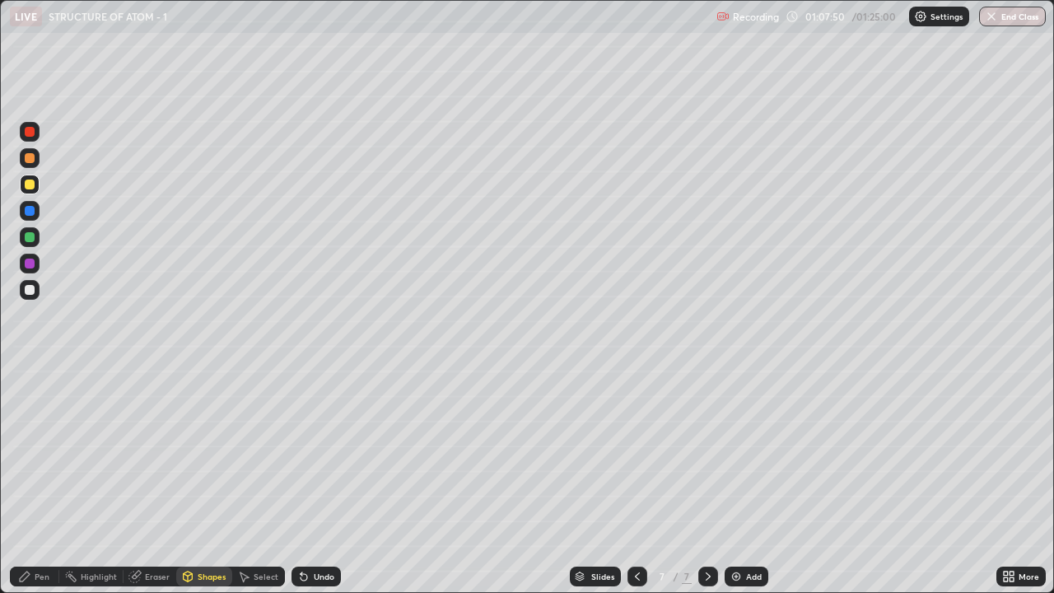
click at [91, 481] on div "Highlight" at bounding box center [99, 576] width 36 height 8
click at [151, 481] on div "Eraser" at bounding box center [157, 576] width 25 height 8
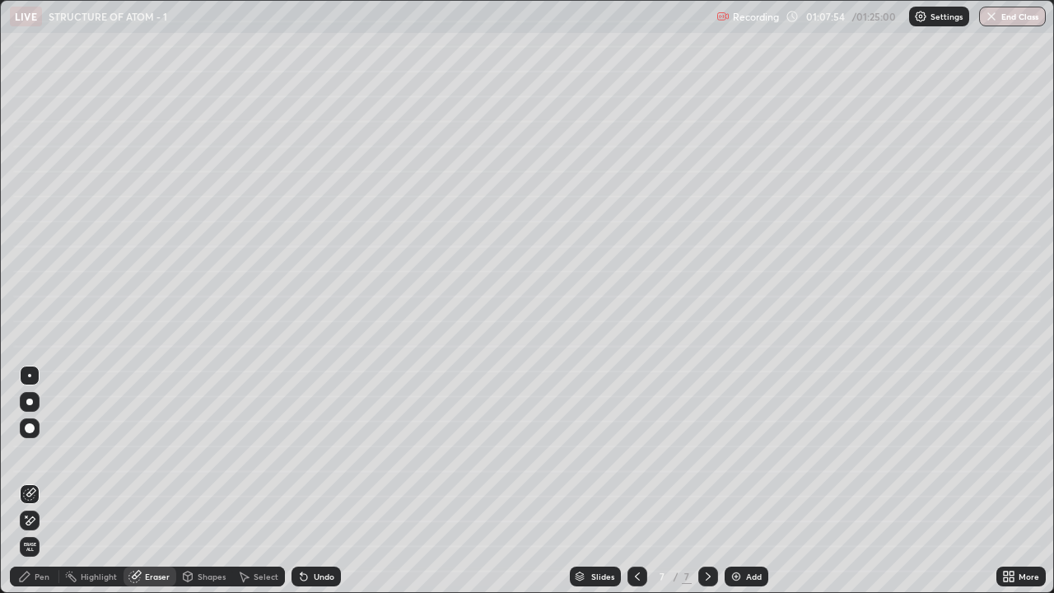
click at [33, 481] on div "Pen" at bounding box center [34, 576] width 49 height 20
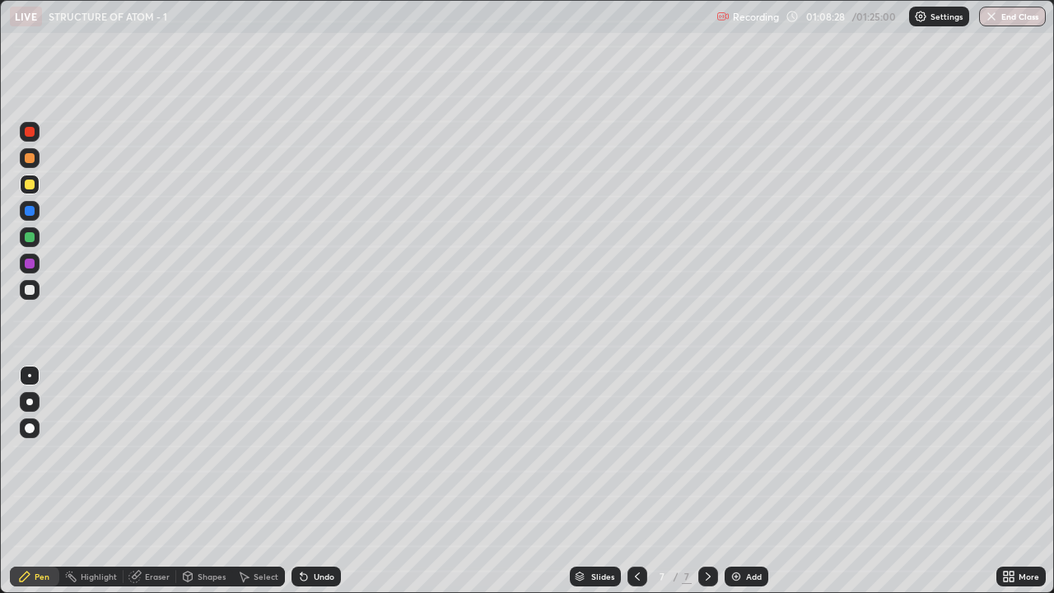
click at [202, 481] on div "Shapes" at bounding box center [212, 576] width 28 height 8
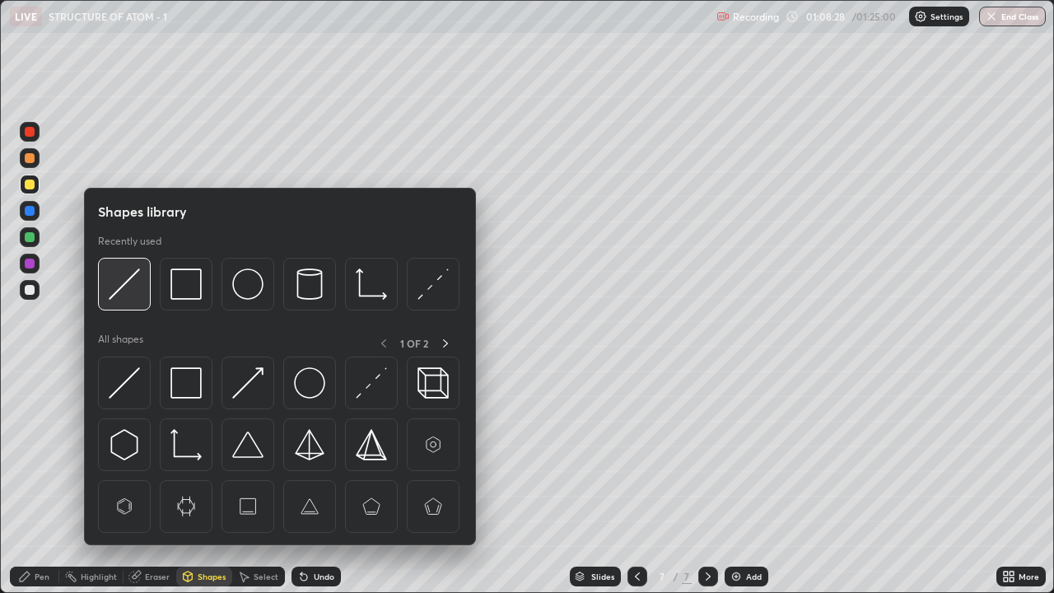
click at [128, 290] on img at bounding box center [124, 283] width 31 height 31
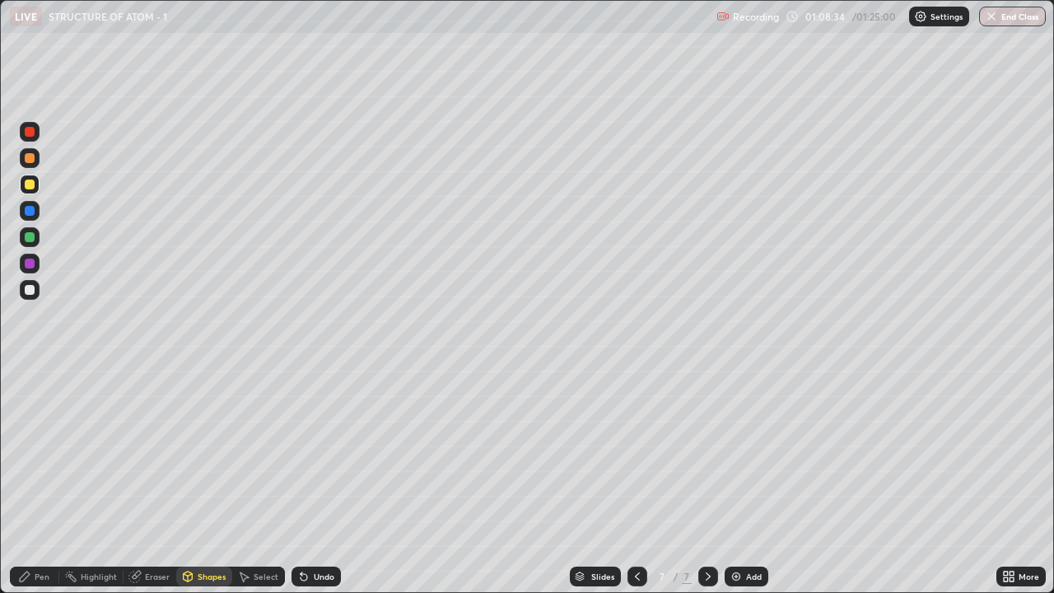
click at [43, 481] on div "Pen" at bounding box center [42, 576] width 15 height 8
click at [30, 291] on div at bounding box center [30, 290] width 10 height 10
click at [33, 291] on div at bounding box center [30, 290] width 10 height 10
click at [741, 481] on div "Add" at bounding box center [746, 576] width 44 height 20
click at [634, 481] on icon at bounding box center [637, 576] width 13 height 13
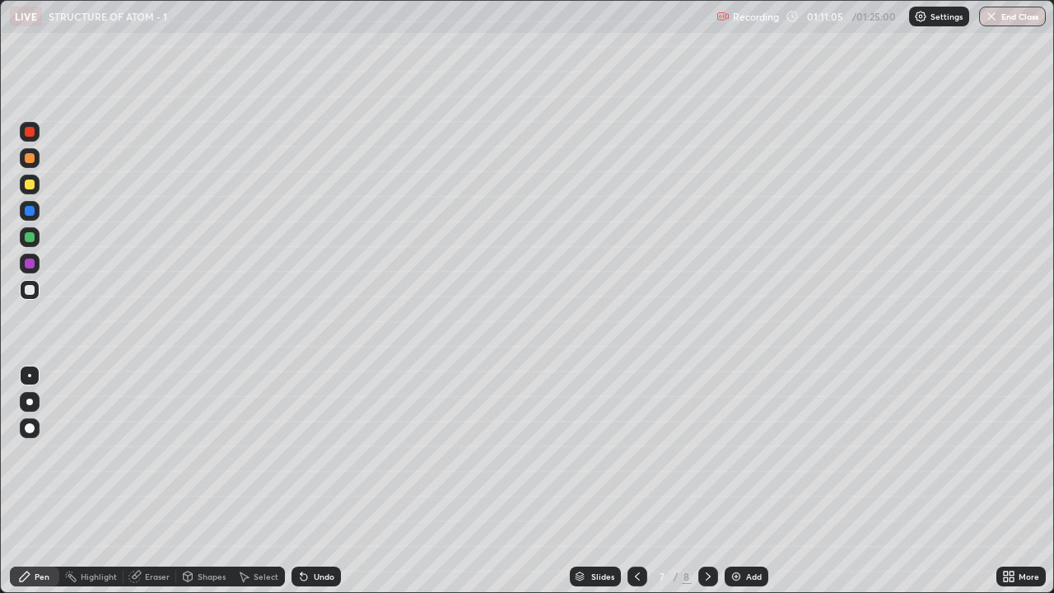
click at [156, 481] on div "Eraser" at bounding box center [157, 576] width 25 height 8
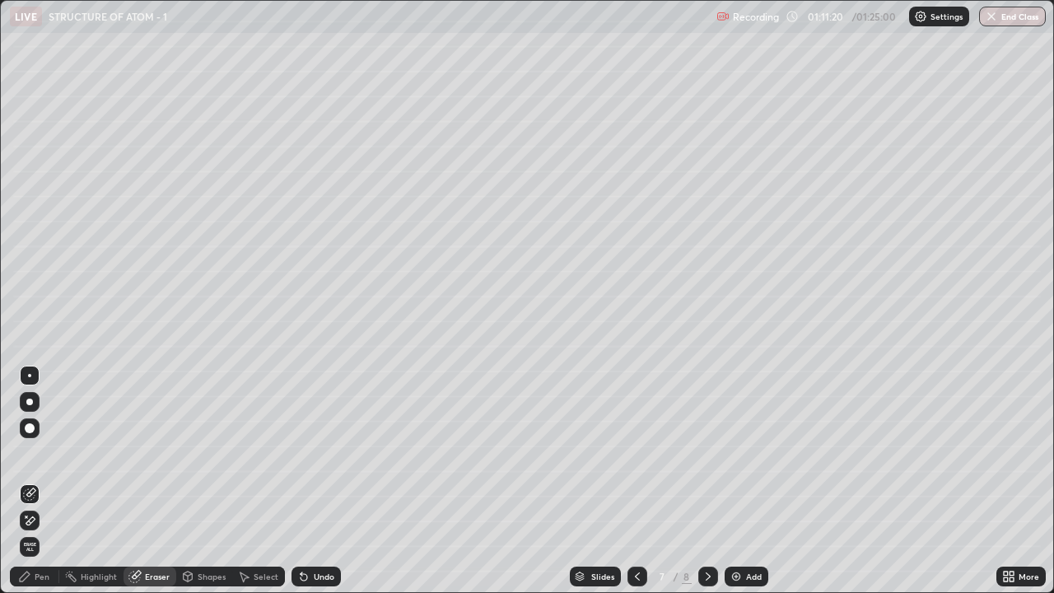
click at [97, 481] on div "Highlight" at bounding box center [99, 576] width 36 height 8
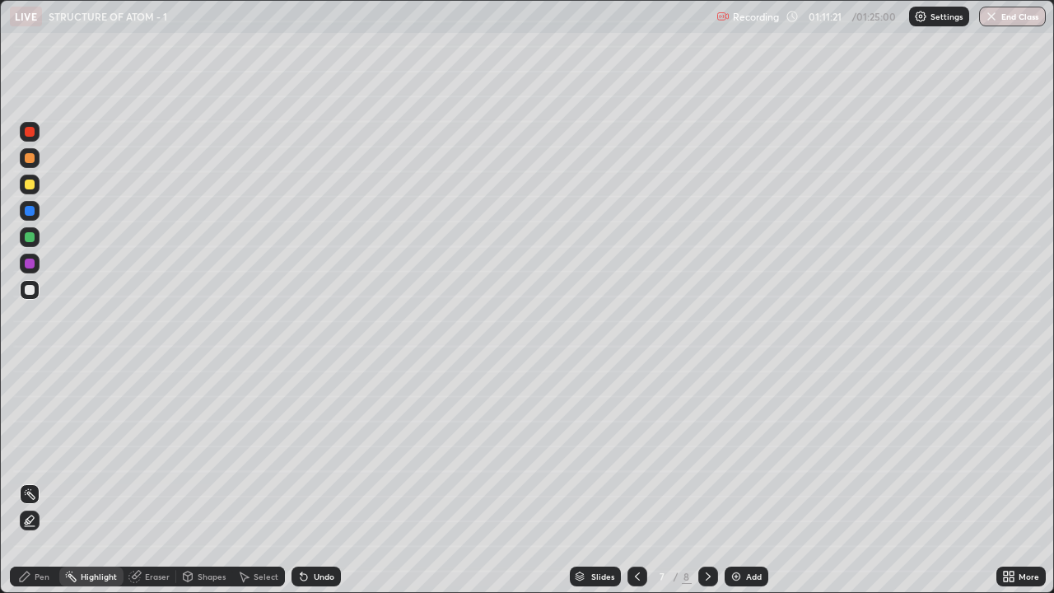
click at [28, 481] on icon at bounding box center [28, 520] width 3 height 3
click at [30, 213] on div at bounding box center [30, 211] width 10 height 10
click at [30, 209] on div at bounding box center [30, 211] width 10 height 10
click at [29, 186] on div at bounding box center [30, 184] width 10 height 10
click at [31, 179] on div at bounding box center [30, 184] width 10 height 10
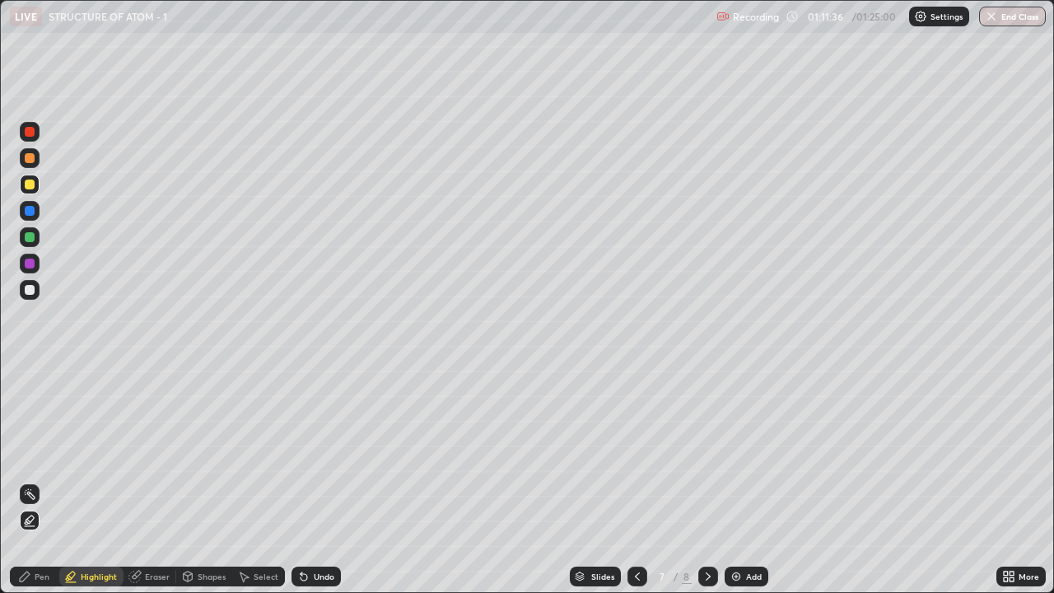
click at [30, 133] on div at bounding box center [30, 132] width 10 height 10
click at [32, 131] on div at bounding box center [30, 132] width 10 height 10
click at [42, 481] on div "Pen" at bounding box center [42, 576] width 15 height 8
click at [91, 481] on div "Highlight" at bounding box center [99, 576] width 36 height 8
click at [40, 481] on div "Pen" at bounding box center [42, 576] width 15 height 8
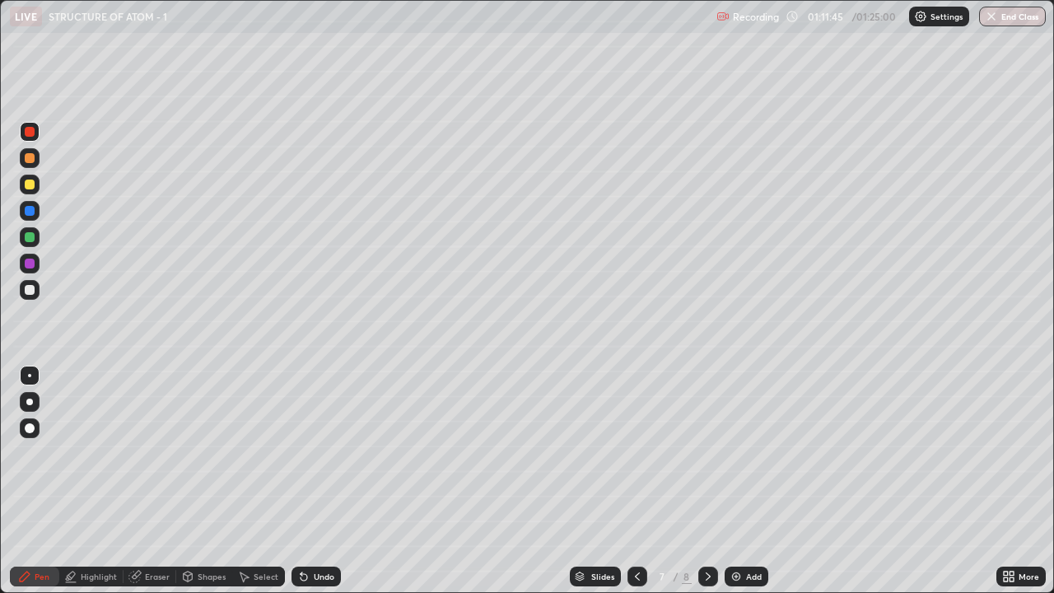
click at [91, 481] on div "Highlight" at bounding box center [99, 576] width 36 height 8
click at [30, 481] on rect at bounding box center [31, 495] width 8 height 8
click at [42, 481] on div "Pen" at bounding box center [42, 576] width 15 height 8
click at [28, 189] on div at bounding box center [30, 184] width 10 height 10
click at [30, 186] on div at bounding box center [30, 184] width 10 height 10
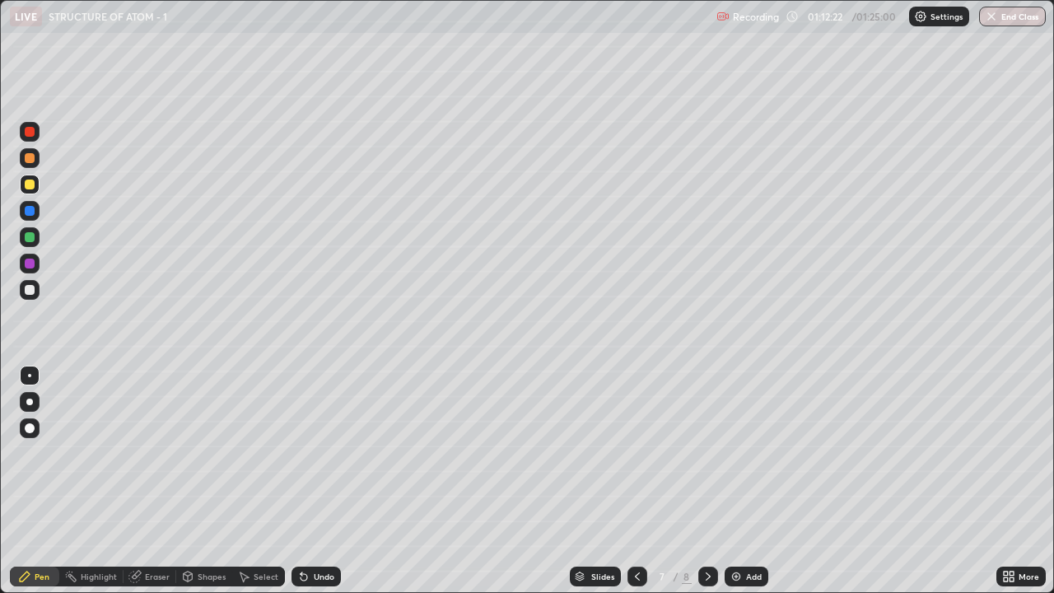
click at [95, 481] on div "Highlight" at bounding box center [99, 576] width 36 height 8
click at [24, 481] on icon at bounding box center [25, 576] width 10 height 10
click at [29, 402] on div at bounding box center [29, 401] width 7 height 7
click at [23, 401] on div at bounding box center [30, 402] width 20 height 20
click at [210, 481] on div "Shapes" at bounding box center [212, 576] width 28 height 8
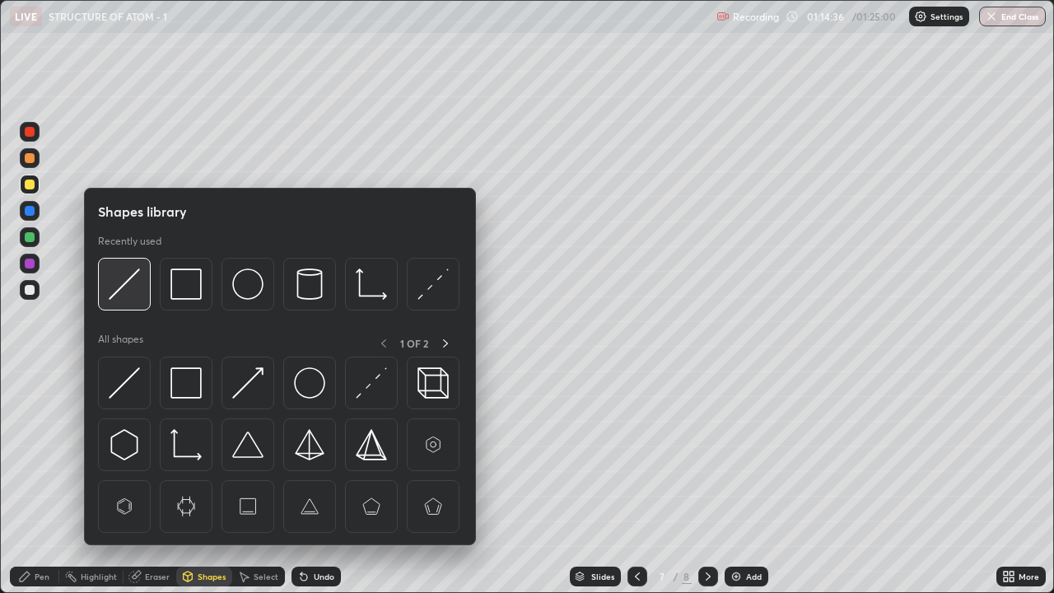
click at [134, 285] on img at bounding box center [124, 283] width 31 height 31
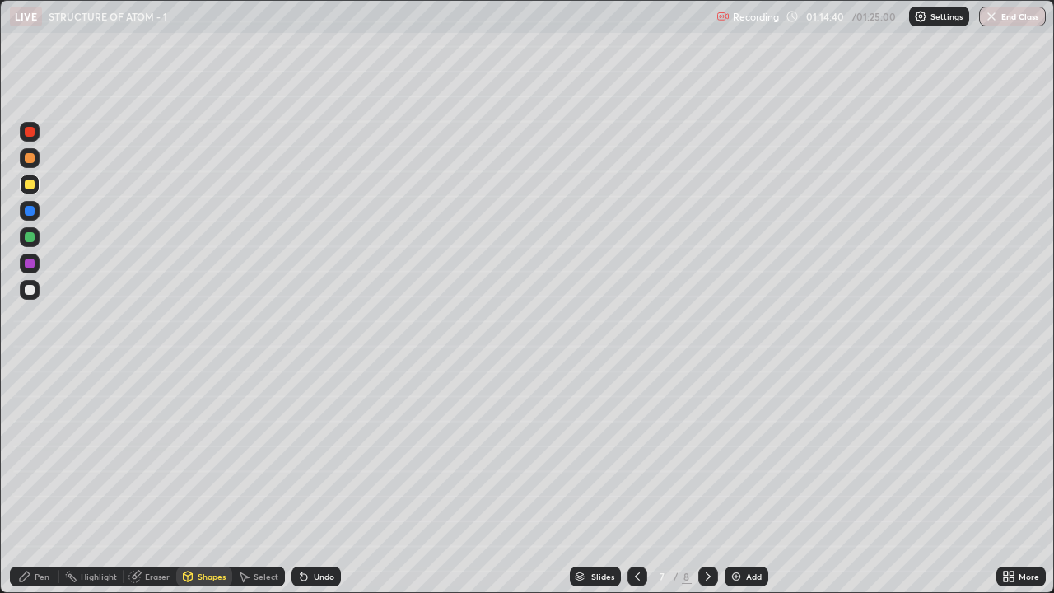
click at [27, 481] on icon at bounding box center [24, 576] width 13 height 13
click at [30, 291] on div at bounding box center [30, 290] width 10 height 10
click at [30, 290] on div at bounding box center [30, 290] width 10 height 10
click at [91, 481] on div "Highlight" at bounding box center [99, 576] width 36 height 8
click at [700, 481] on div at bounding box center [708, 576] width 20 height 33
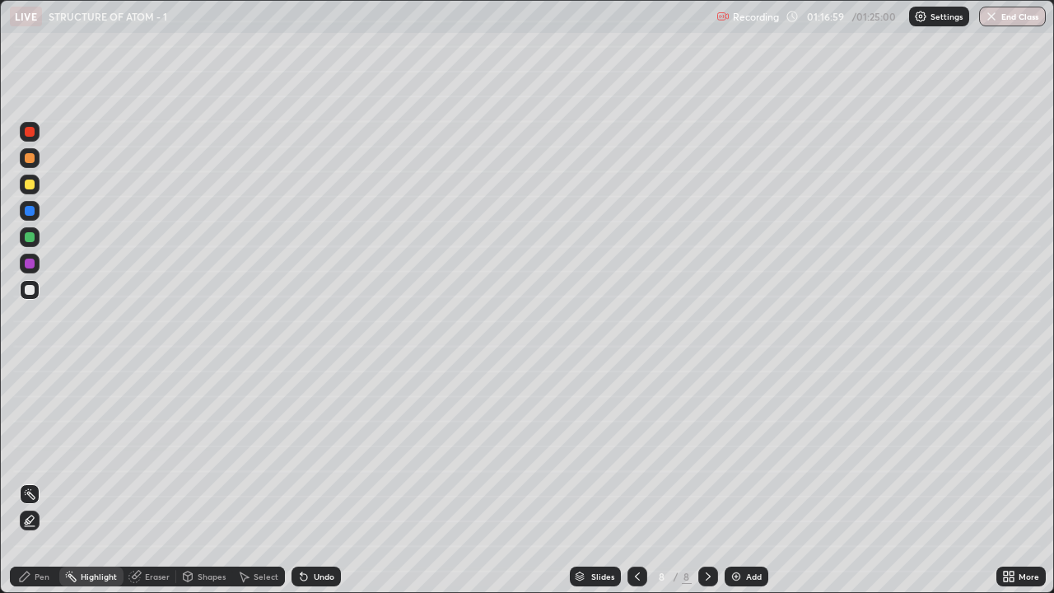
click at [37, 481] on div "Pen" at bounding box center [42, 576] width 15 height 8
click at [153, 481] on div "Eraser" at bounding box center [157, 576] width 25 height 8
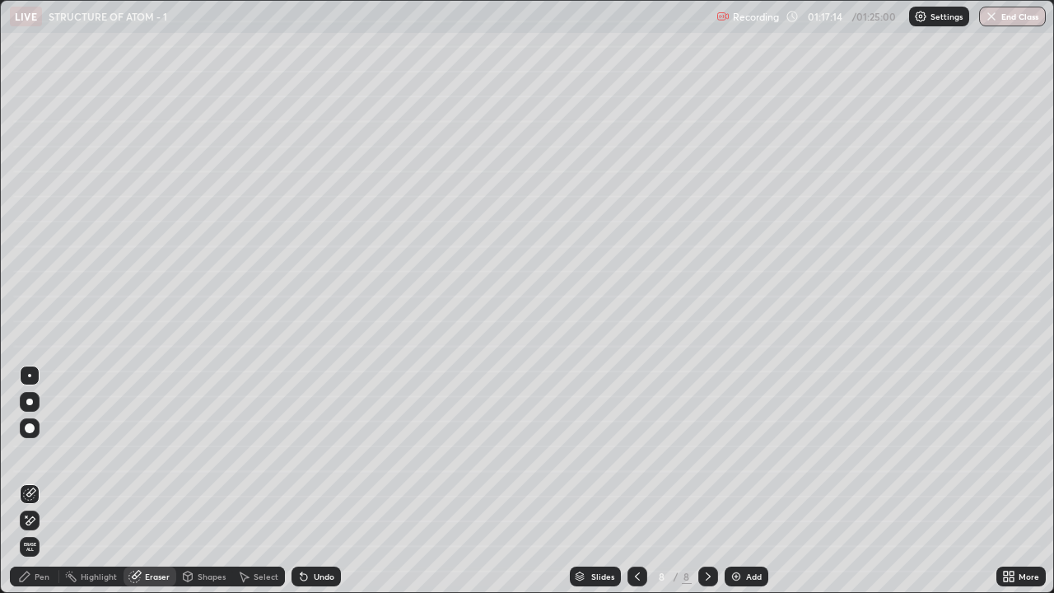
click at [38, 481] on div "Pen" at bounding box center [42, 576] width 15 height 8
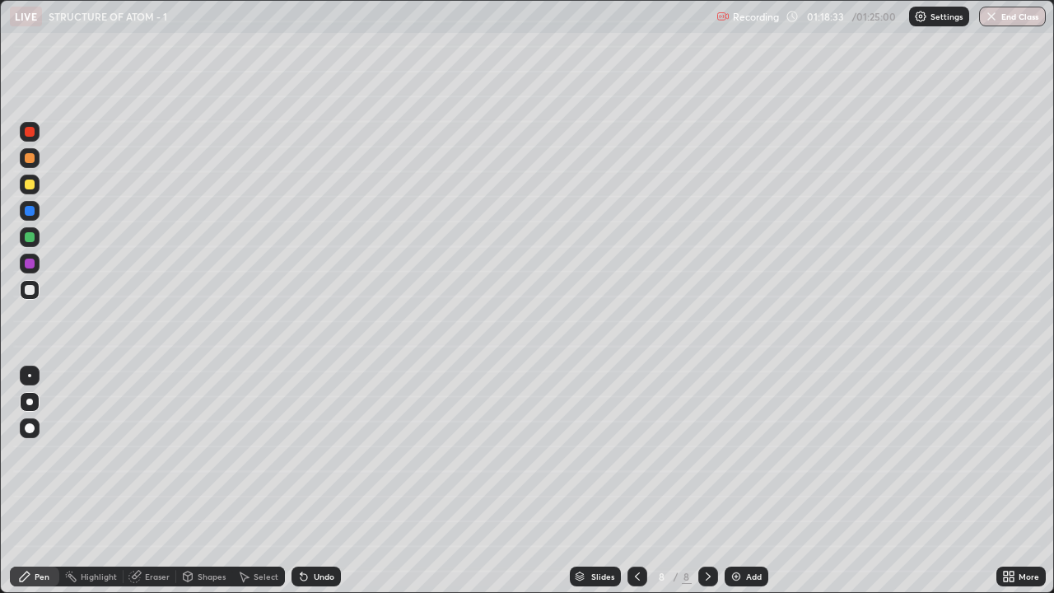
click at [161, 481] on div "Eraser" at bounding box center [157, 576] width 25 height 8
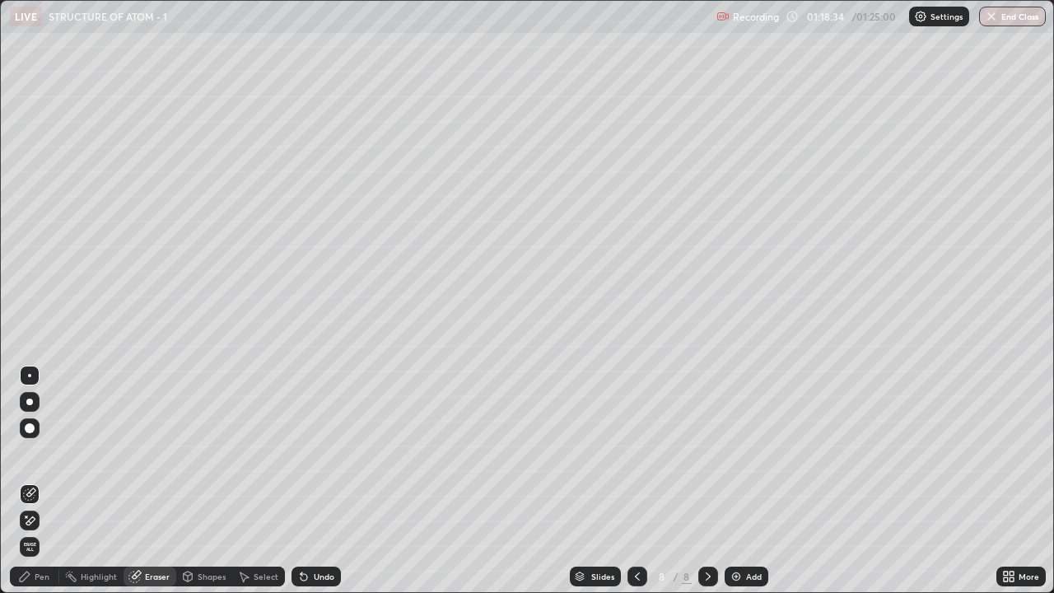
click at [30, 481] on span "Erase all" at bounding box center [30, 547] width 18 height 10
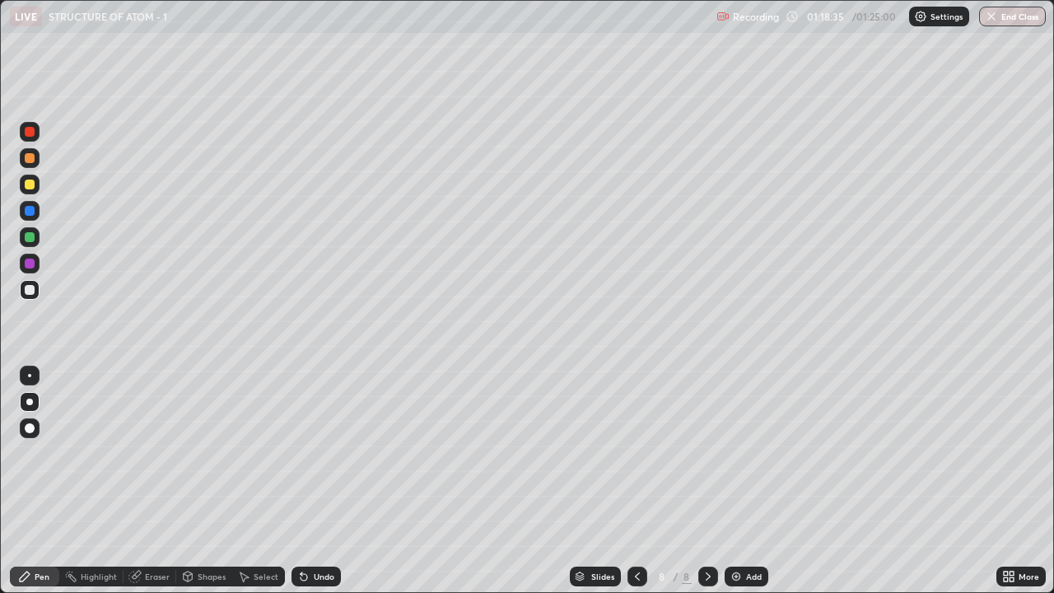
click at [640, 481] on div at bounding box center [637, 576] width 20 height 20
click at [100, 481] on div "Highlight" at bounding box center [99, 576] width 36 height 8
click at [707, 481] on icon at bounding box center [707, 576] width 13 height 13
click at [39, 481] on div "Pen" at bounding box center [42, 576] width 15 height 8
click at [41, 481] on div "Pen" at bounding box center [42, 576] width 15 height 8
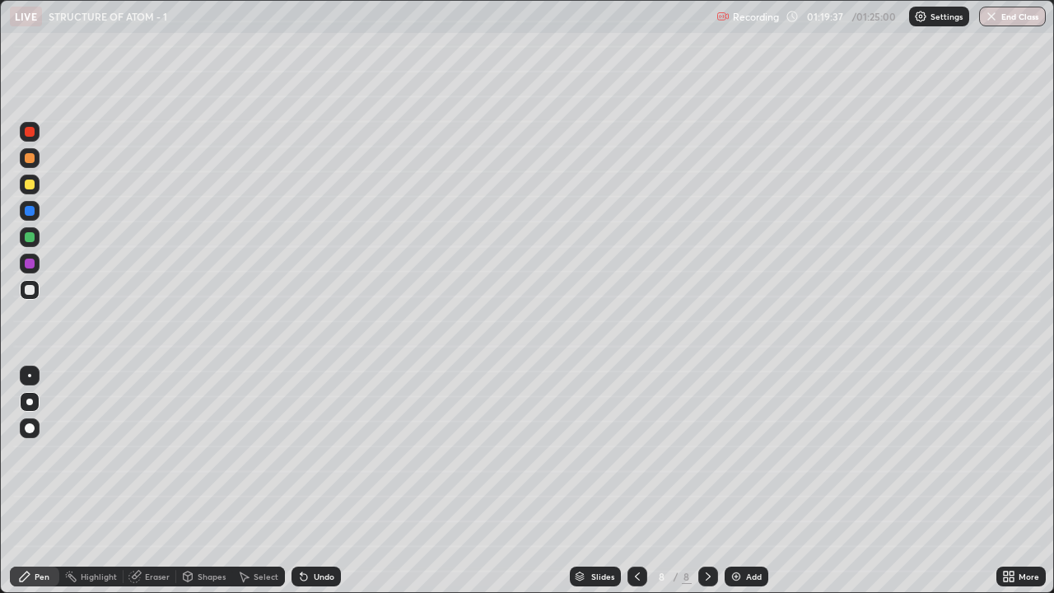
click at [141, 481] on div "Eraser" at bounding box center [149, 576] width 53 height 20
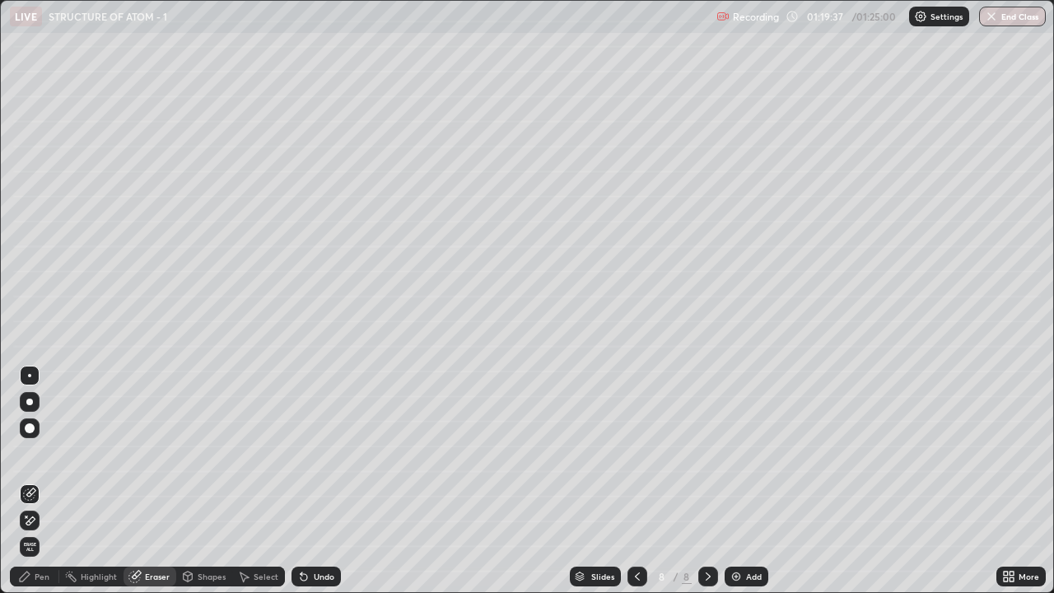
click at [29, 481] on span "Erase all" at bounding box center [30, 547] width 18 height 10
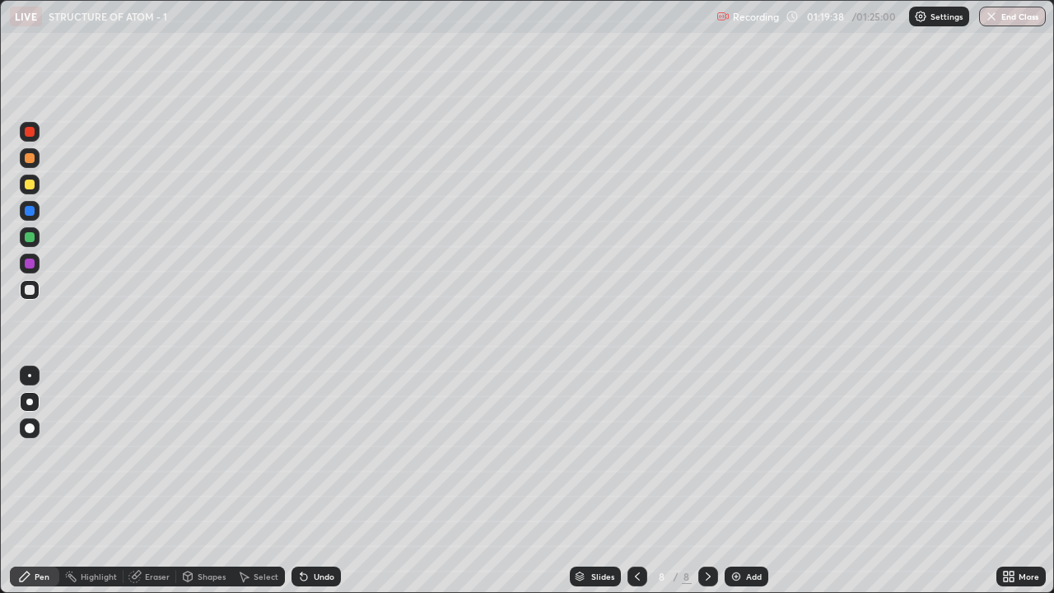
click at [636, 481] on icon at bounding box center [637, 576] width 13 height 13
click at [1015, 23] on button "End Class" at bounding box center [1012, 17] width 65 height 20
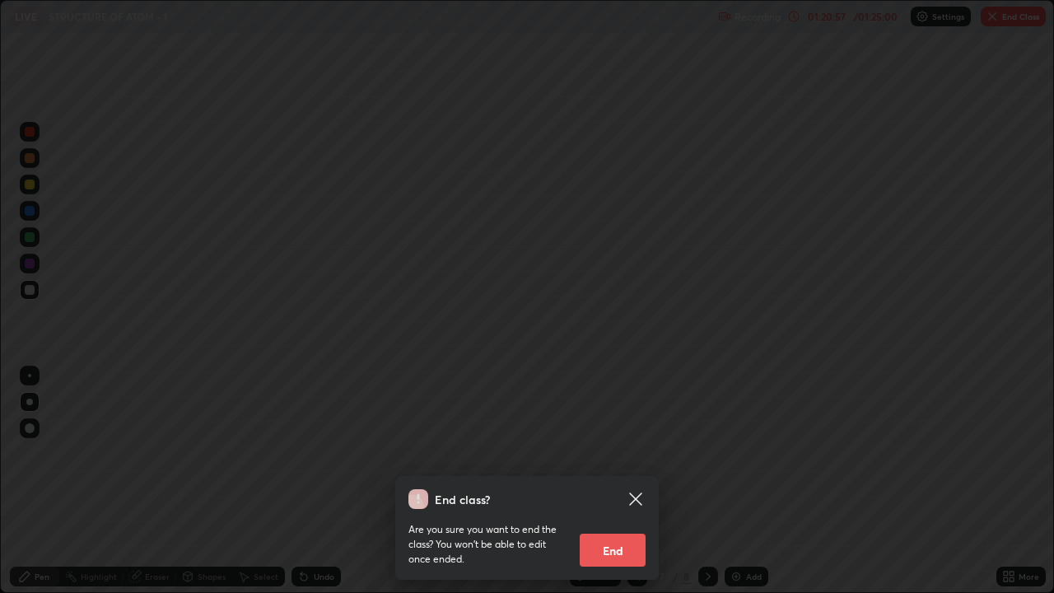
click at [607, 481] on button "End" at bounding box center [613, 549] width 66 height 33
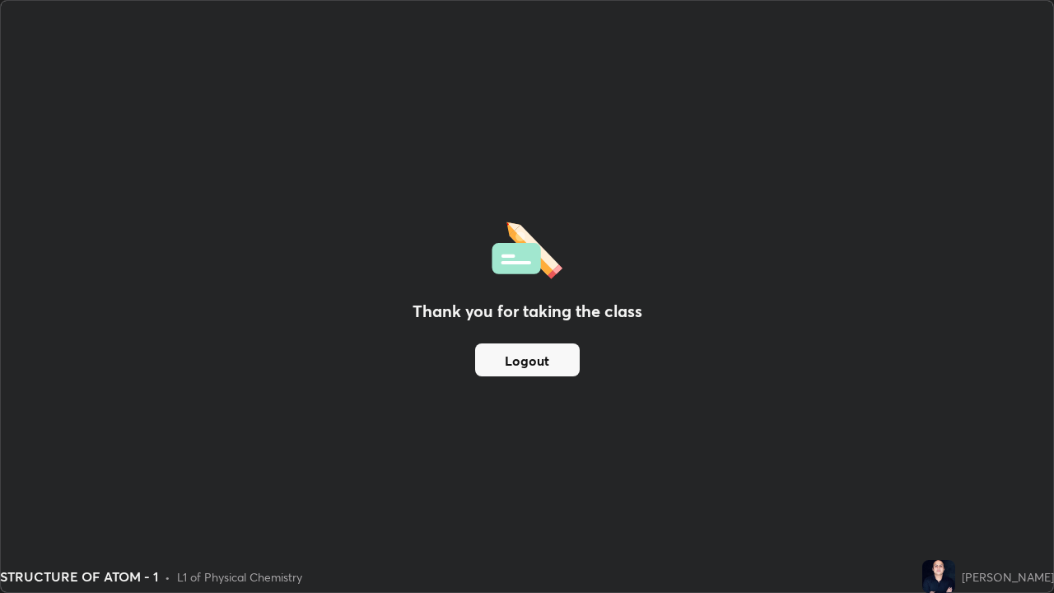
click at [542, 365] on button "Logout" at bounding box center [527, 359] width 105 height 33
click at [542, 363] on button "Logout" at bounding box center [527, 359] width 105 height 33
